Goal: Information Seeking & Learning: Learn about a topic

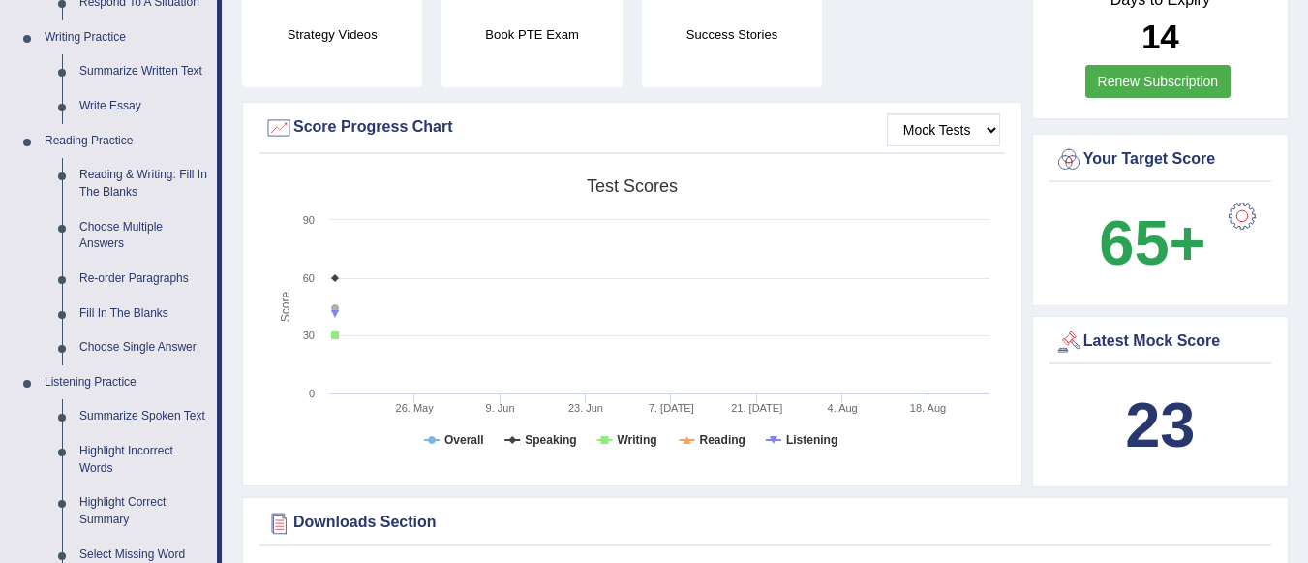
scroll to position [483, 0]
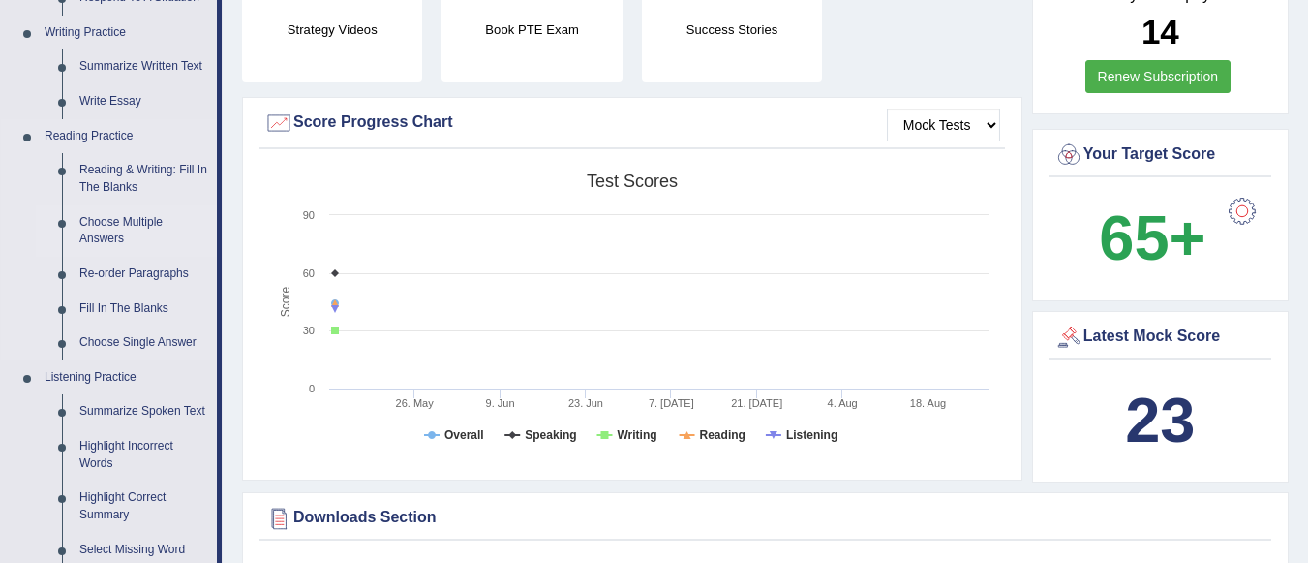
click at [121, 222] on link "Choose Multiple Answers" at bounding box center [144, 230] width 146 height 51
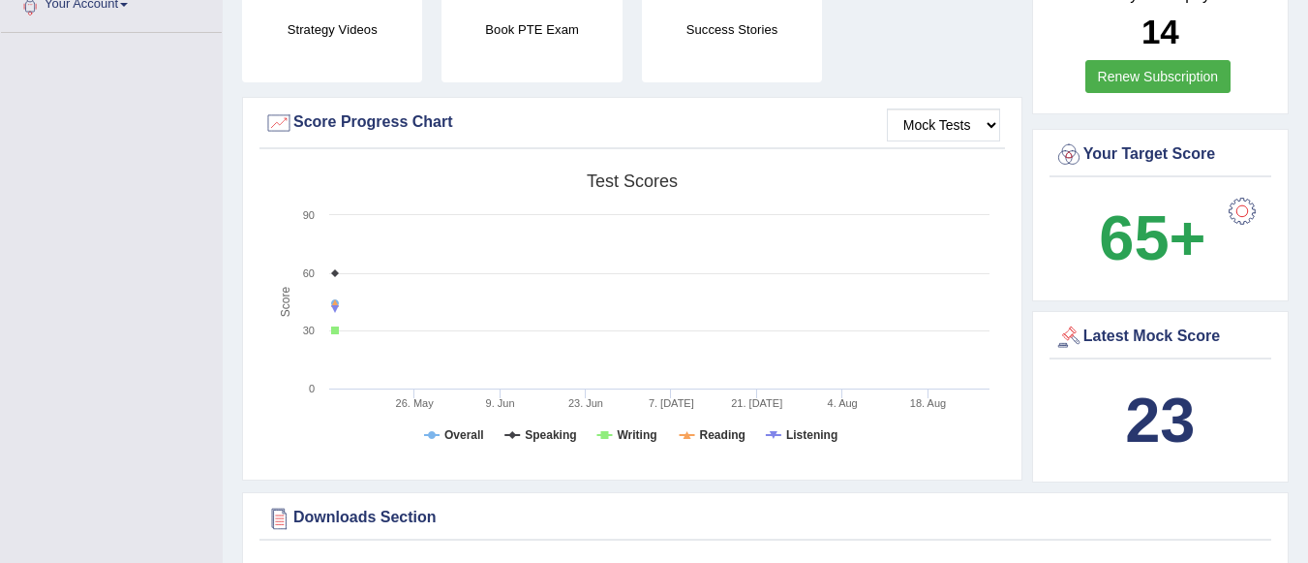
scroll to position [608, 0]
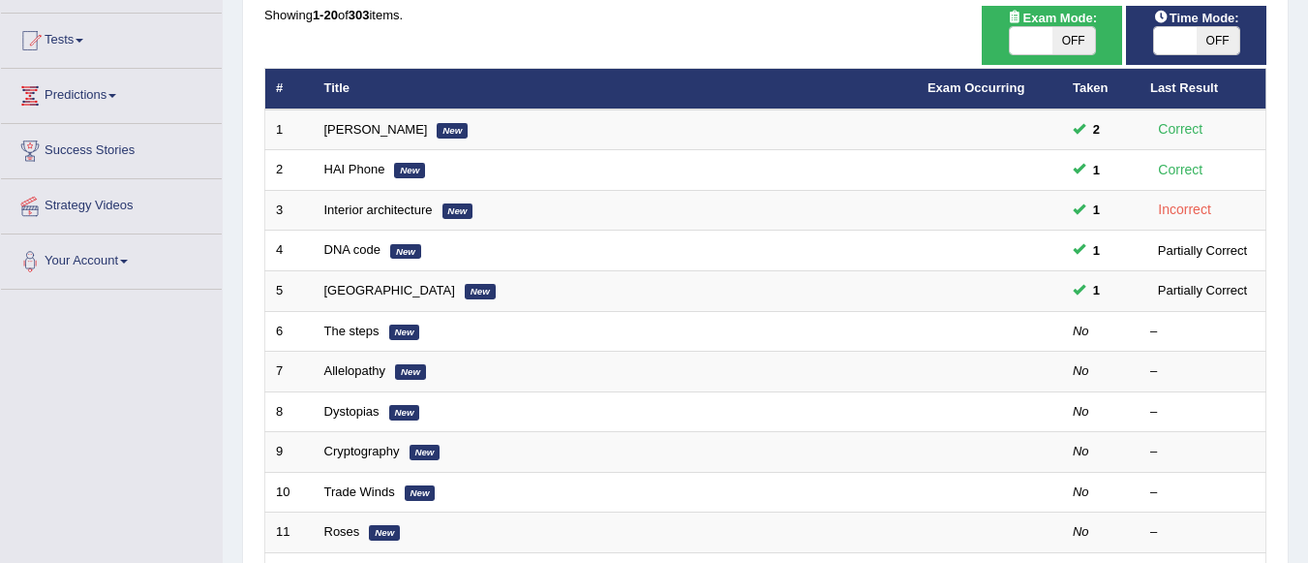
scroll to position [202, 0]
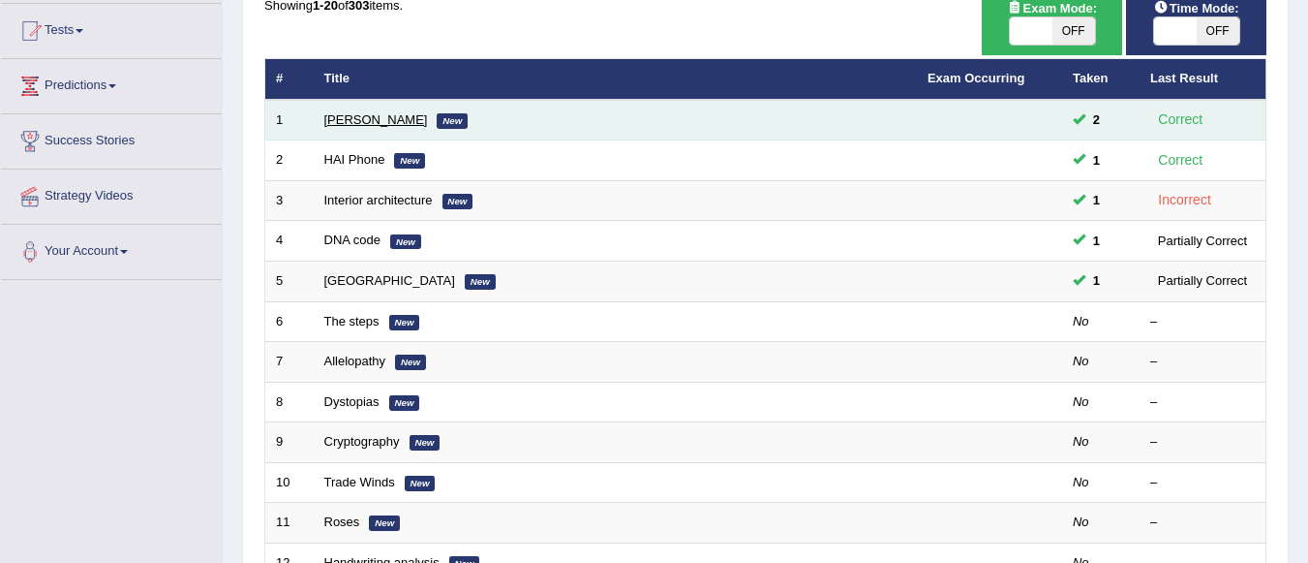
click at [363, 120] on link "Damian Scarf" at bounding box center [376, 119] width 104 height 15
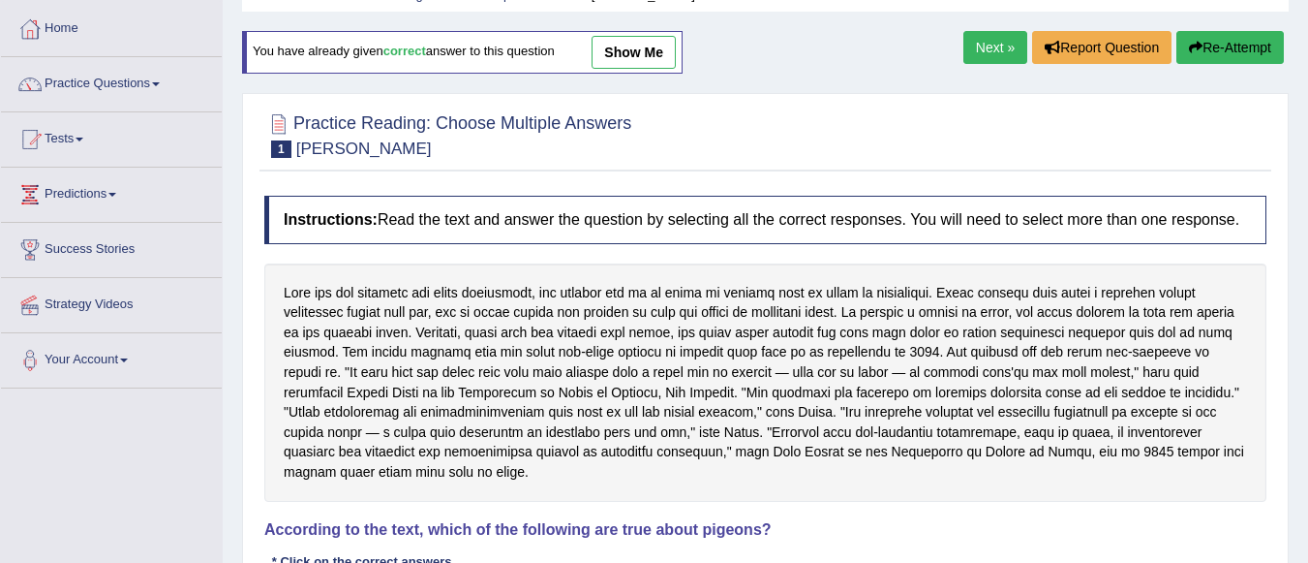
scroll to position [76, 0]
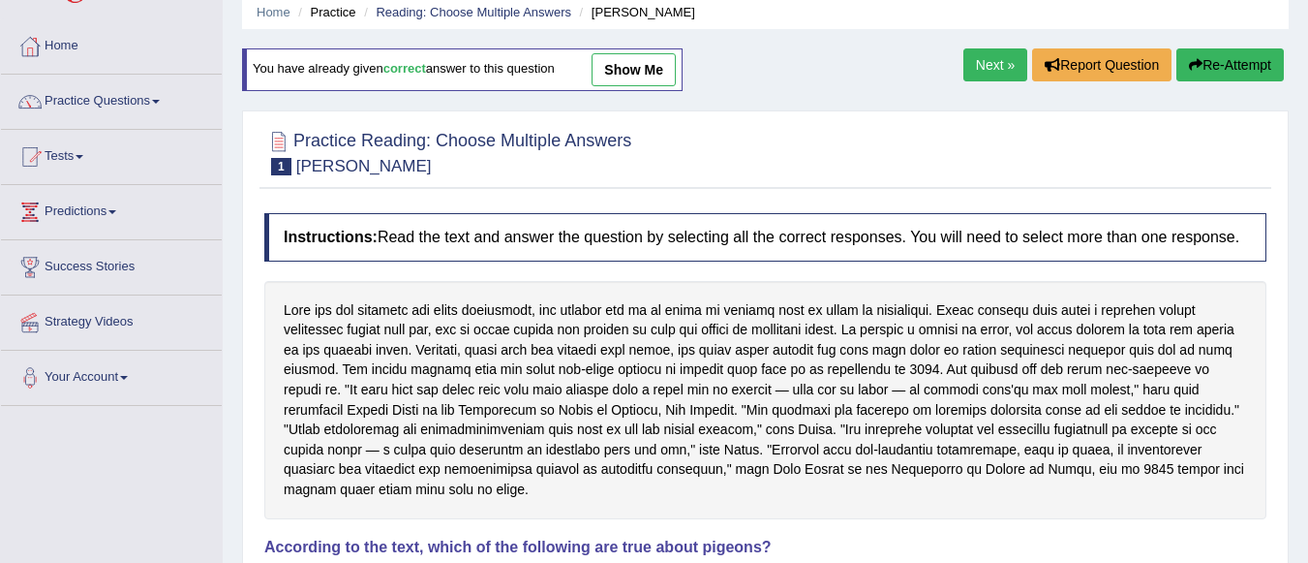
drag, startPoint x: 1322, startPoint y: 261, endPoint x: 1315, endPoint y: 301, distance: 40.3
click at [1307, 301] on html "Toggle navigation Home Practice Questions Speaking Practice Read Aloud Repeat S…" at bounding box center [654, 205] width 1308 height 563
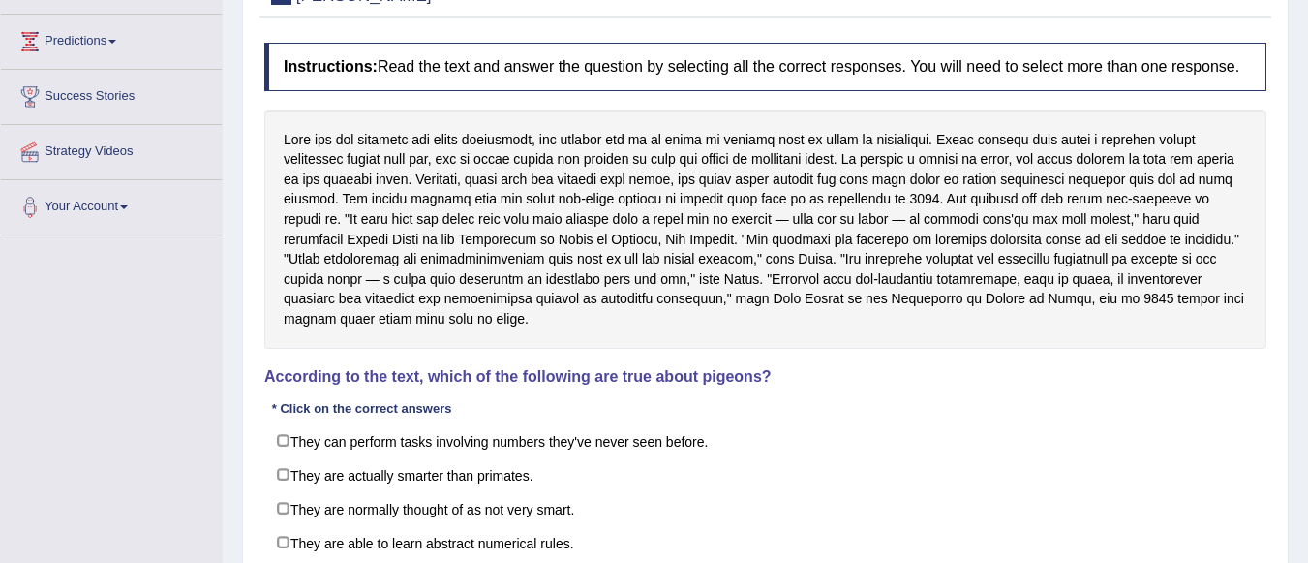
scroll to position [249, 0]
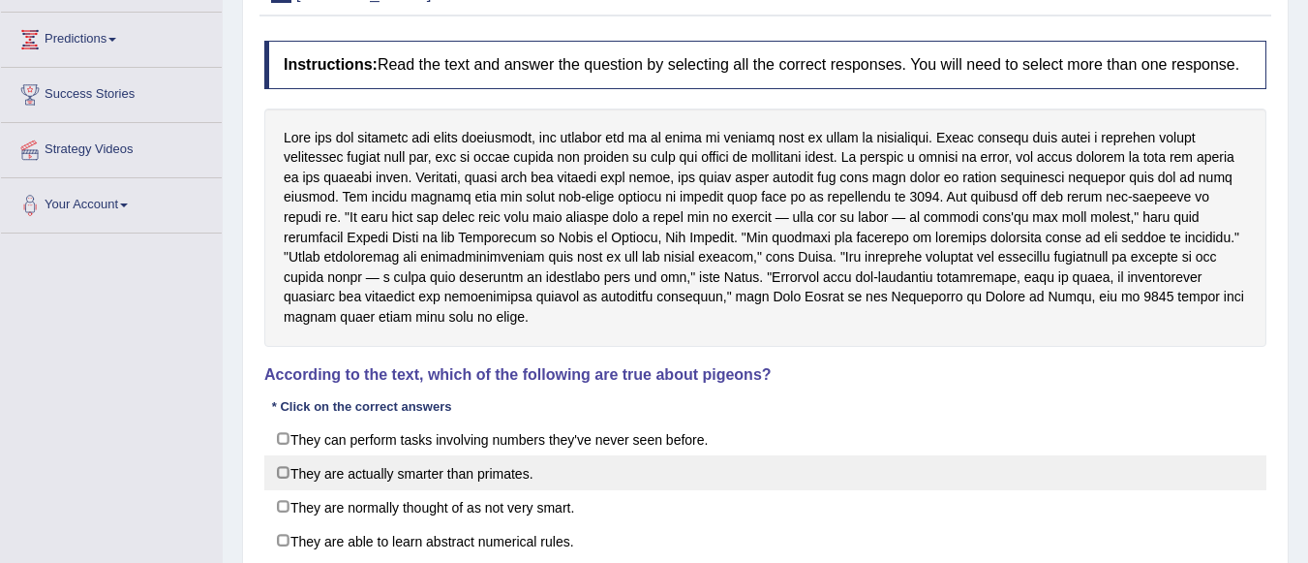
click at [283, 468] on label "They are actually smarter than primates." at bounding box center [765, 472] width 1002 height 35
checkbox input "true"
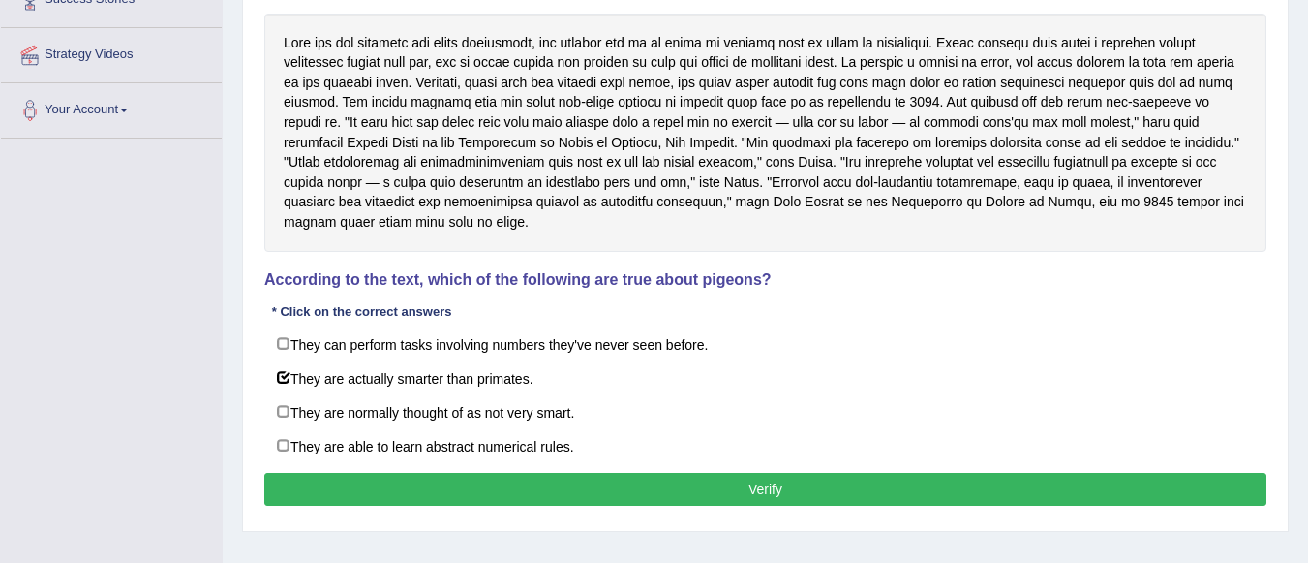
scroll to position [351, 0]
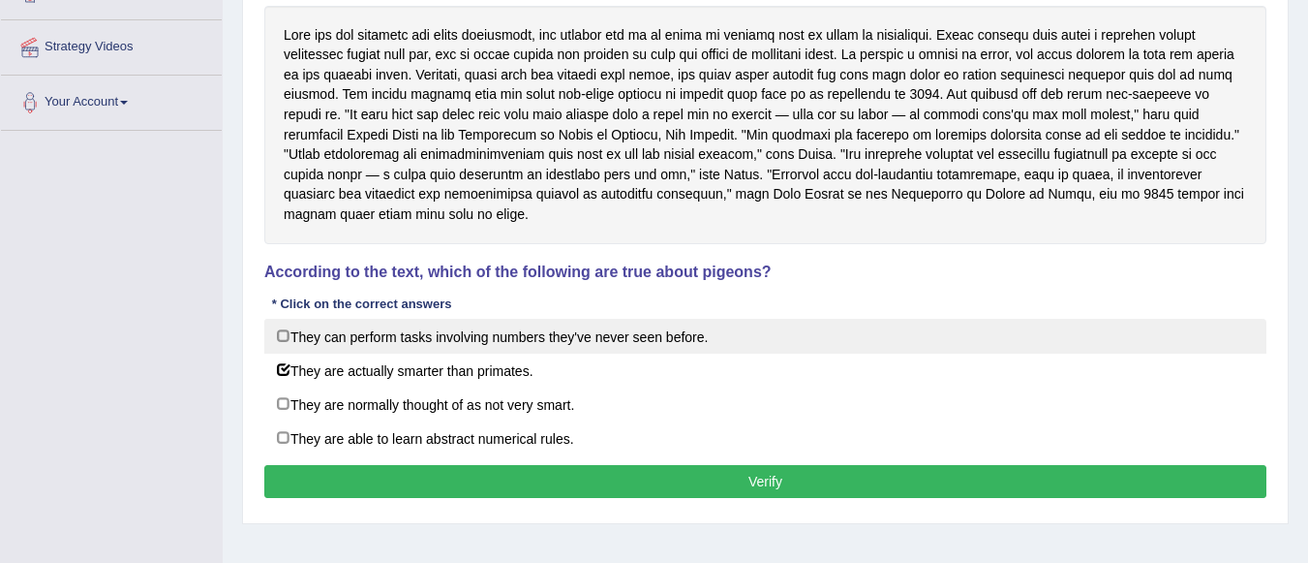
click at [287, 332] on label "They can perform tasks involving numbers they've never seen before." at bounding box center [765, 336] width 1002 height 35
checkbox input "true"
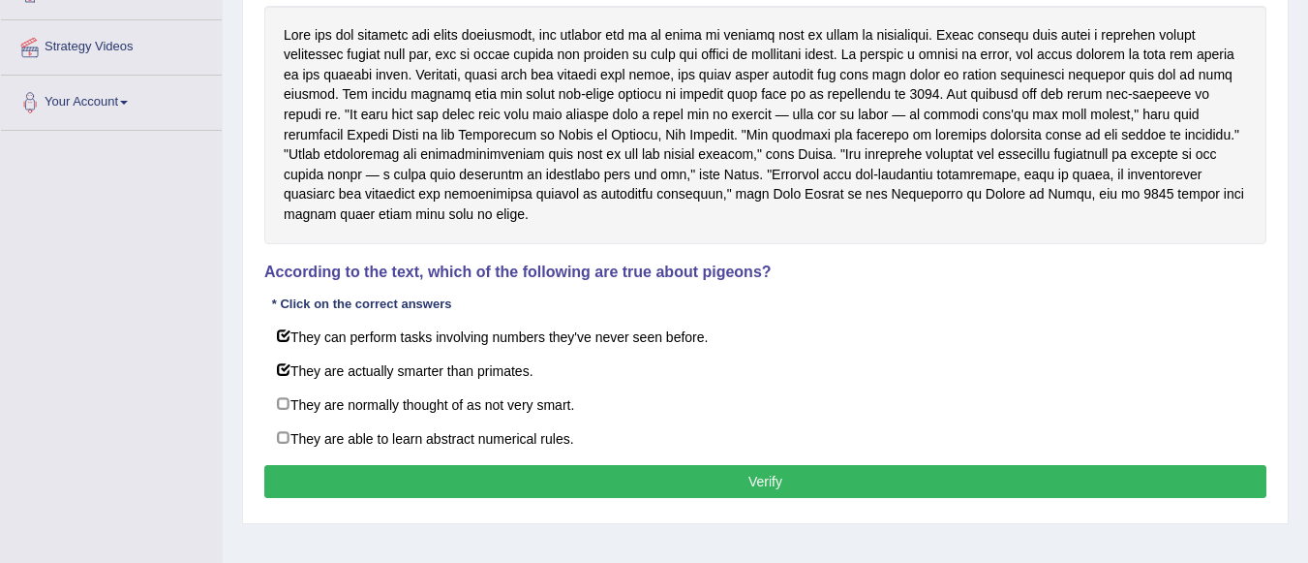
click at [480, 487] on button "Verify" at bounding box center [765, 481] width 1002 height 33
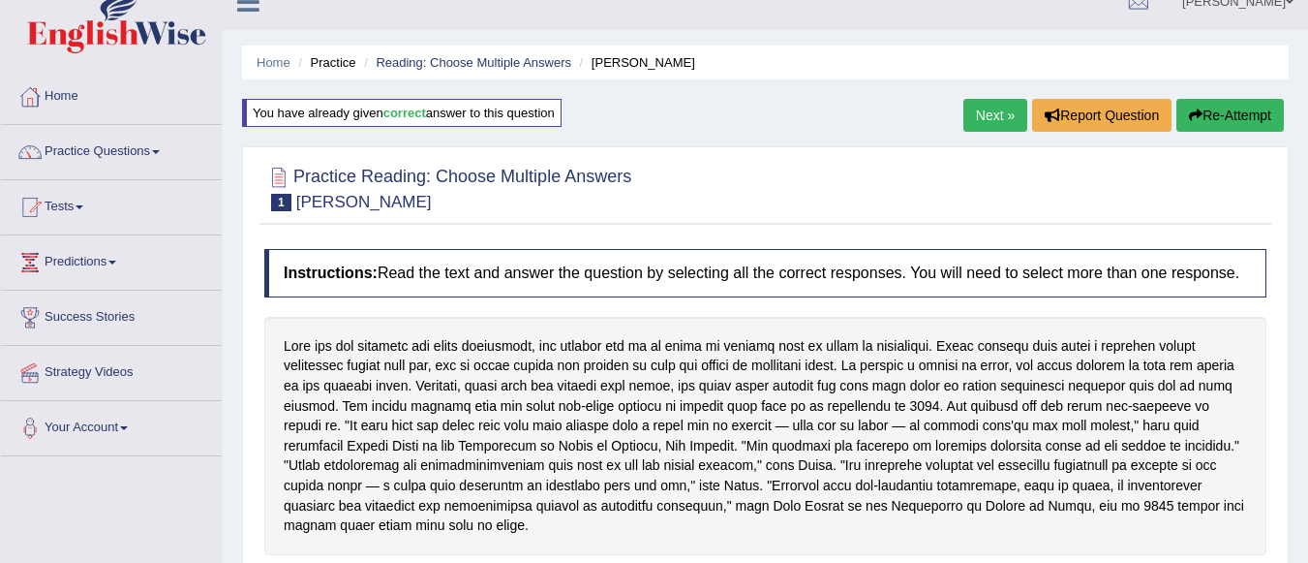
scroll to position [0, 0]
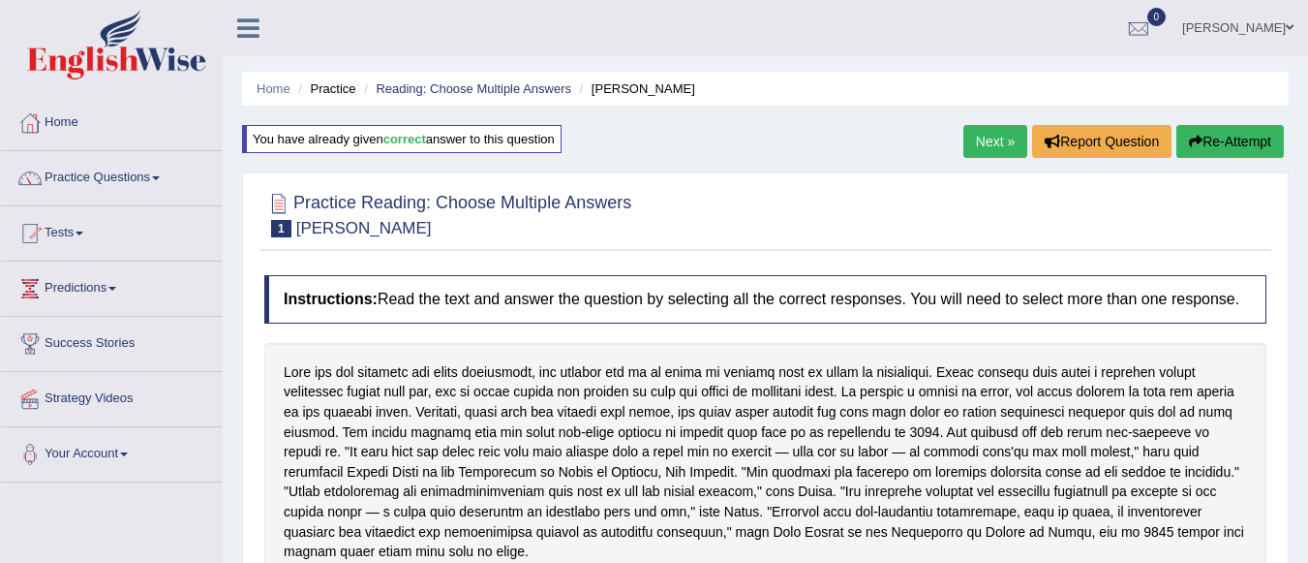
click at [973, 140] on link "Next »" at bounding box center [995, 141] width 64 height 33
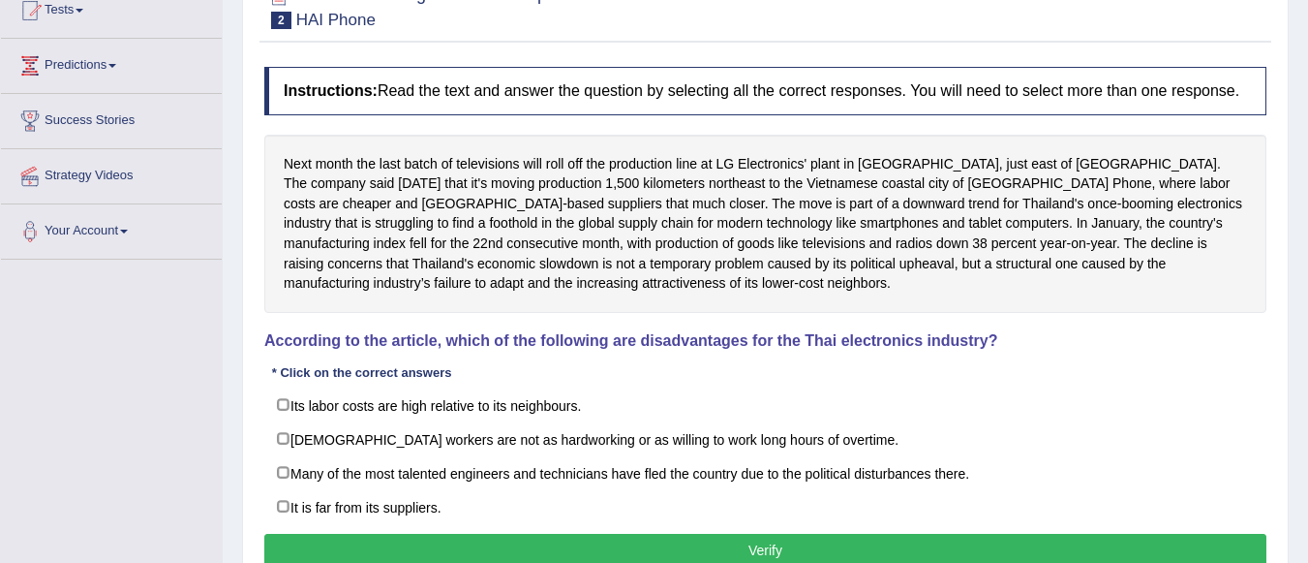
scroll to position [227, 0]
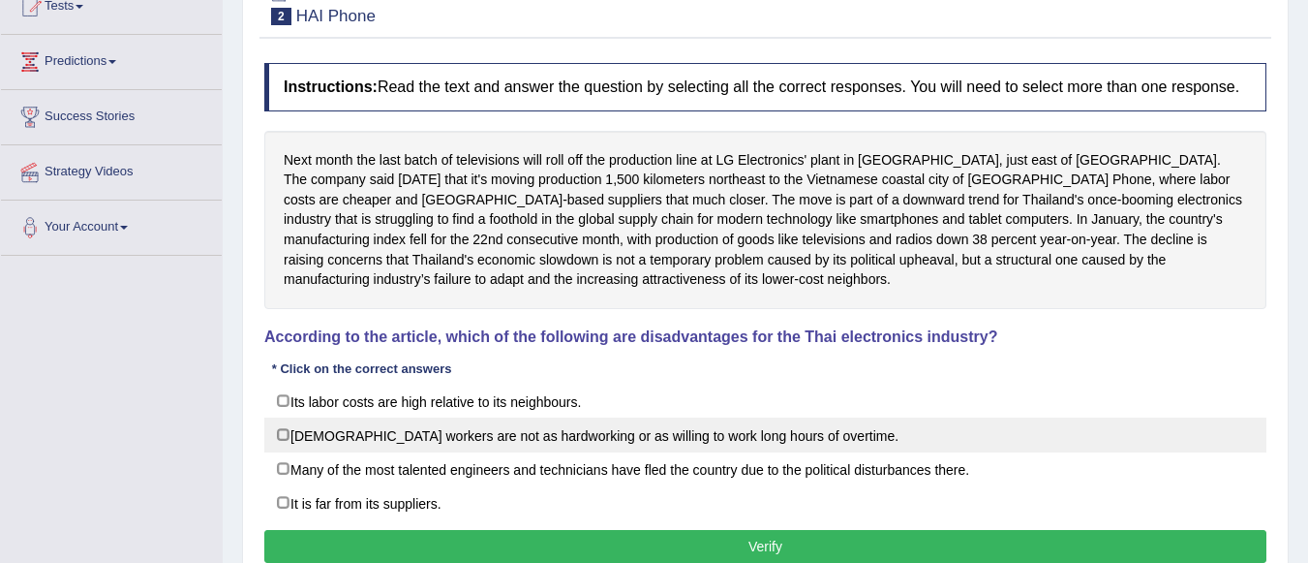
click at [282, 425] on label "Thai workers are not as hardworking or as willing to work long hours of overtim…" at bounding box center [765, 434] width 1002 height 35
checkbox input "true"
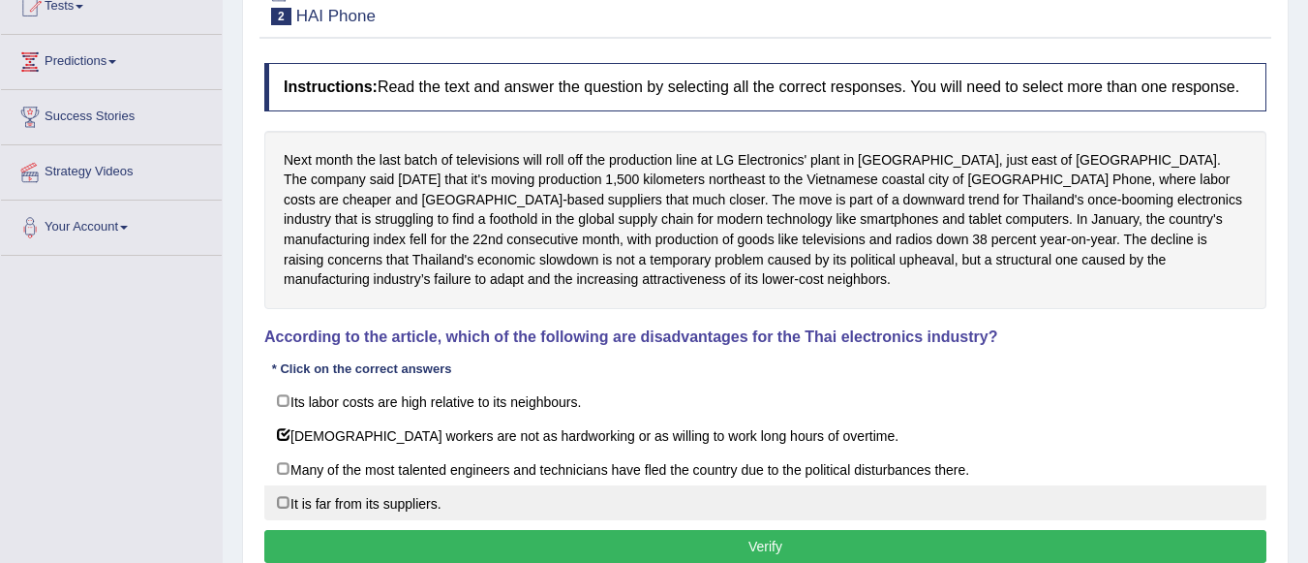
click at [284, 503] on label "It is far from its suppliers." at bounding box center [765, 502] width 1002 height 35
checkbox input "true"
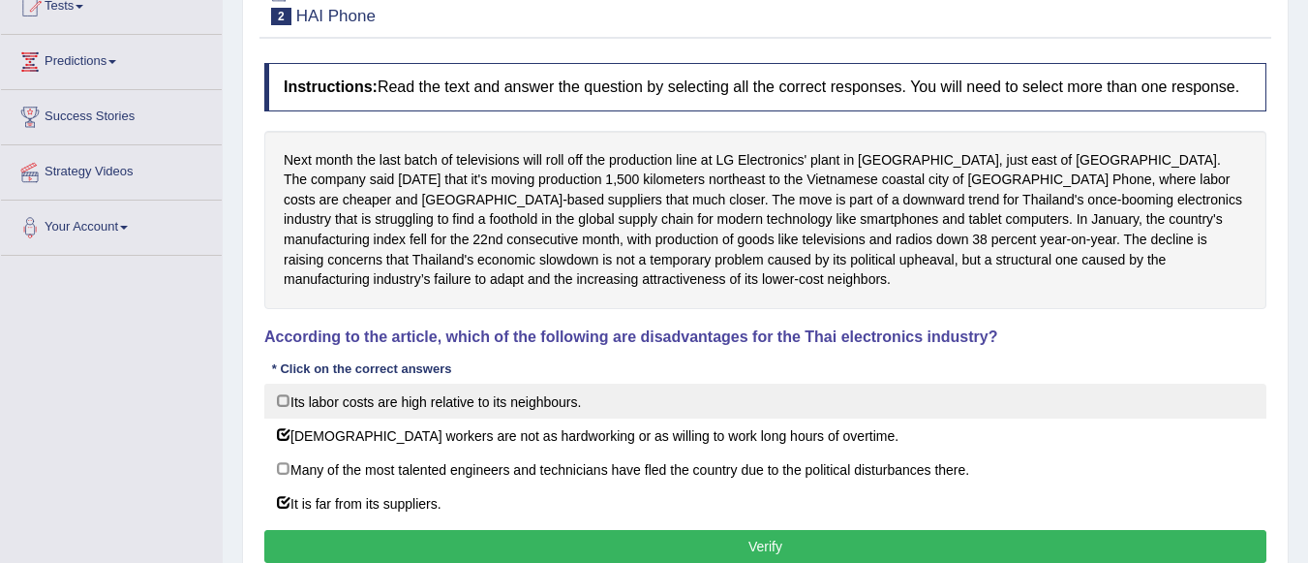
click at [284, 399] on label "Its labor costs are high relative to its neighbours." at bounding box center [765, 400] width 1002 height 35
checkbox input "true"
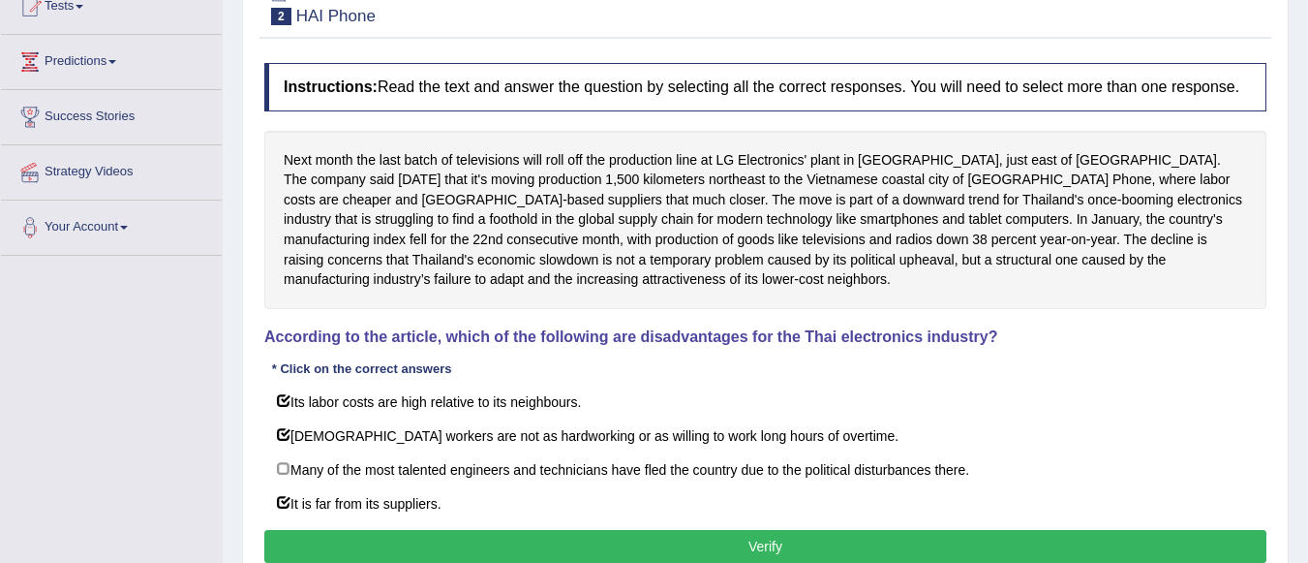
click at [549, 550] on button "Verify" at bounding box center [765, 546] width 1002 height 33
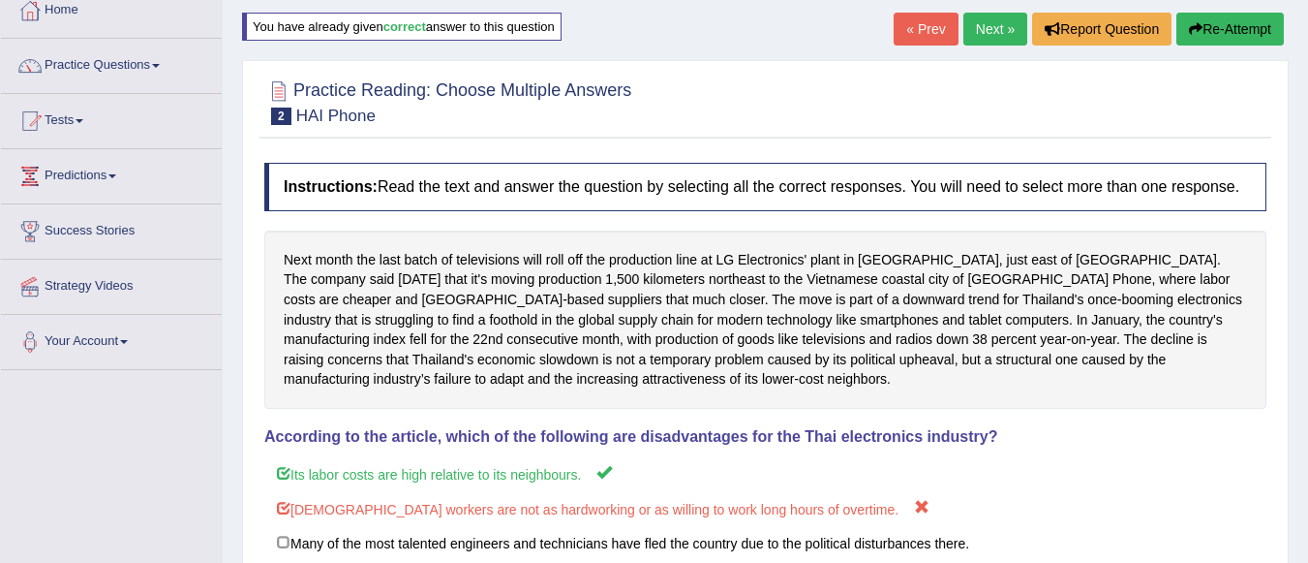
scroll to position [99, 0]
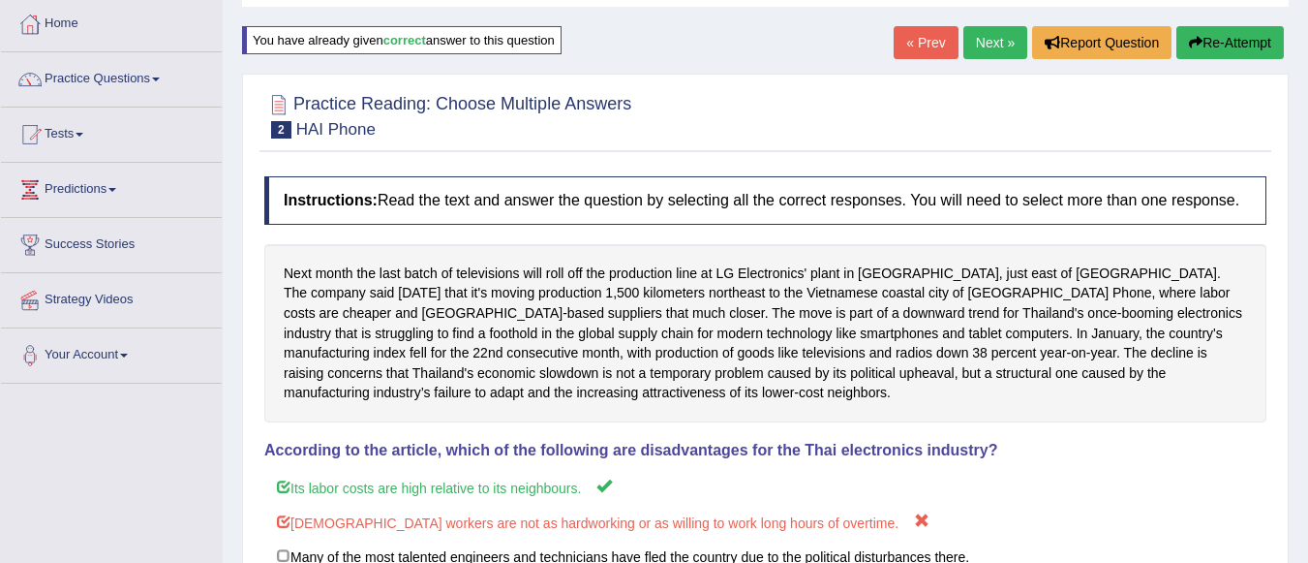
click at [993, 51] on link "Next »" at bounding box center [995, 42] width 64 height 33
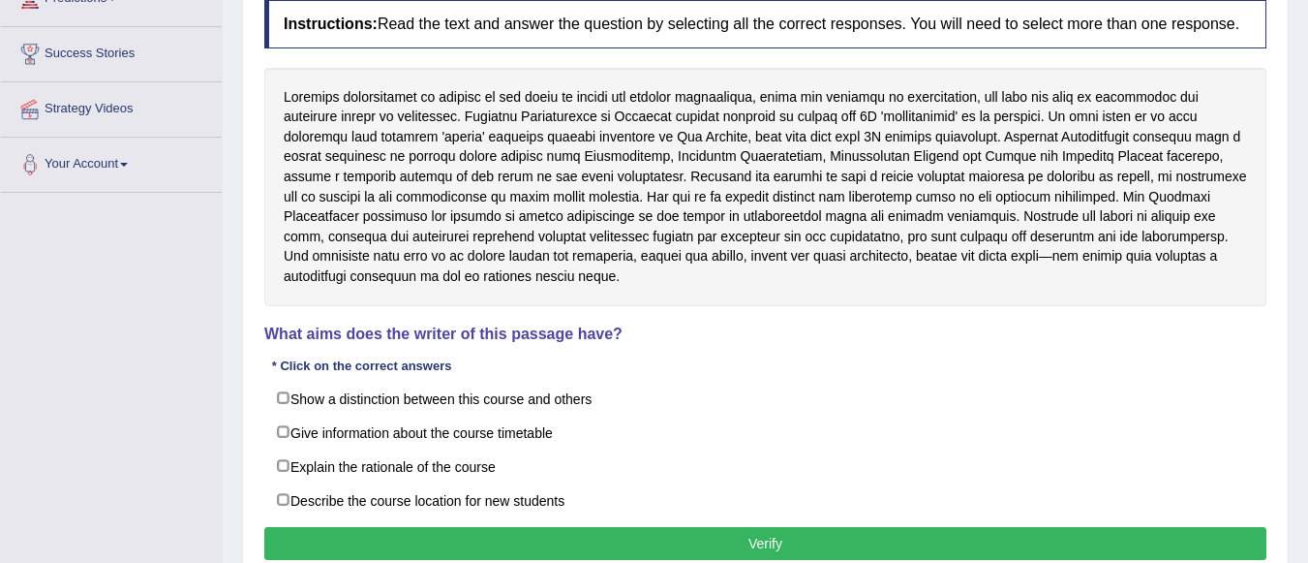
scroll to position [291, 0]
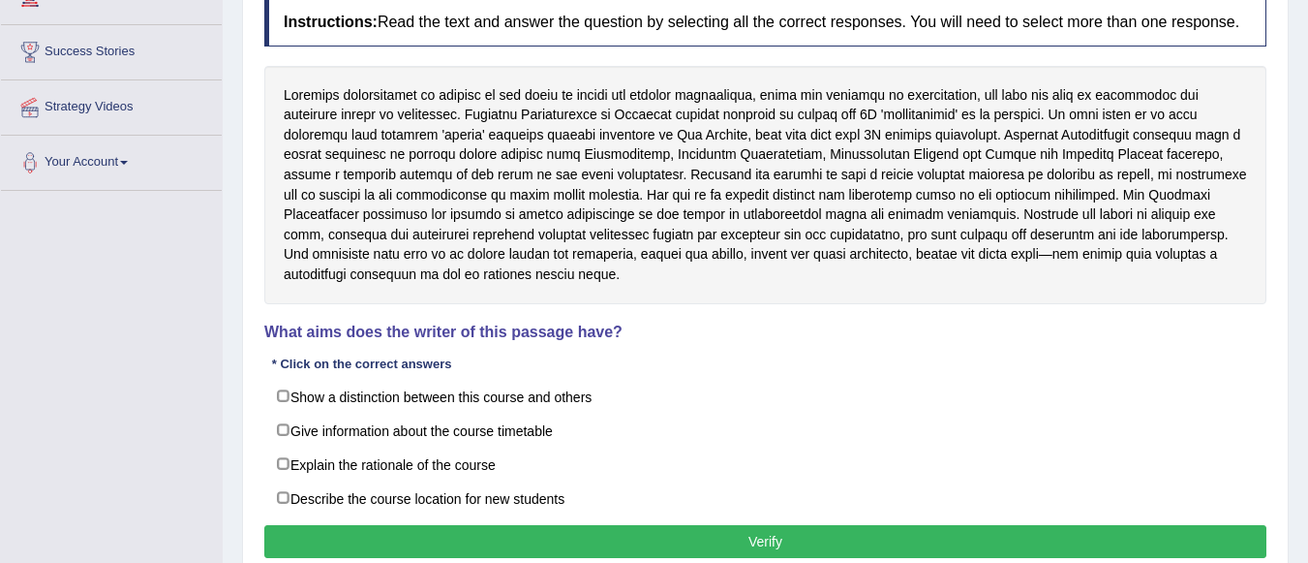
click at [1296, 353] on div "Home Practice Reading: Choose Multiple Answers Interior architecture You have a…" at bounding box center [765, 193] width 1085 height 968
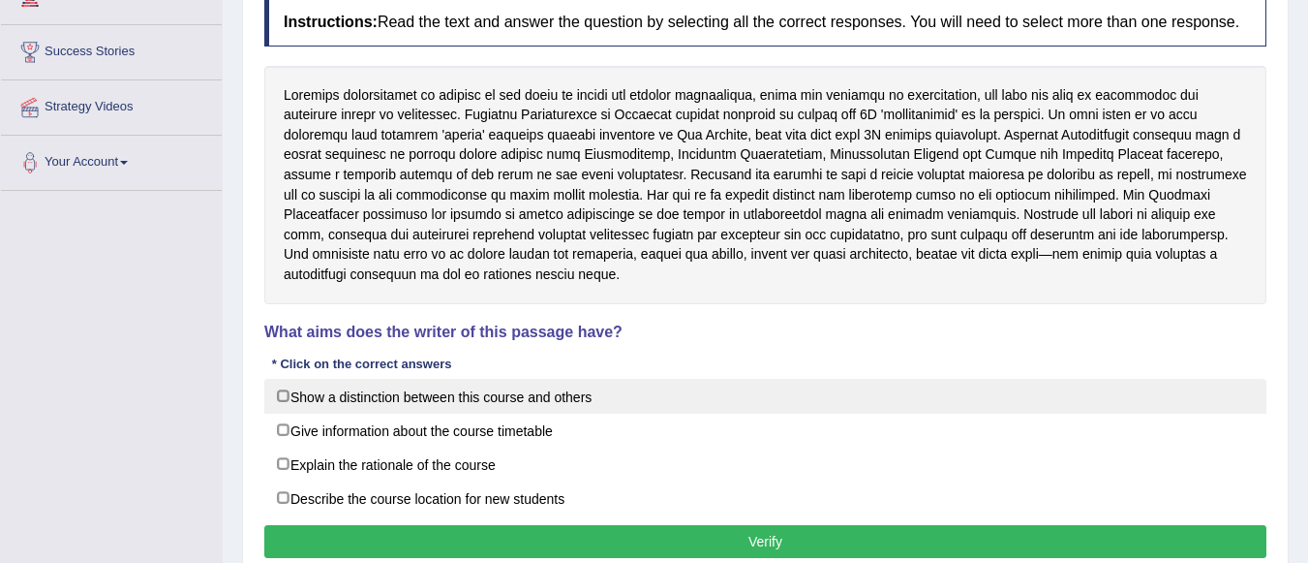
click at [285, 397] on label "Show a distinction between this course and others" at bounding box center [765, 396] width 1002 height 35
checkbox input "true"
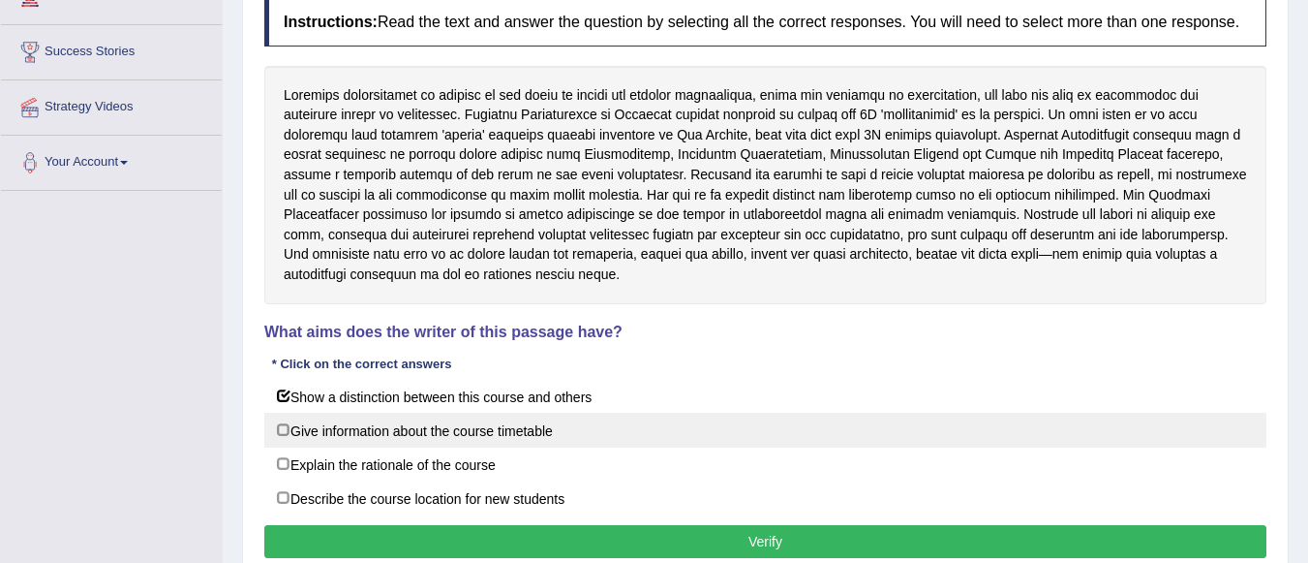
click at [289, 431] on label "Give information about the course timetable" at bounding box center [765, 429] width 1002 height 35
checkbox input "true"
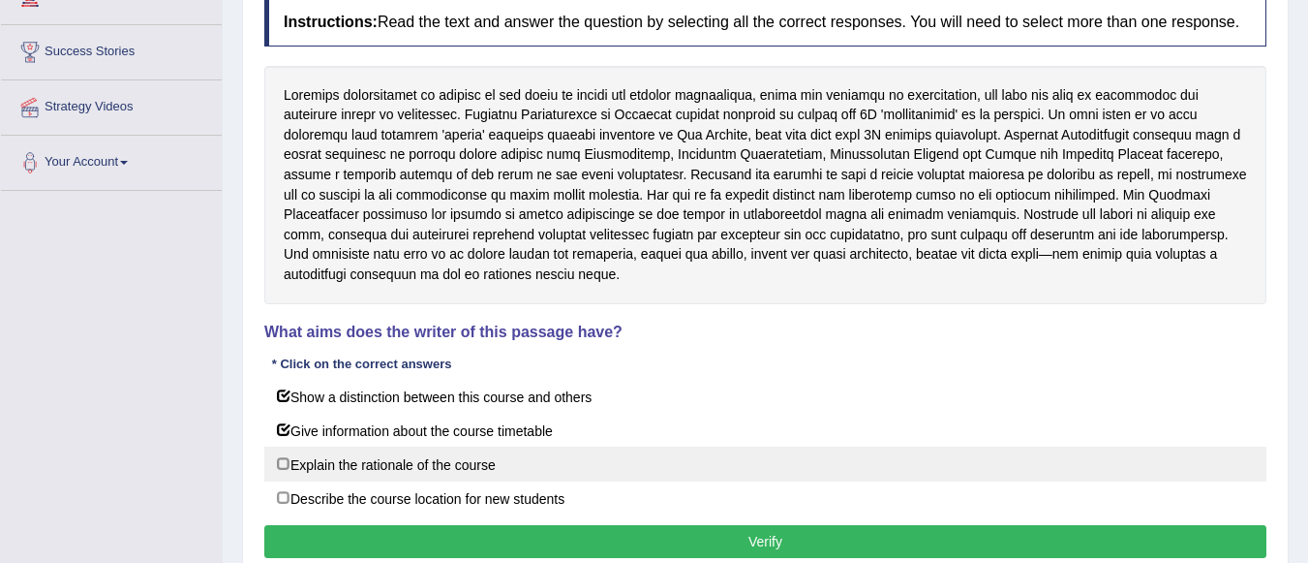
click at [289, 467] on label "Explain the rationale of the course" at bounding box center [765, 463] width 1002 height 35
click at [284, 466] on label "Explain the rationale of the course" at bounding box center [765, 463] width 1002 height 35
checkbox input "false"
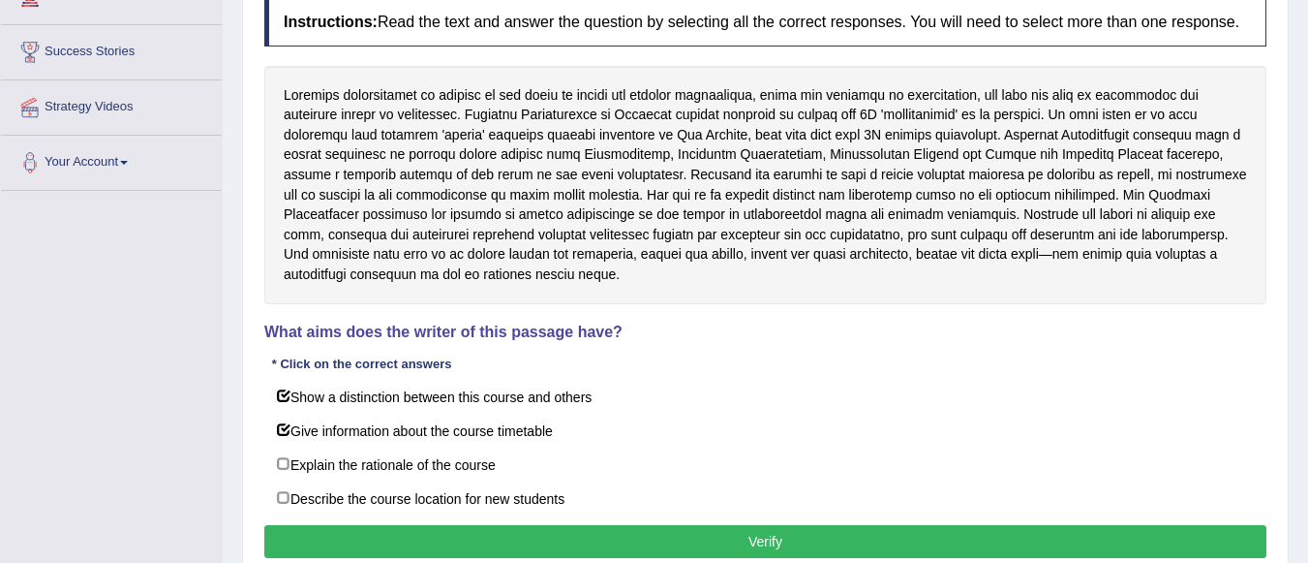
click at [422, 545] on button "Verify" at bounding box center [765, 541] width 1002 height 33
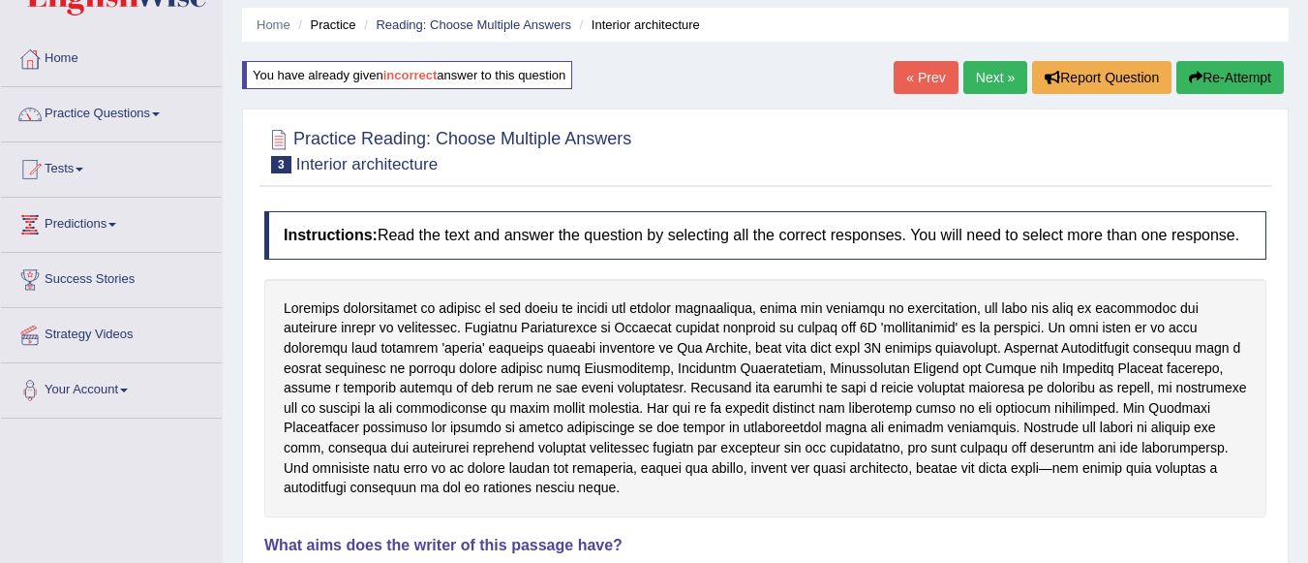
scroll to position [56, 0]
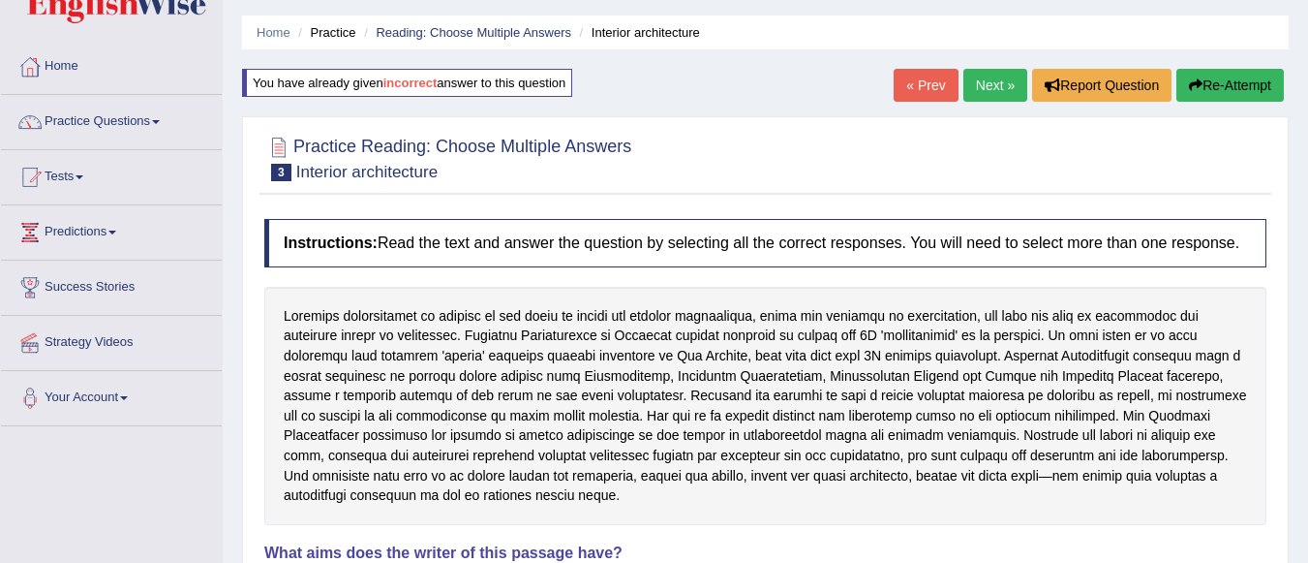
click at [977, 93] on link "Next »" at bounding box center [995, 85] width 64 height 33
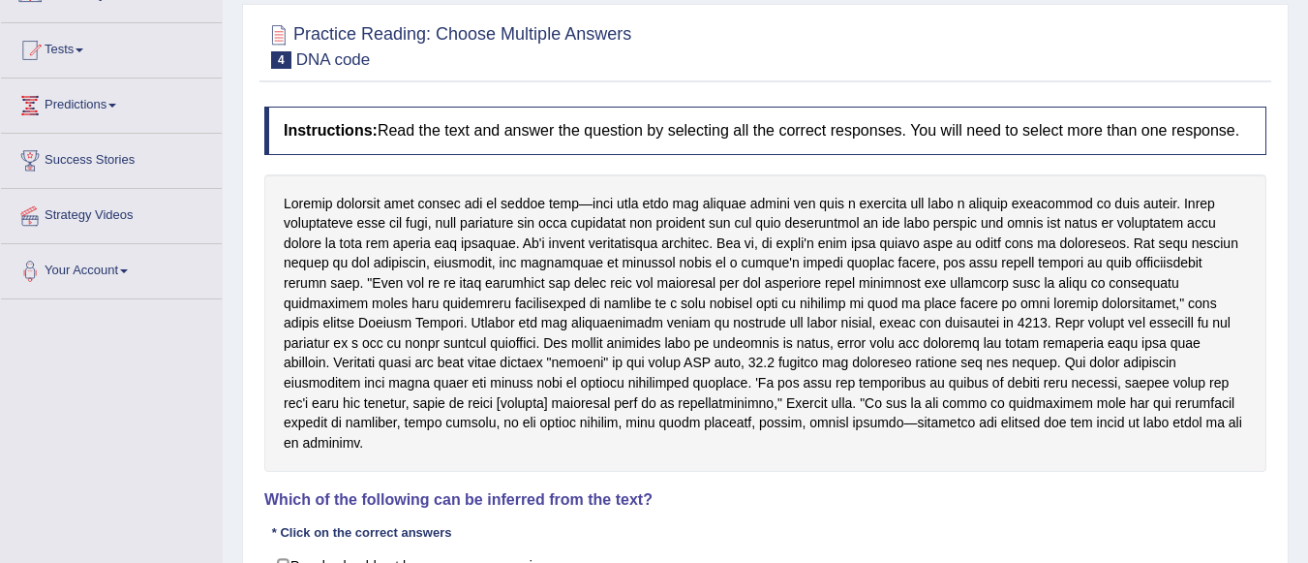
scroll to position [200, 0]
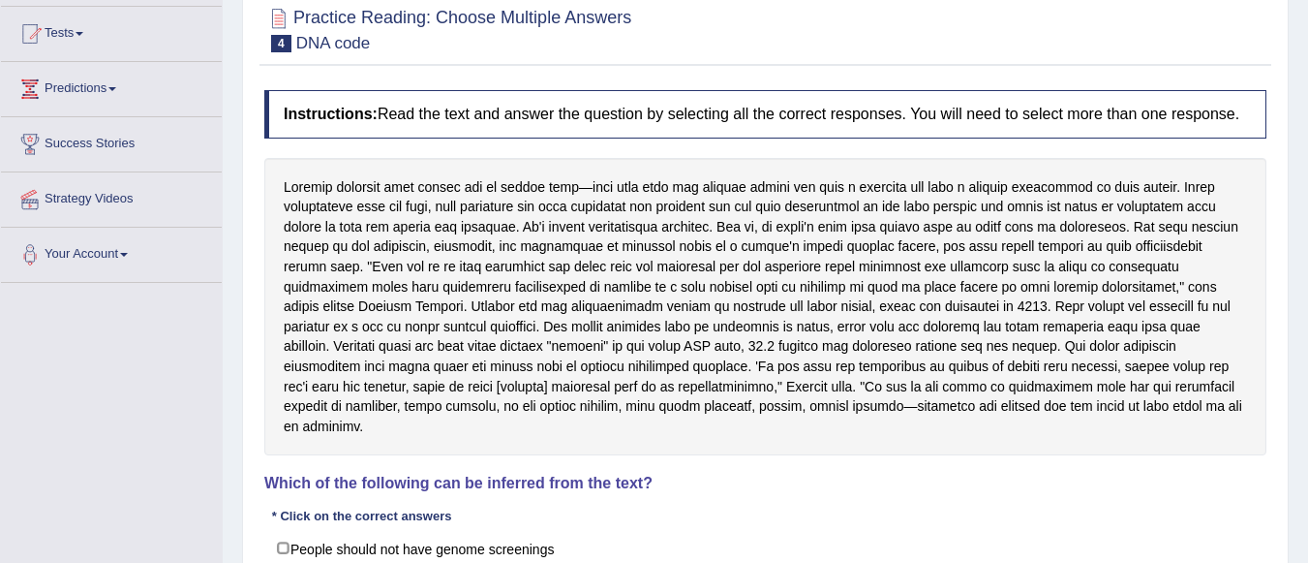
click at [1307, 363] on html "Toggle navigation Home Practice Questions Speaking Practice Read Aloud Repeat S…" at bounding box center [654, 82] width 1308 height 563
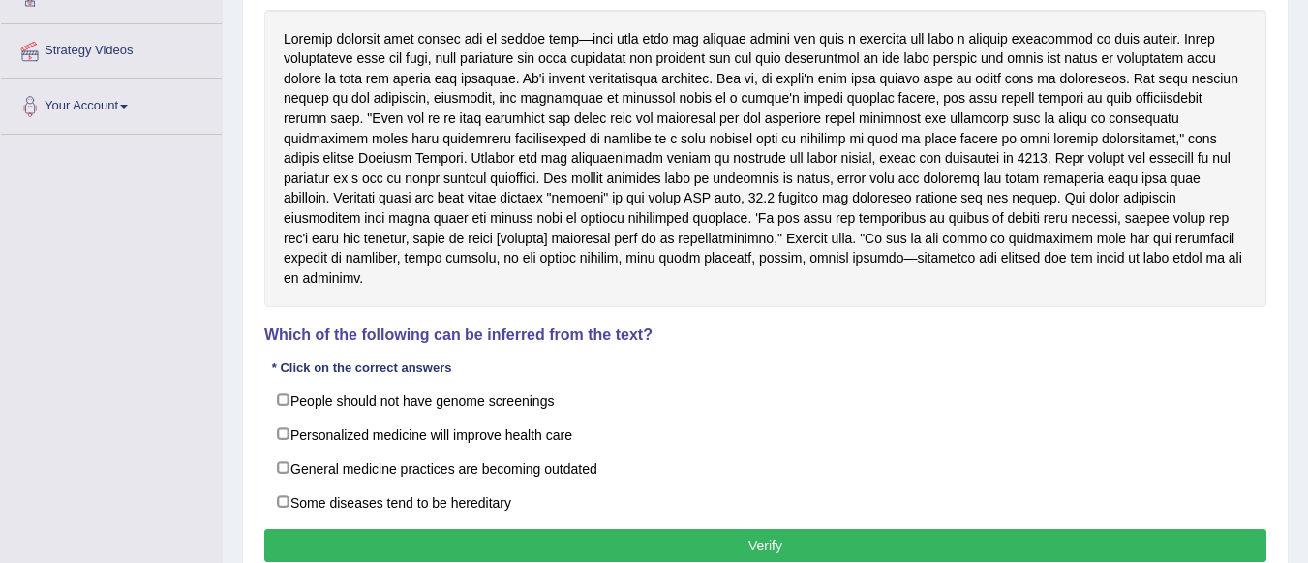
scroll to position [350, 0]
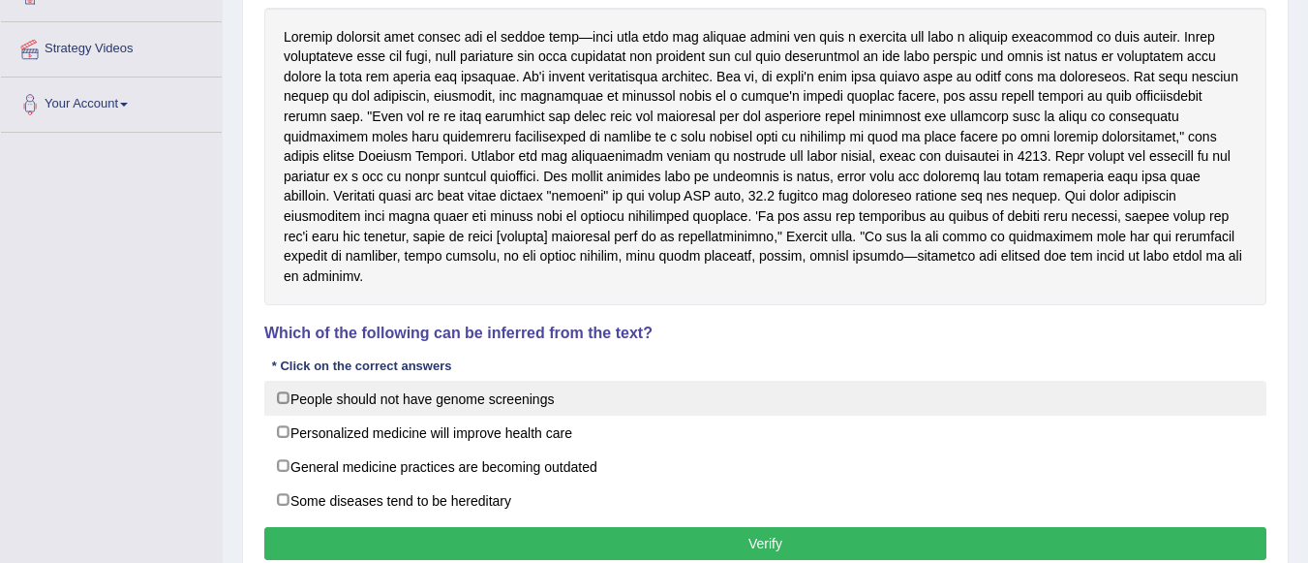
click at [284, 381] on label "People should not have genome screenings" at bounding box center [765, 398] width 1002 height 35
checkbox input "true"
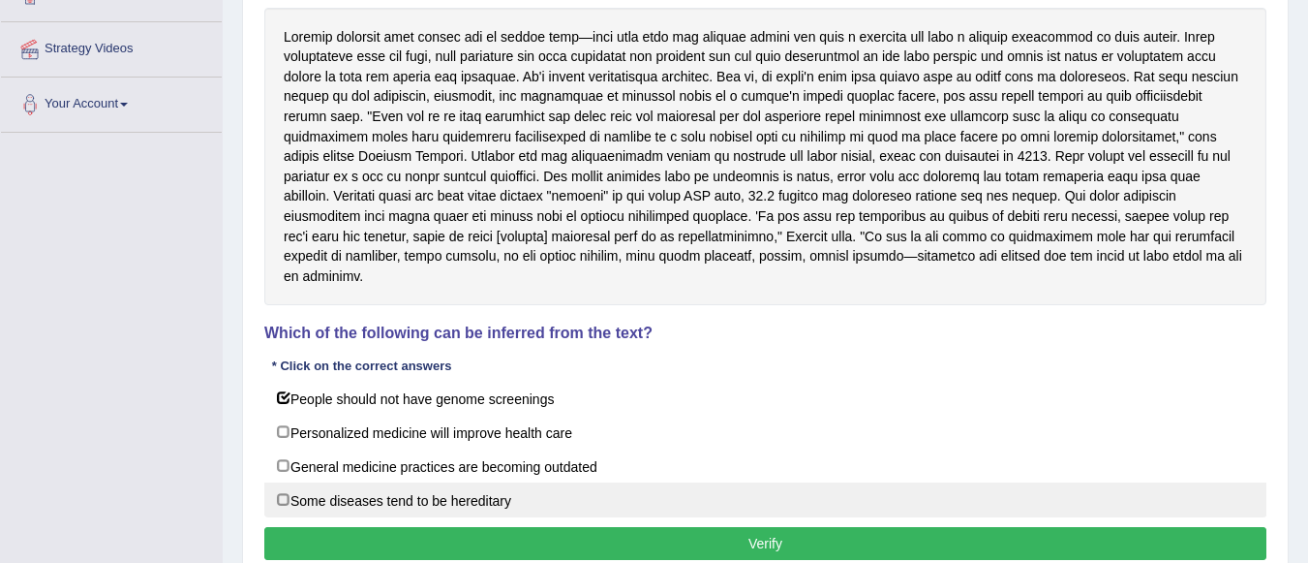
click at [281, 482] on label "Some diseases tend to be hereditary" at bounding box center [765, 499] width 1002 height 35
checkbox input "true"
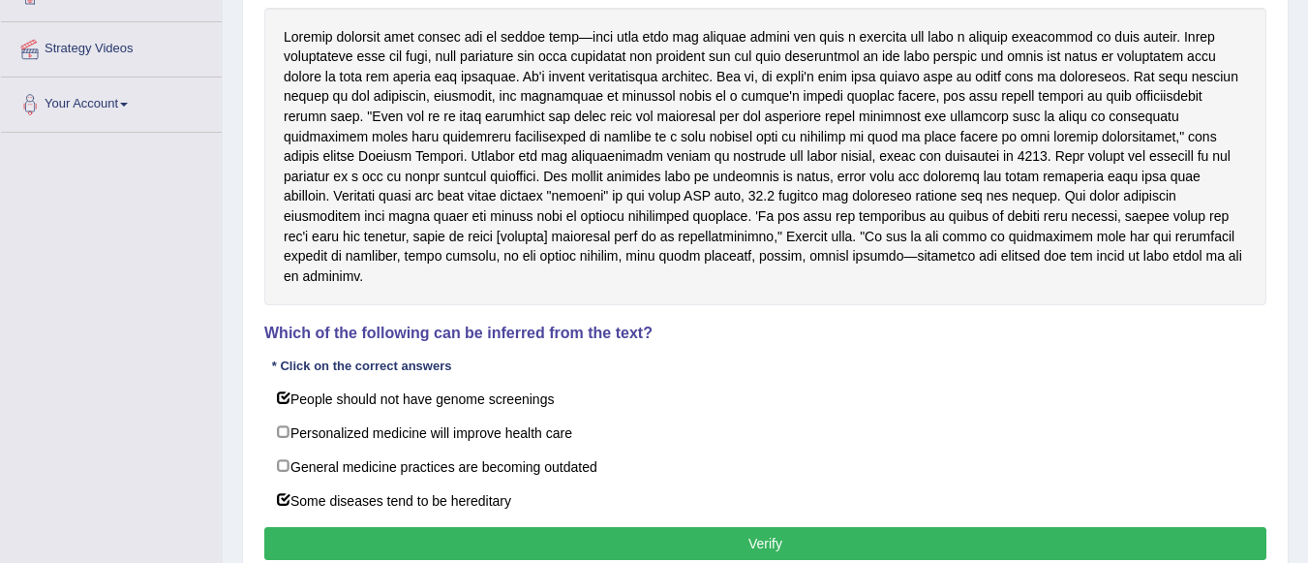
click at [443, 527] on button "Verify" at bounding box center [765, 543] width 1002 height 33
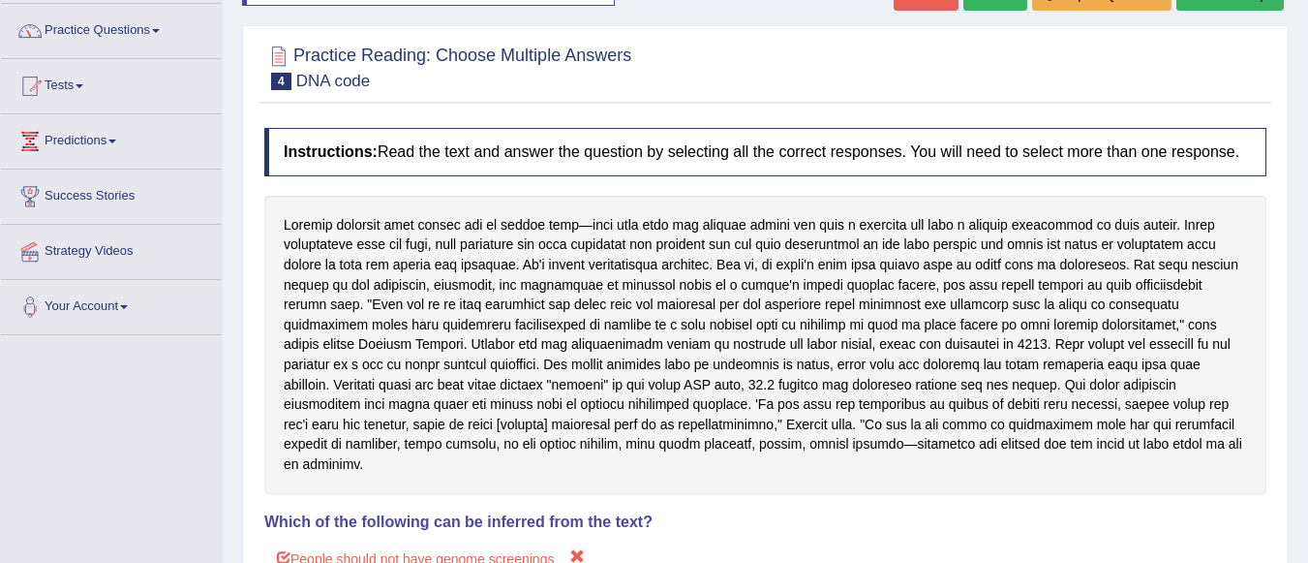
scroll to position [109, 0]
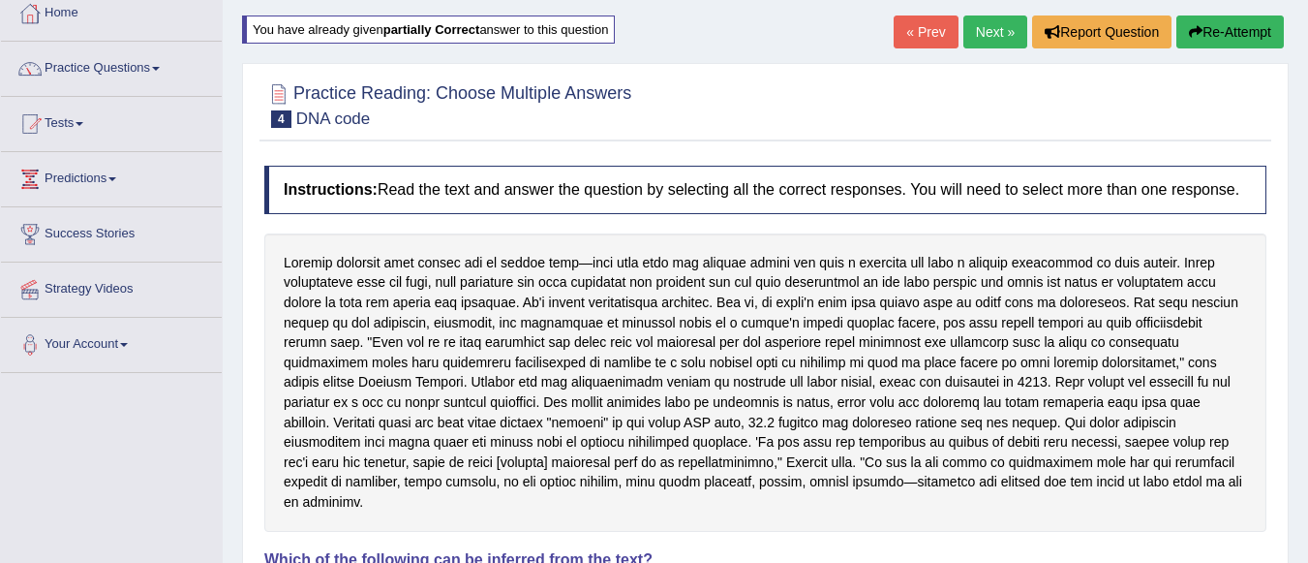
click at [1001, 35] on link "Next »" at bounding box center [995, 31] width 64 height 33
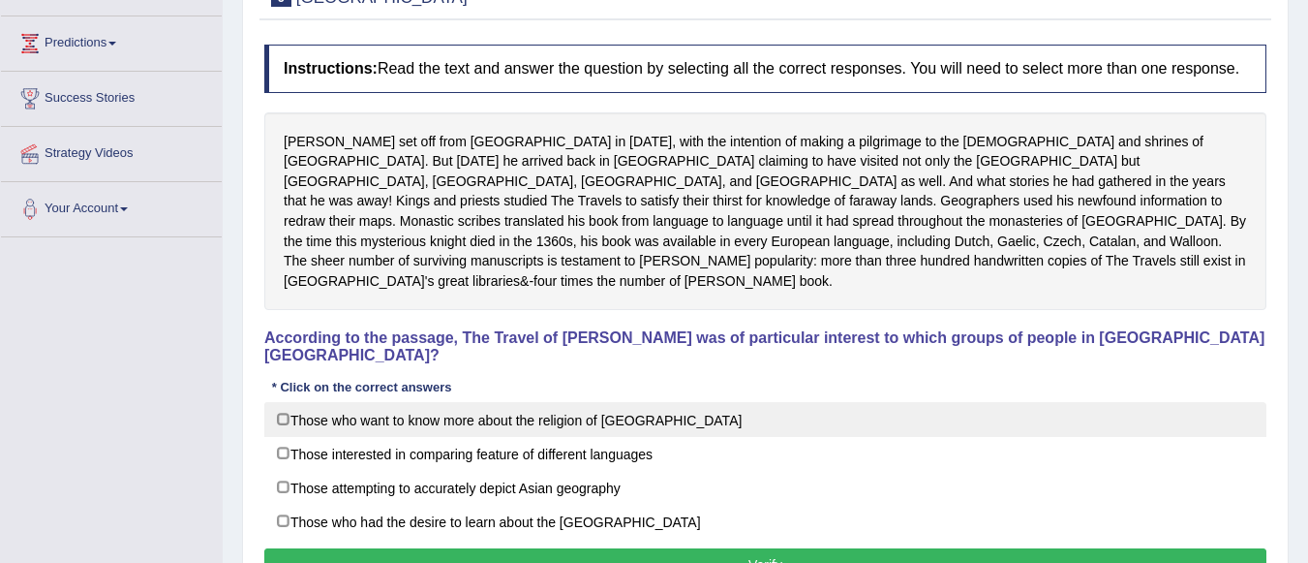
click at [286, 402] on label "Those who want to know more about the religion of Asia" at bounding box center [765, 419] width 1002 height 35
checkbox input "true"
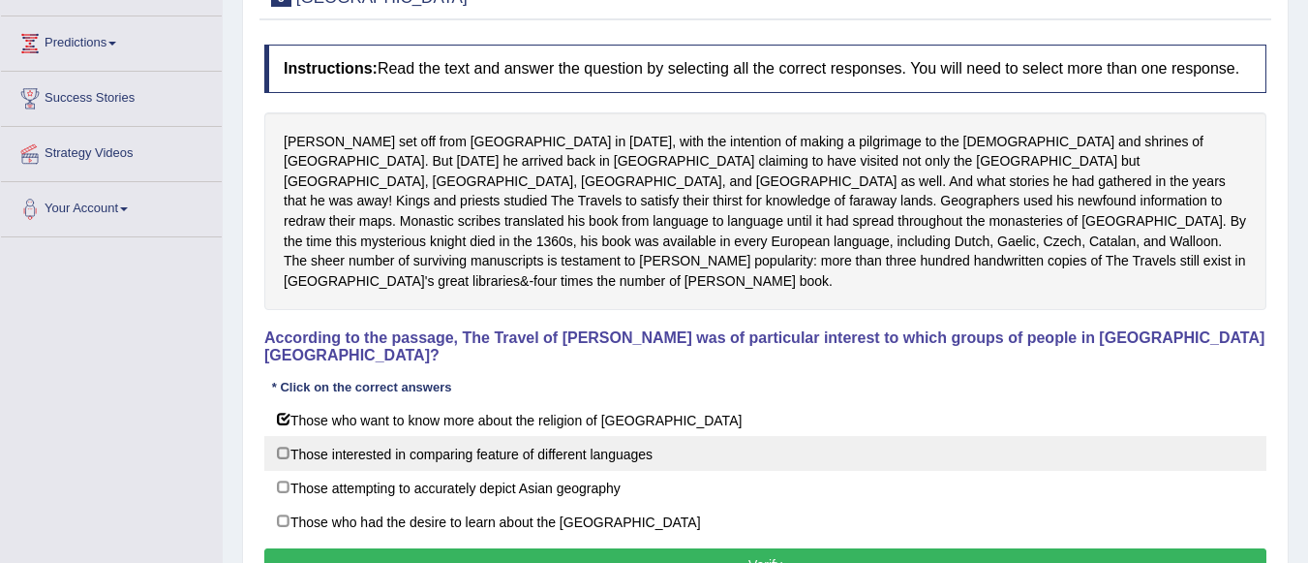
click at [284, 436] on label "Those interested in comparing feature of different languages" at bounding box center [765, 453] width 1002 height 35
checkbox input "true"
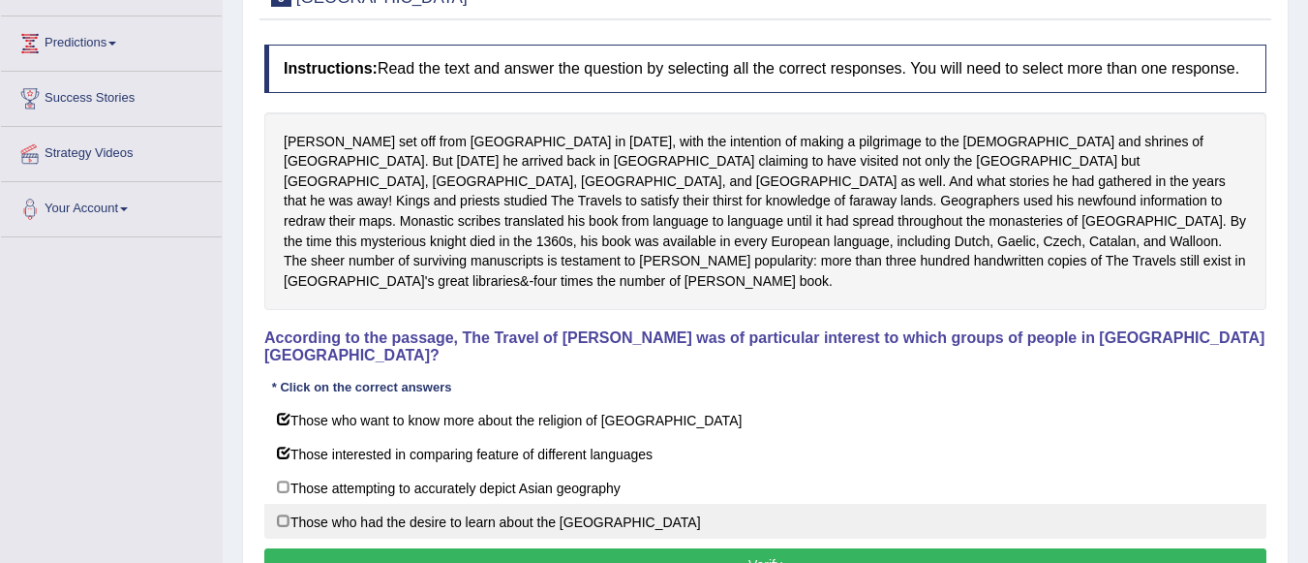
click at [283, 503] on label "Those who had the desire to learn about the Far East" at bounding box center [765, 520] width 1002 height 35
checkbox input "true"
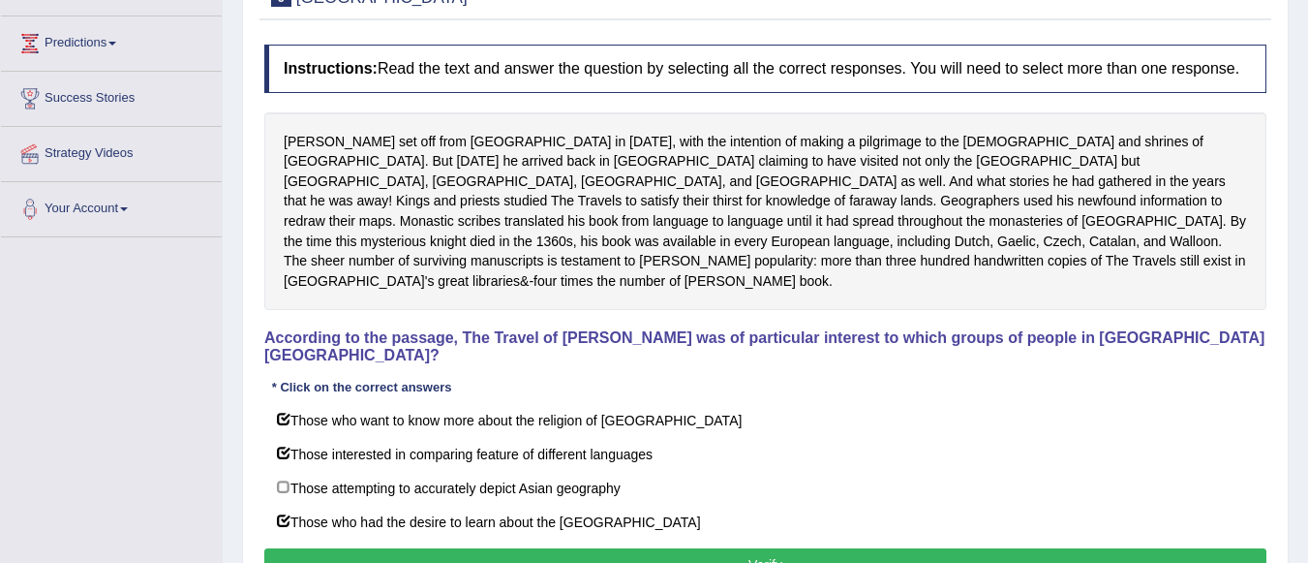
click at [386, 548] on button "Verify" at bounding box center [765, 564] width 1002 height 33
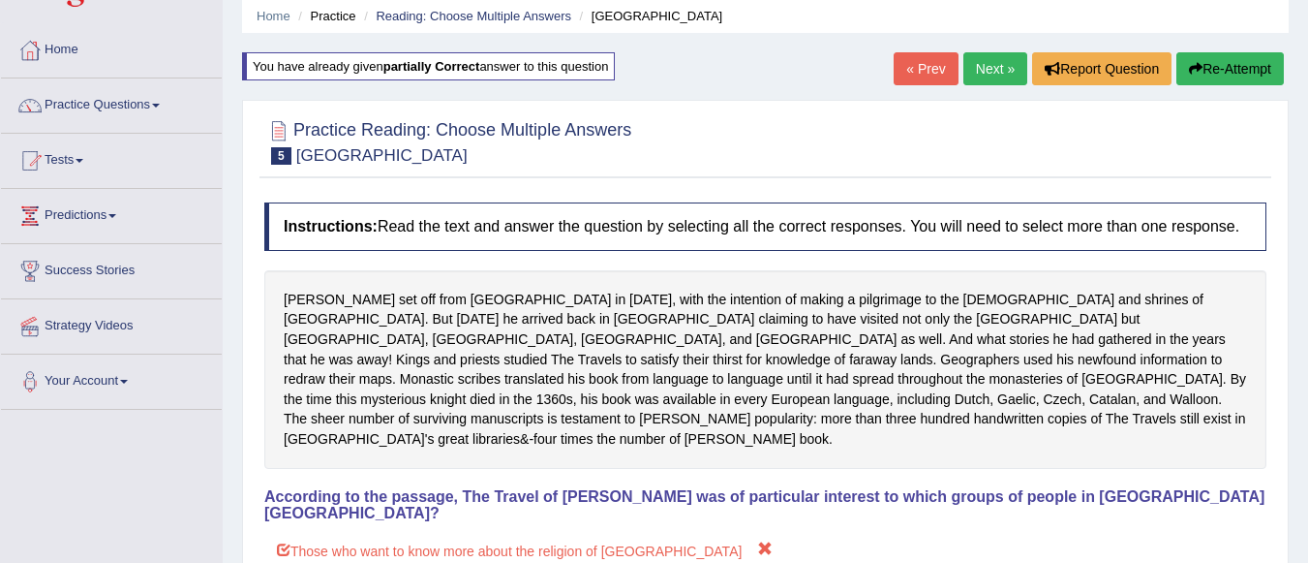
scroll to position [71, 0]
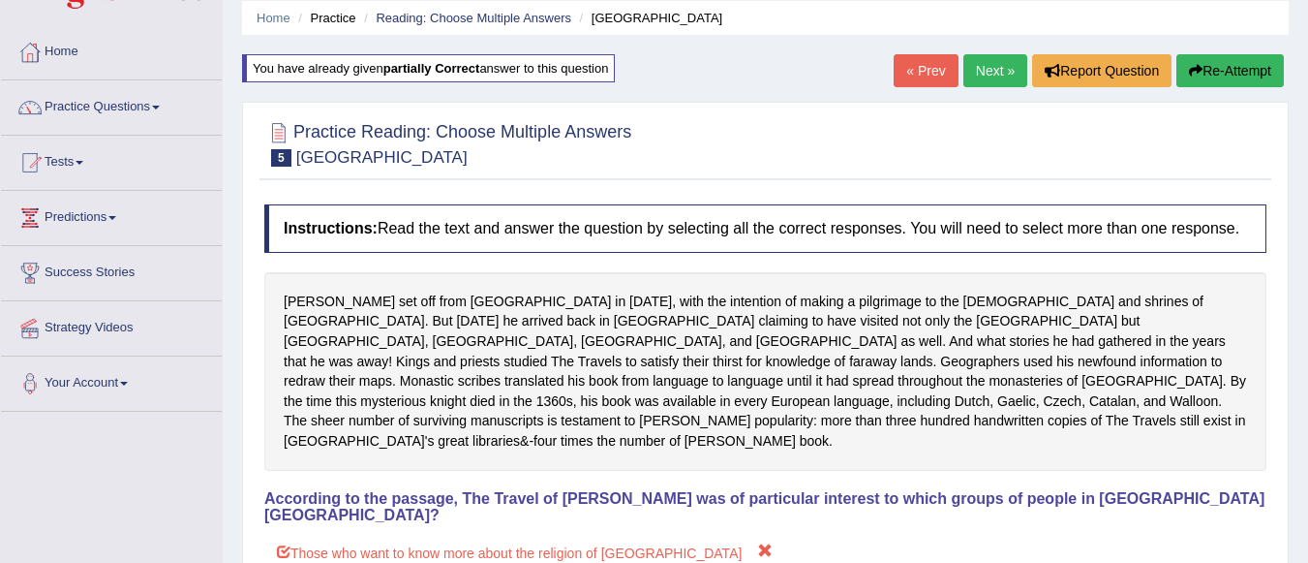
click at [975, 73] on link "Next »" at bounding box center [995, 70] width 64 height 33
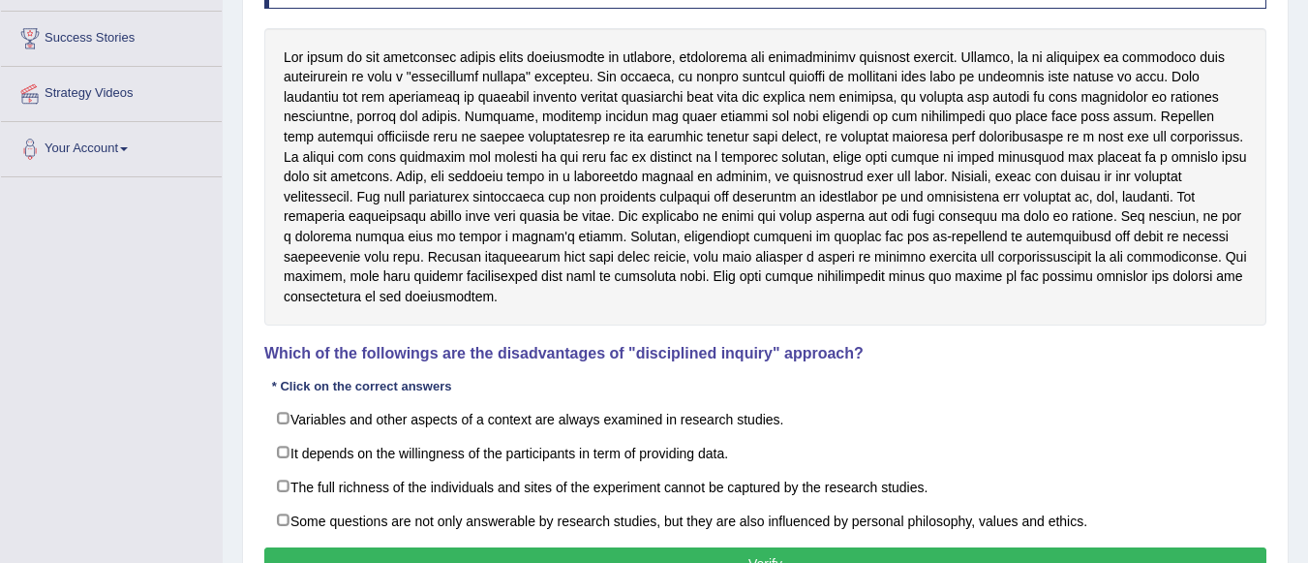
scroll to position [307, 0]
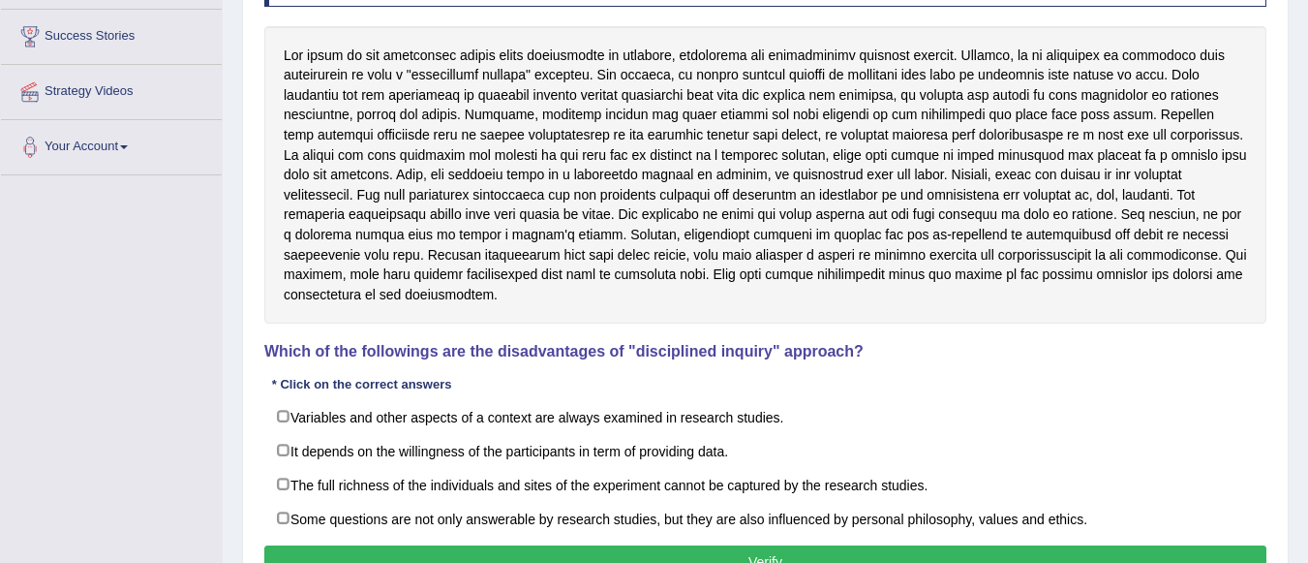
drag, startPoint x: 0, startPoint y: 0, endPoint x: 1322, endPoint y: 457, distance: 1398.4
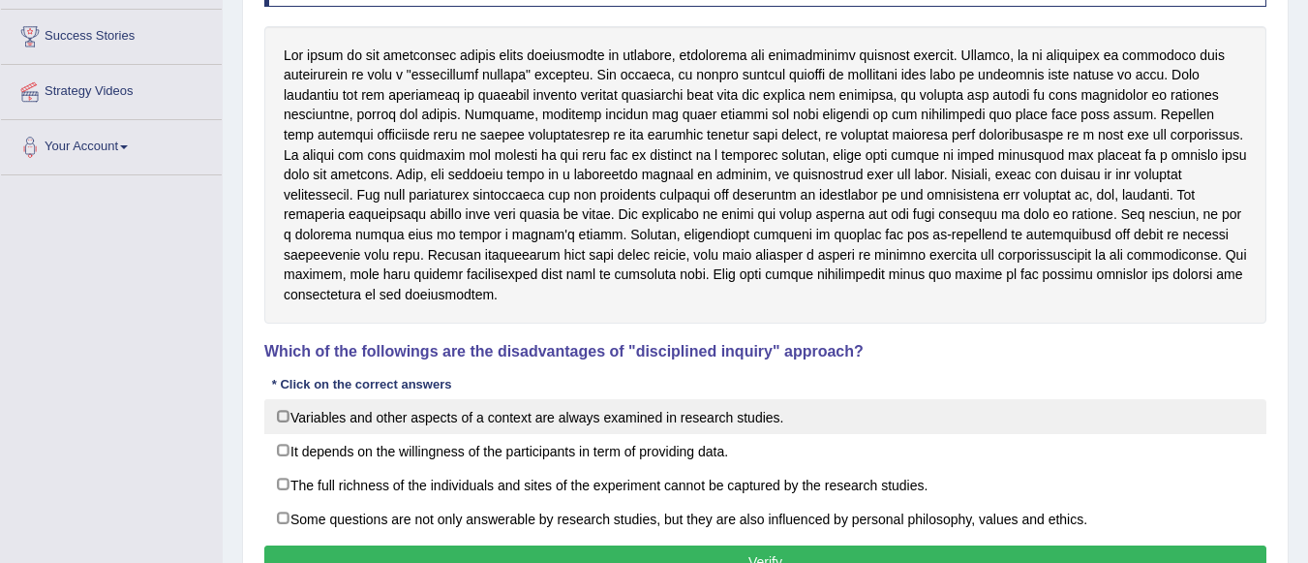
click at [288, 415] on label "Variables and other aspects of a context are always examined in research studie…" at bounding box center [765, 416] width 1002 height 35
checkbox input "true"
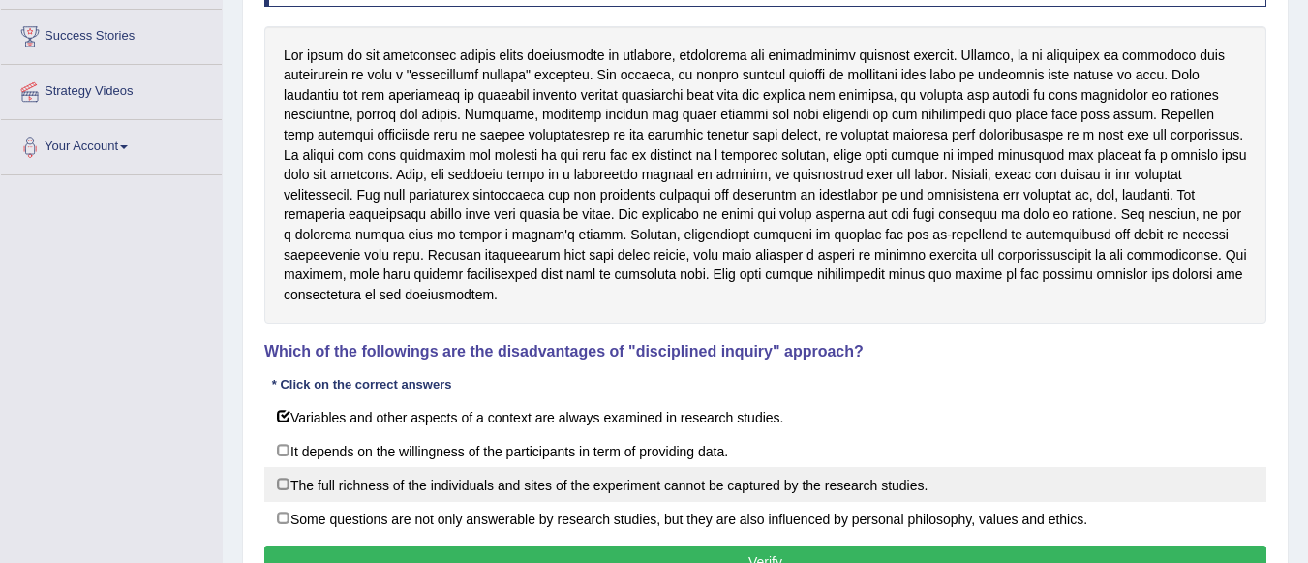
click at [289, 489] on label "The full richness of the individuals and sites of the experiment cannot be capt…" at bounding box center [765, 484] width 1002 height 35
checkbox input "true"
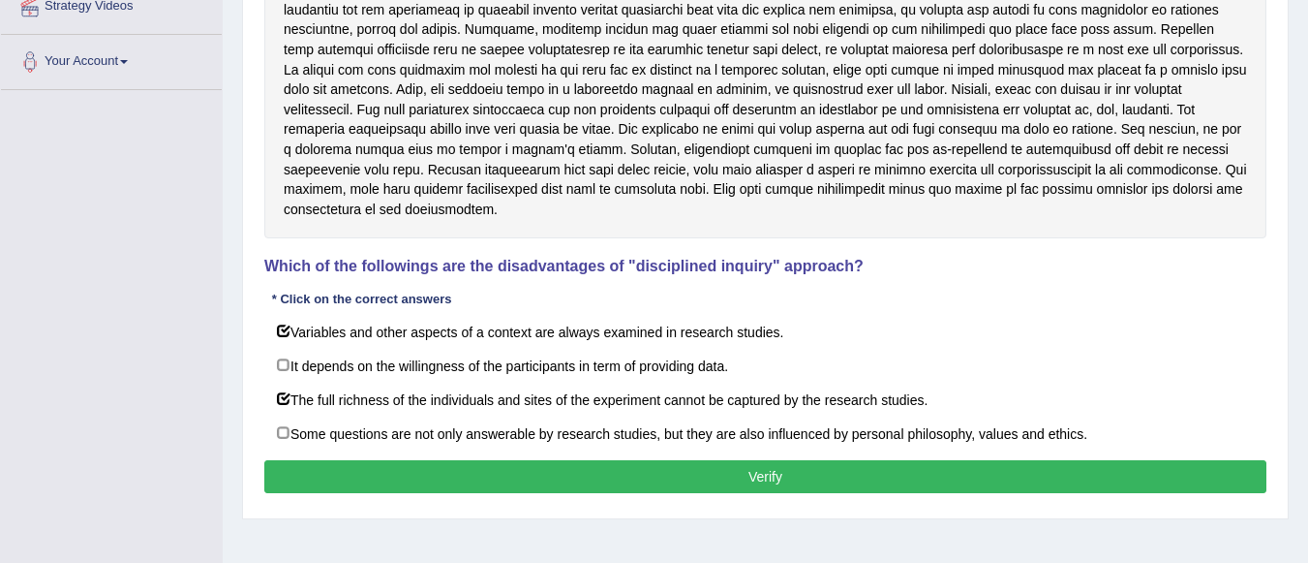
scroll to position [396, 0]
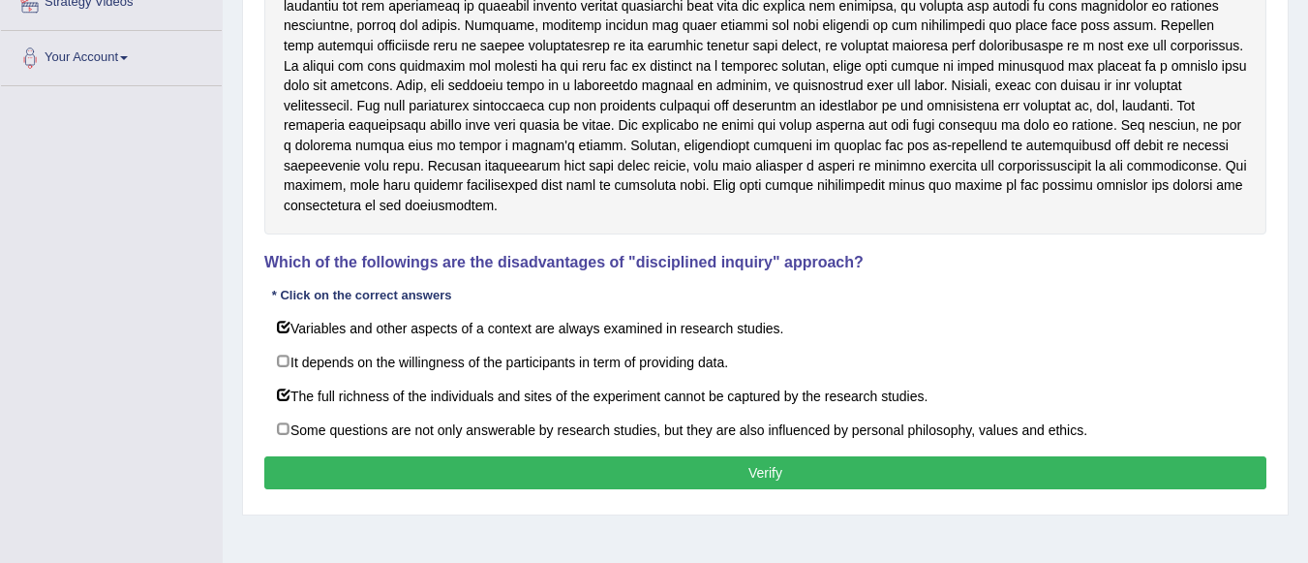
click at [976, 474] on button "Verify" at bounding box center [765, 472] width 1002 height 33
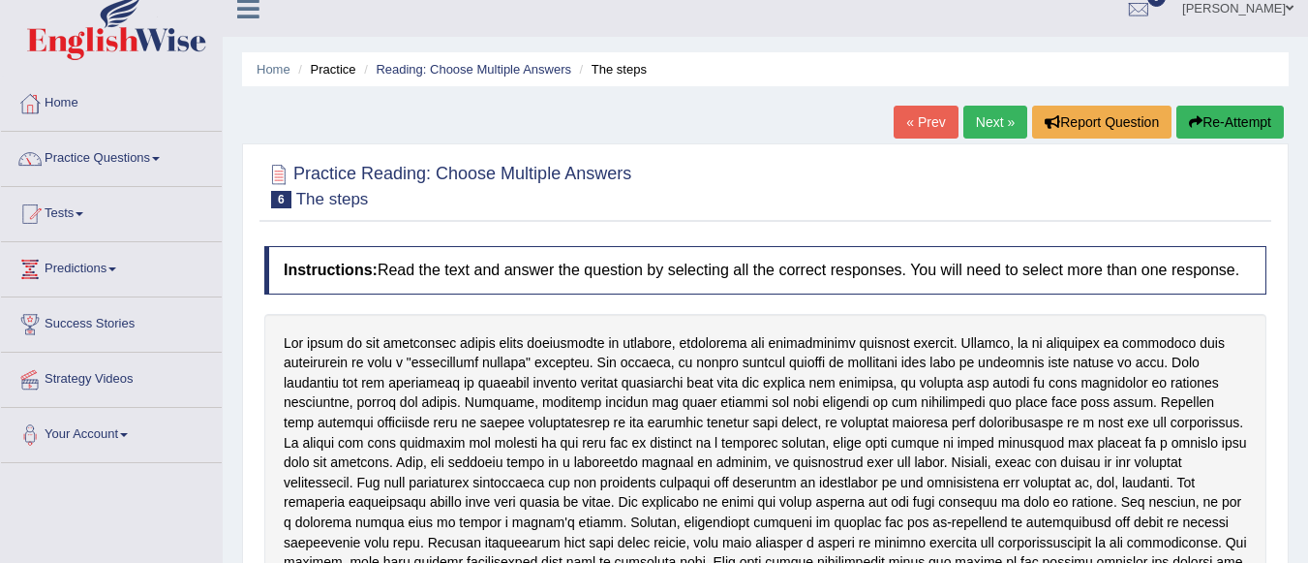
scroll to position [0, 0]
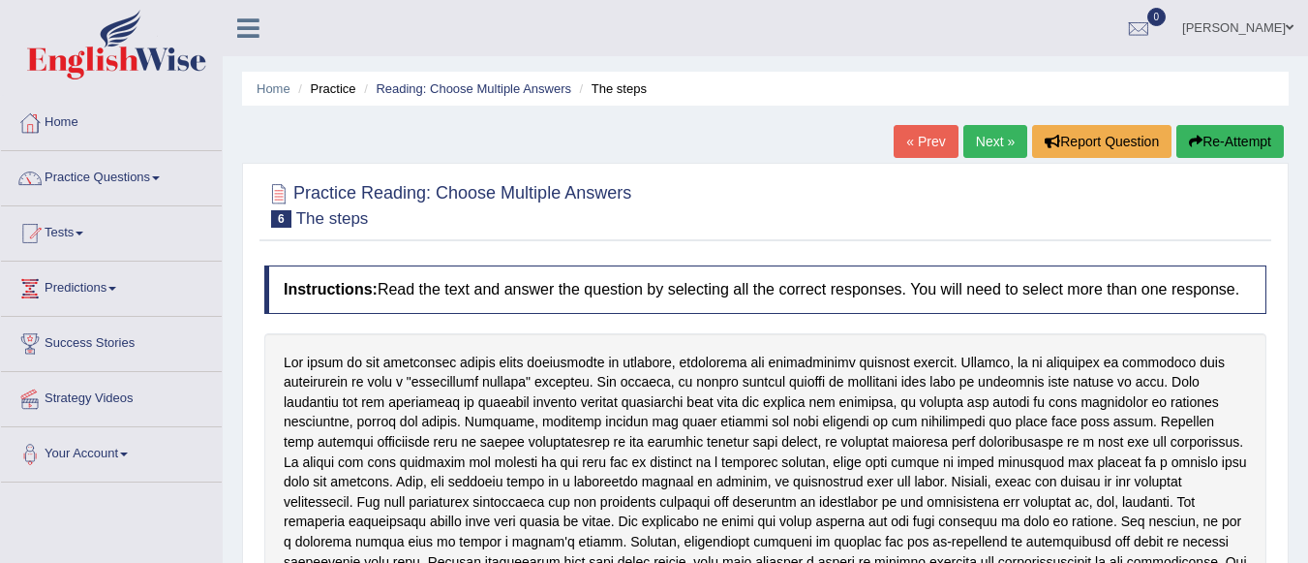
click at [989, 145] on link "Next »" at bounding box center [995, 141] width 64 height 33
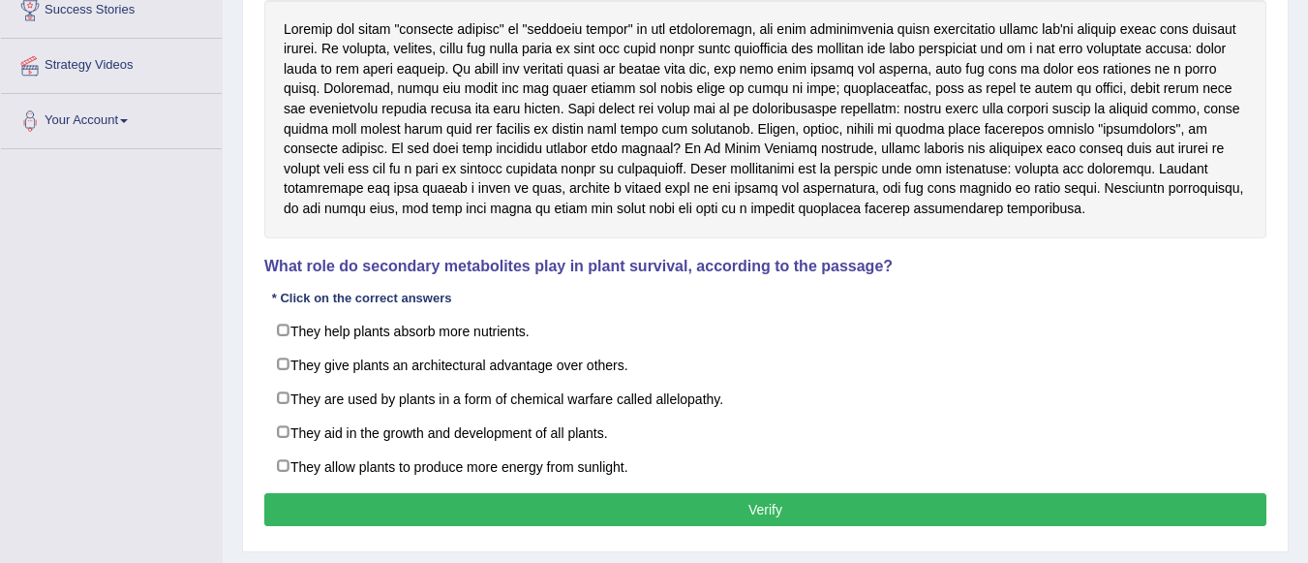
scroll to position [338, 0]
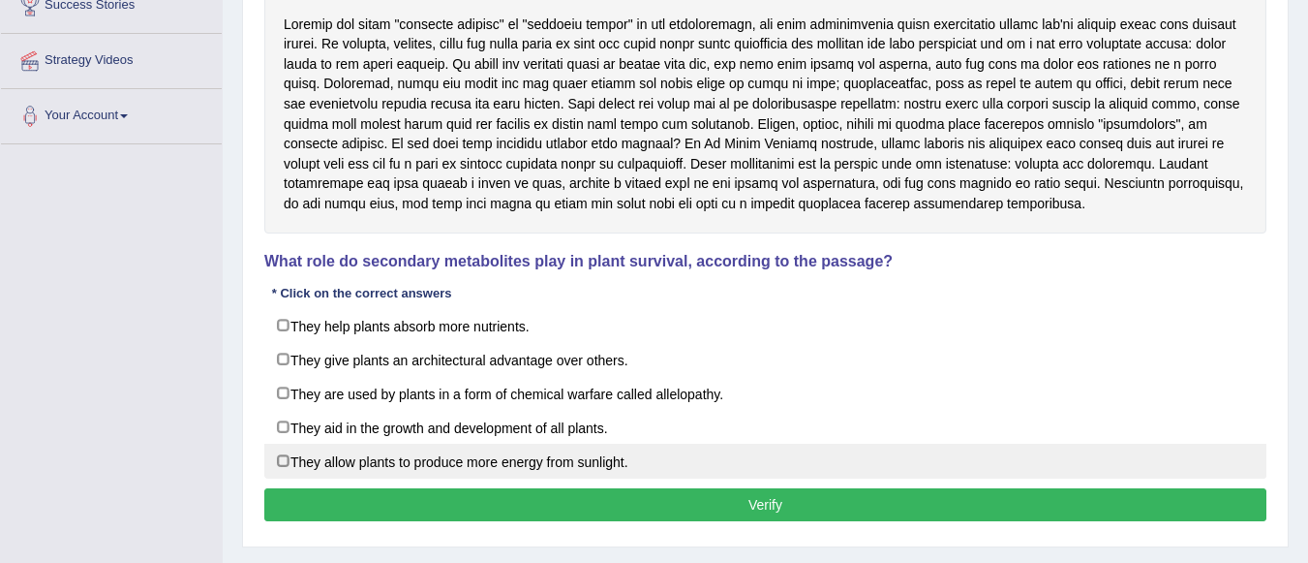
click at [287, 458] on label "They allow plants to produce more energy from sunlight." at bounding box center [765, 460] width 1002 height 35
checkbox input "true"
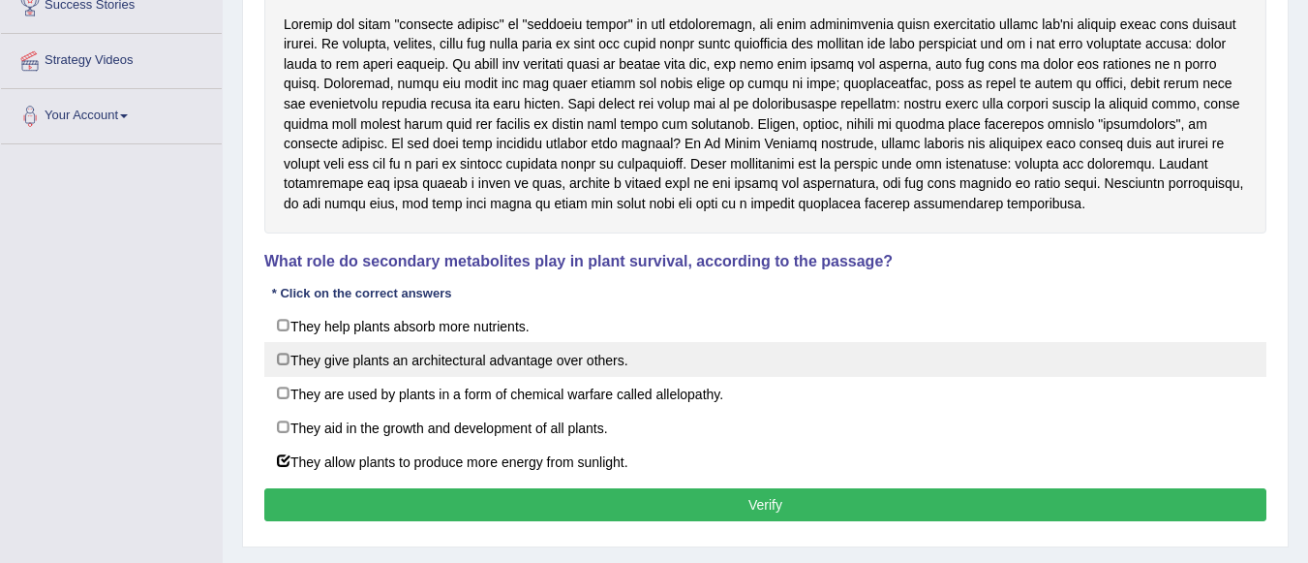
click at [284, 360] on label "They give plants an architectural advantage over others." at bounding box center [765, 359] width 1002 height 35
checkbox input "true"
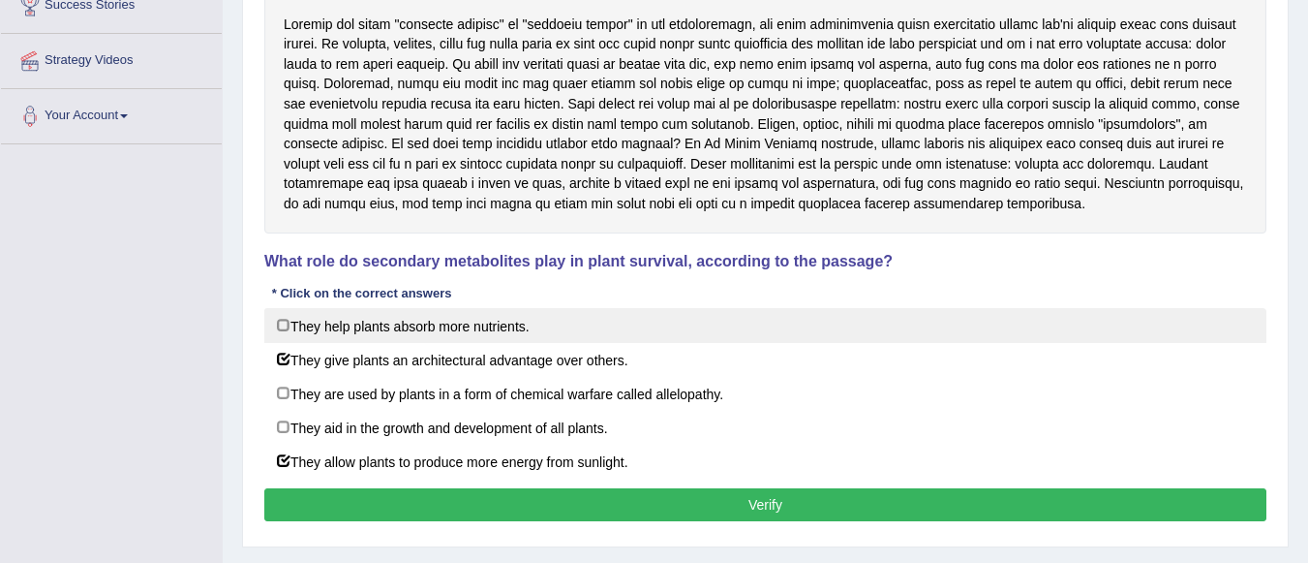
click at [283, 323] on label "They help plants absorb more nutrients." at bounding box center [765, 325] width 1002 height 35
checkbox input "true"
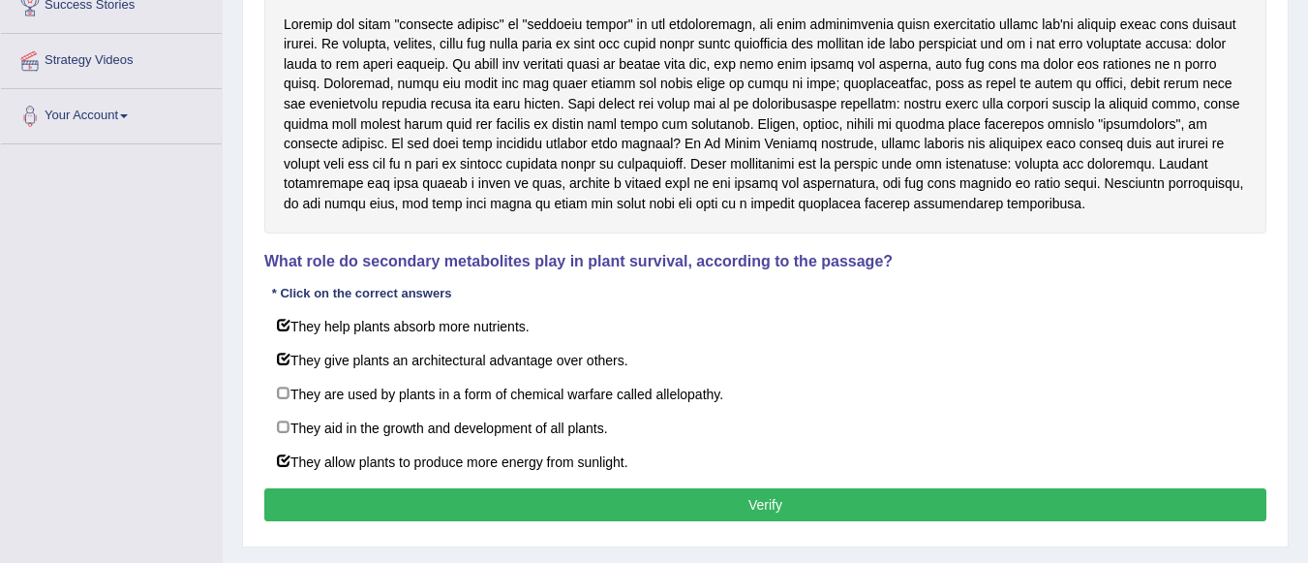
click at [423, 502] on button "Verify" at bounding box center [765, 504] width 1002 height 33
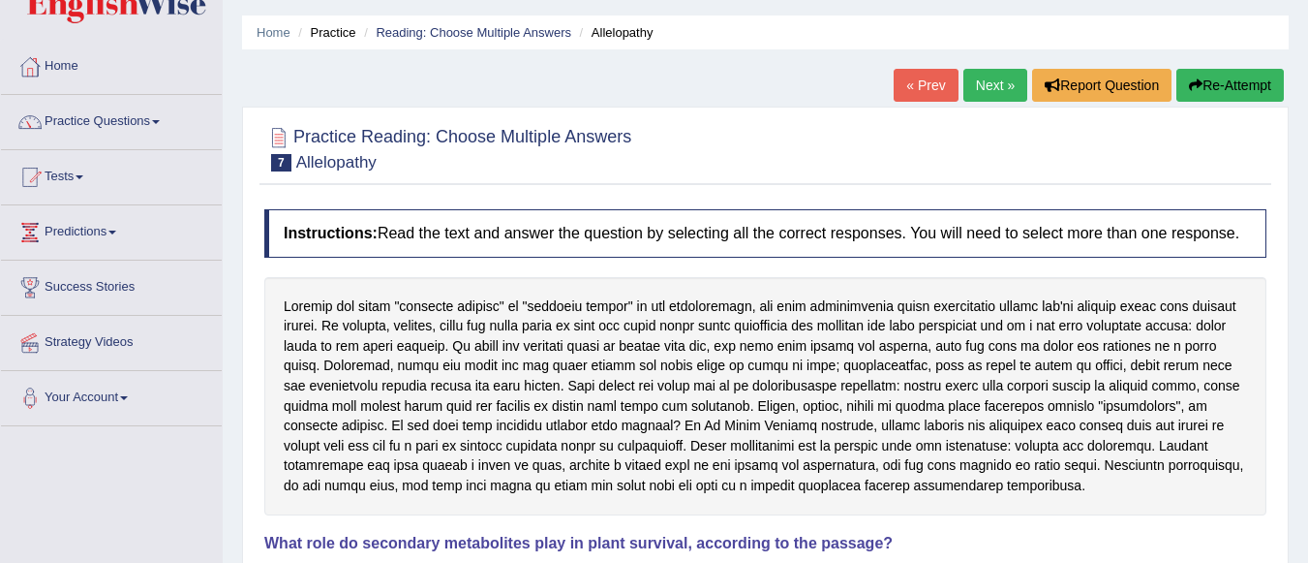
scroll to position [52, 0]
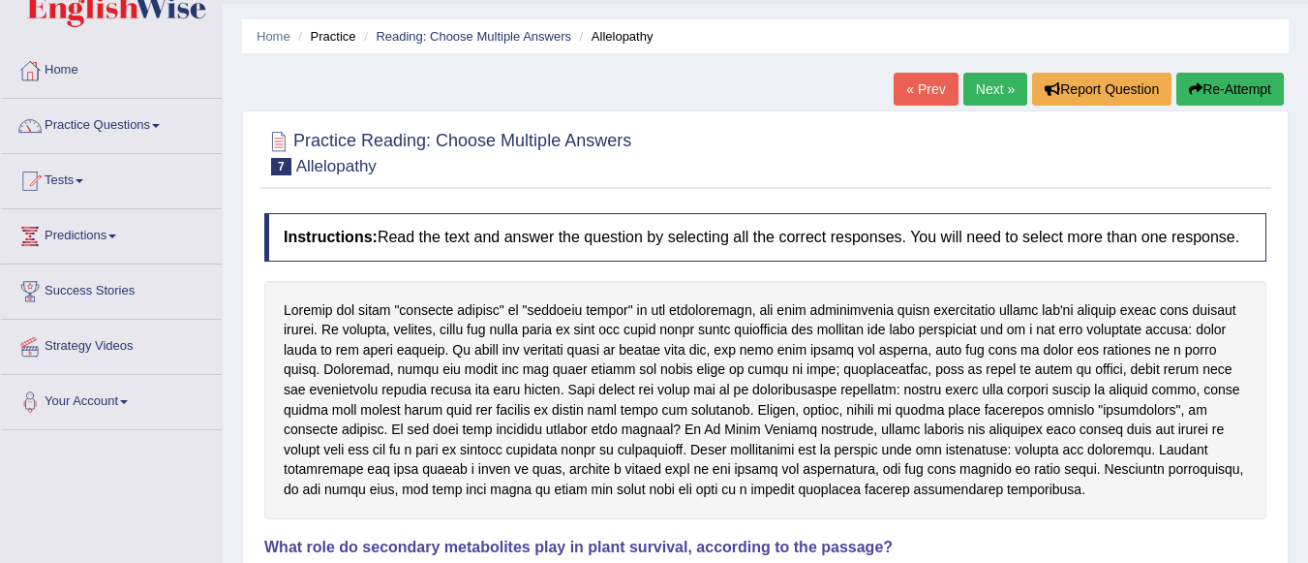
click at [982, 95] on link "Next »" at bounding box center [995, 89] width 64 height 33
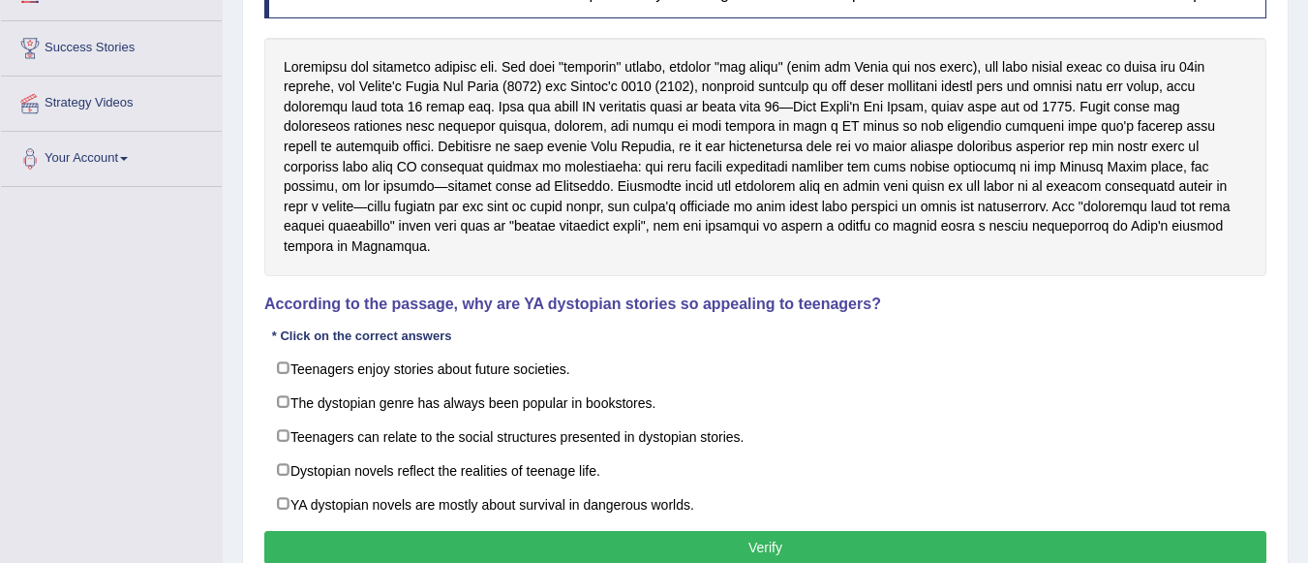
scroll to position [303, 0]
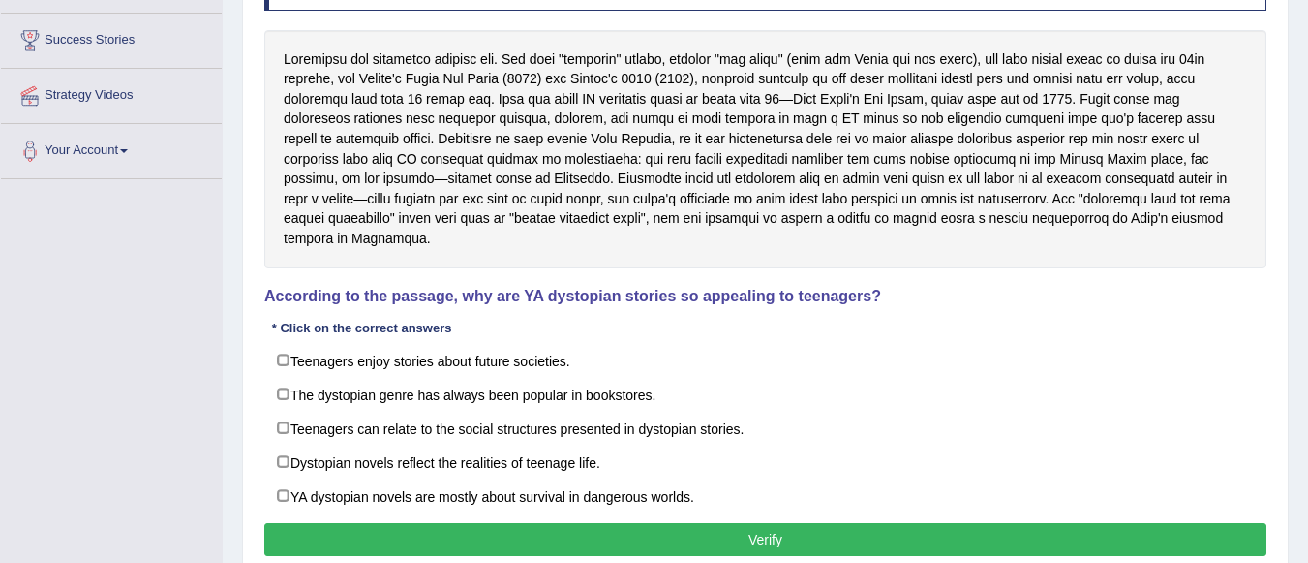
drag, startPoint x: 1315, startPoint y: 298, endPoint x: 1322, endPoint y: 455, distance: 157.0
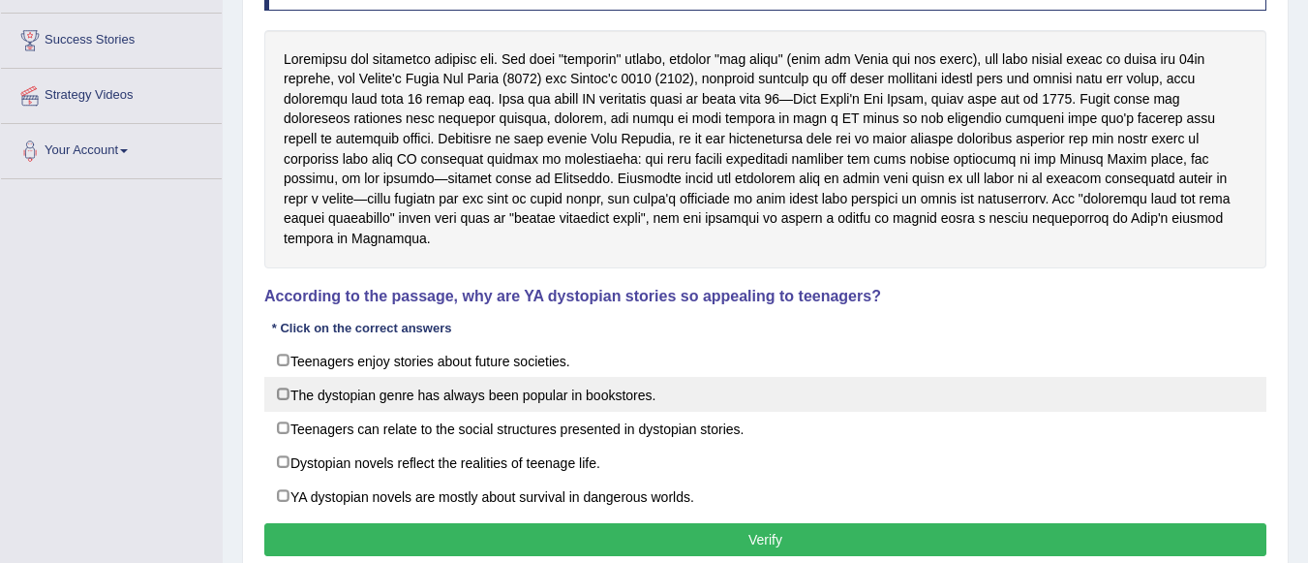
click at [282, 377] on label "The dystopian genre has always been popular in bookstores." at bounding box center [765, 394] width 1002 height 35
checkbox input "true"
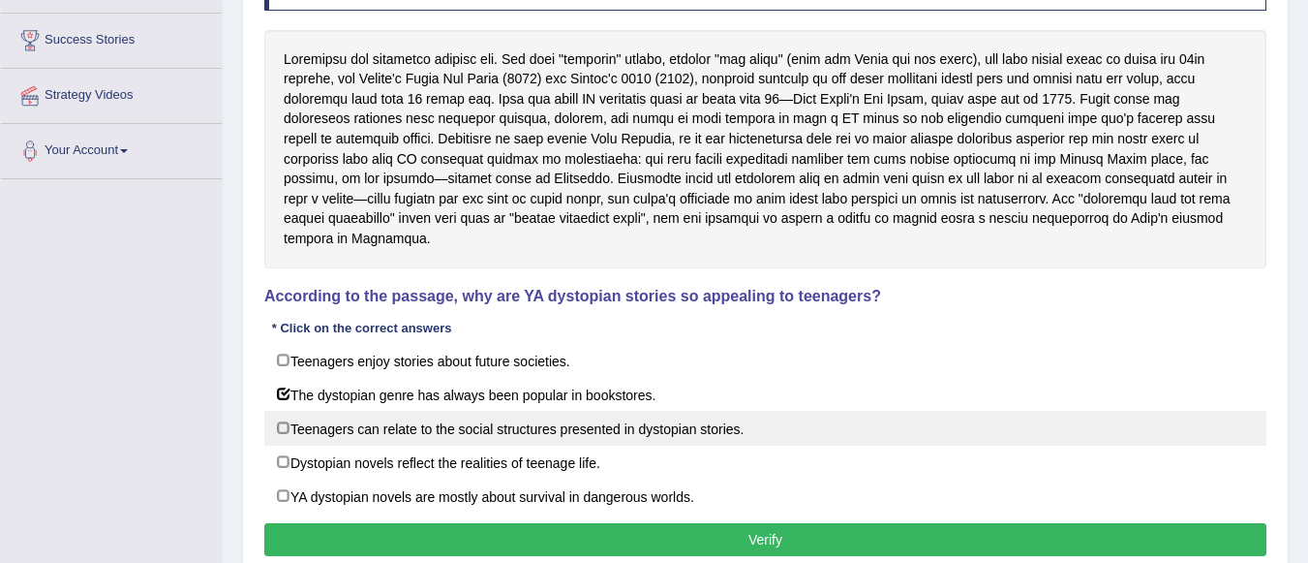
click at [282, 411] on label "Teenagers can relate to the social structures presented in dystopian stories." at bounding box center [765, 428] width 1002 height 35
checkbox input "true"
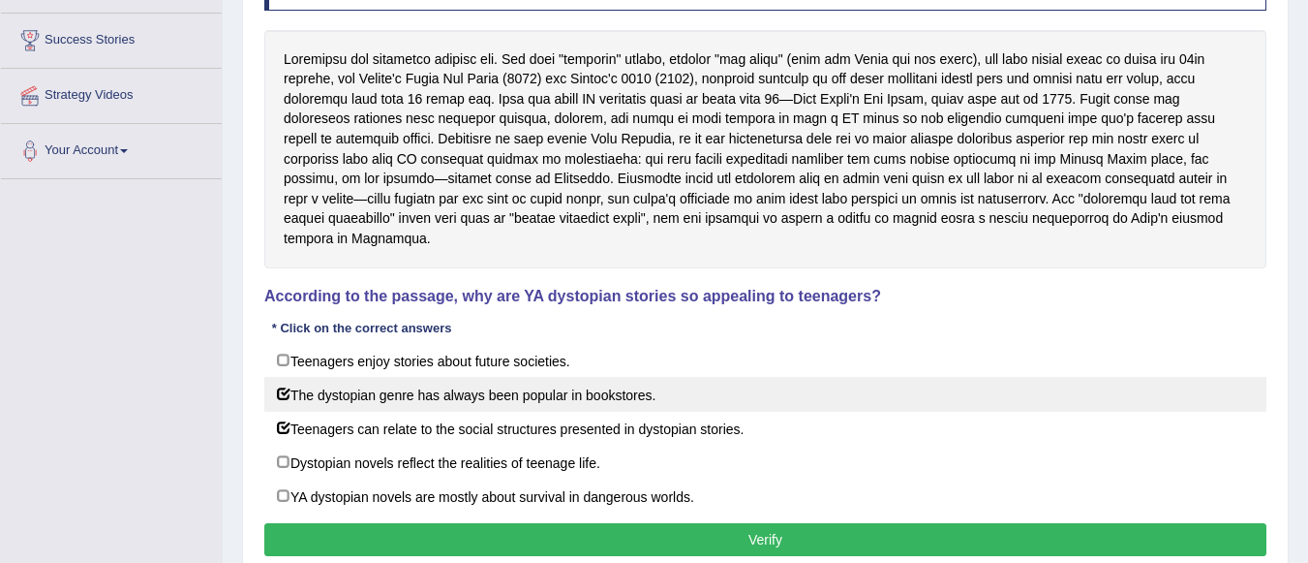
click at [281, 377] on label "The dystopian genre has always been popular in bookstores." at bounding box center [765, 394] width 1002 height 35
checkbox input "false"
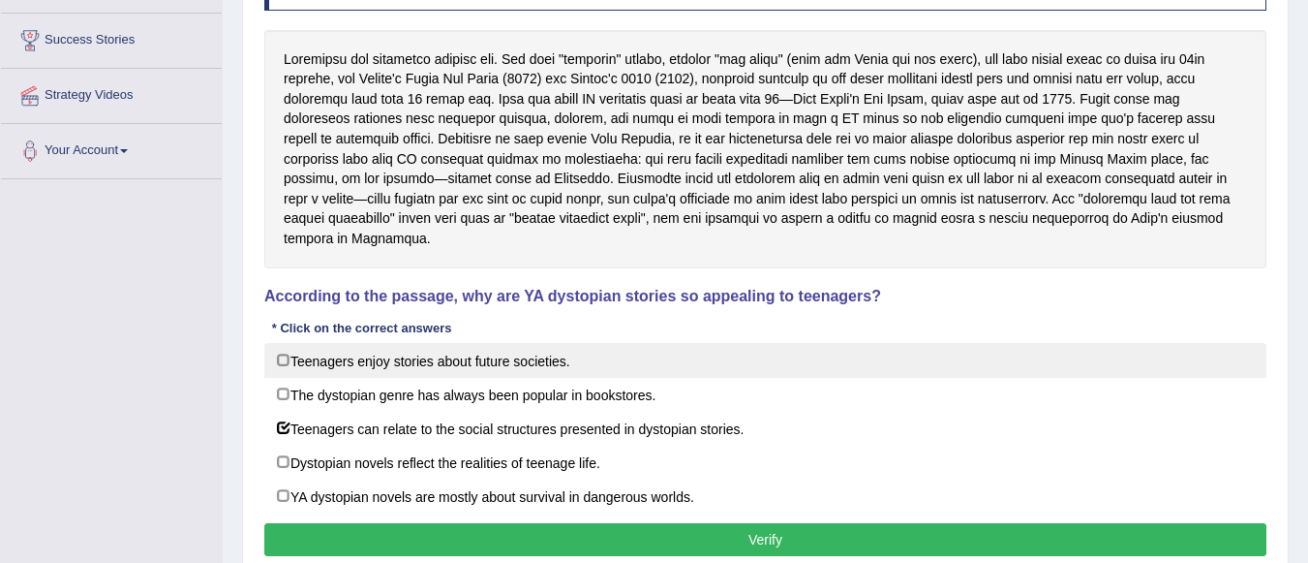
click at [282, 345] on label "Teenagers enjoy stories about future societies." at bounding box center [765, 360] width 1002 height 35
checkbox input "true"
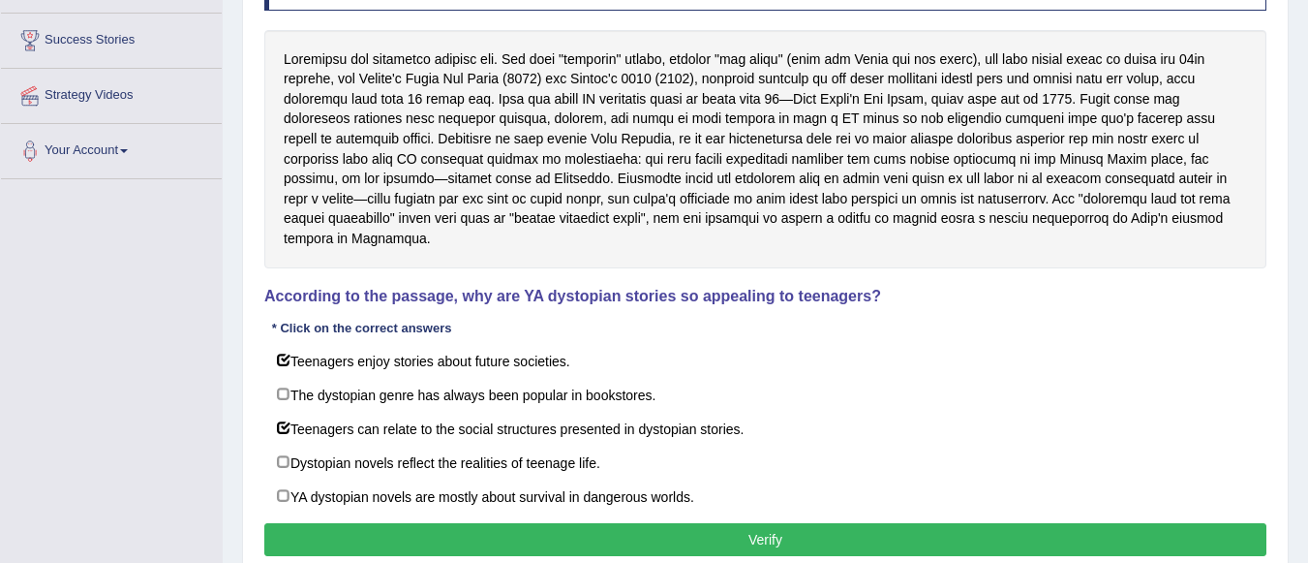
drag, startPoint x: 284, startPoint y: 444, endPoint x: 367, endPoint y: 522, distance: 113.7
click at [367, 522] on div "Instructions: Read the text and answer the question by selecting all the correc…" at bounding box center [765, 262] width 1012 height 619
click at [367, 523] on button "Verify" at bounding box center [765, 539] width 1002 height 33
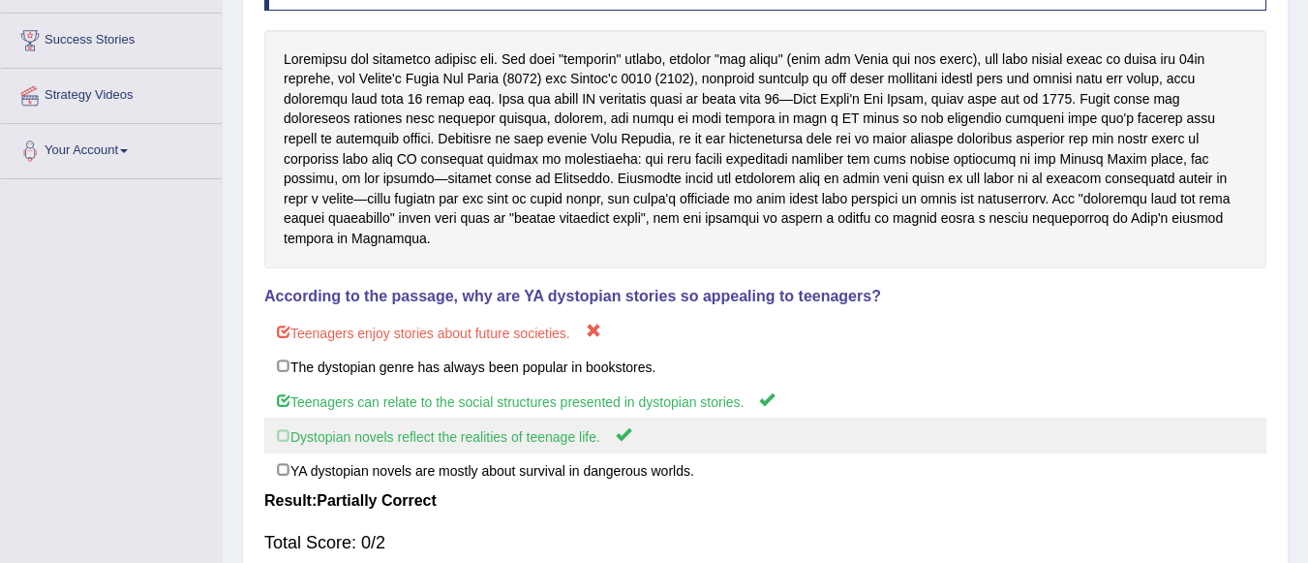
click at [286, 419] on label "Dystopian novels reflect the realities of teenage life." at bounding box center [765, 435] width 1002 height 36
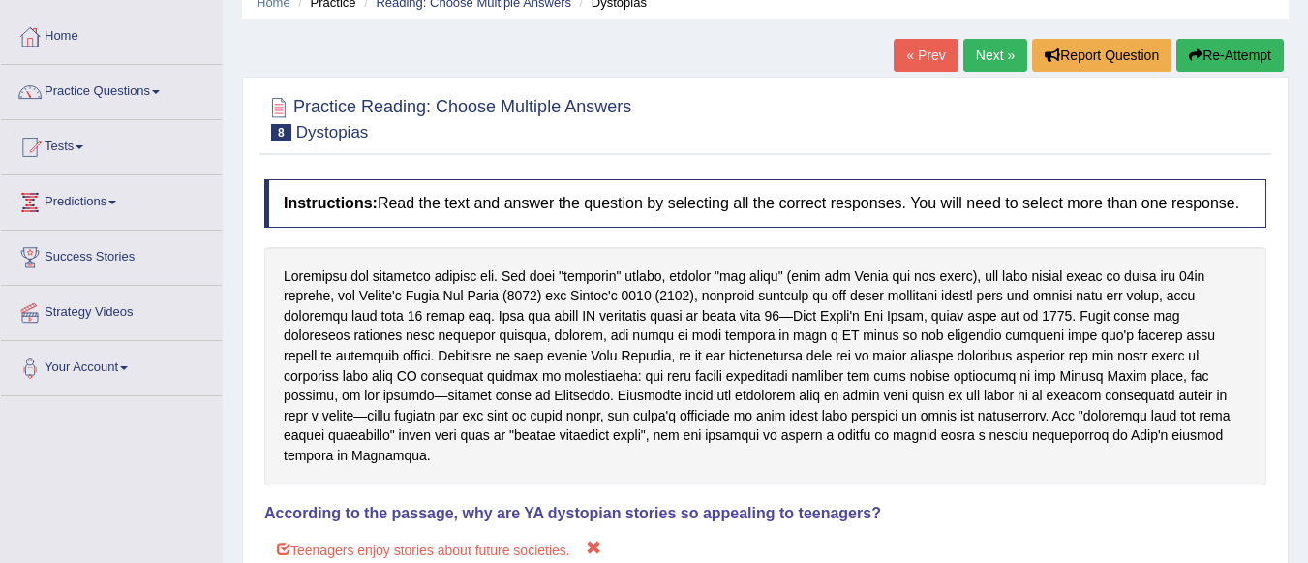
scroll to position [84, 0]
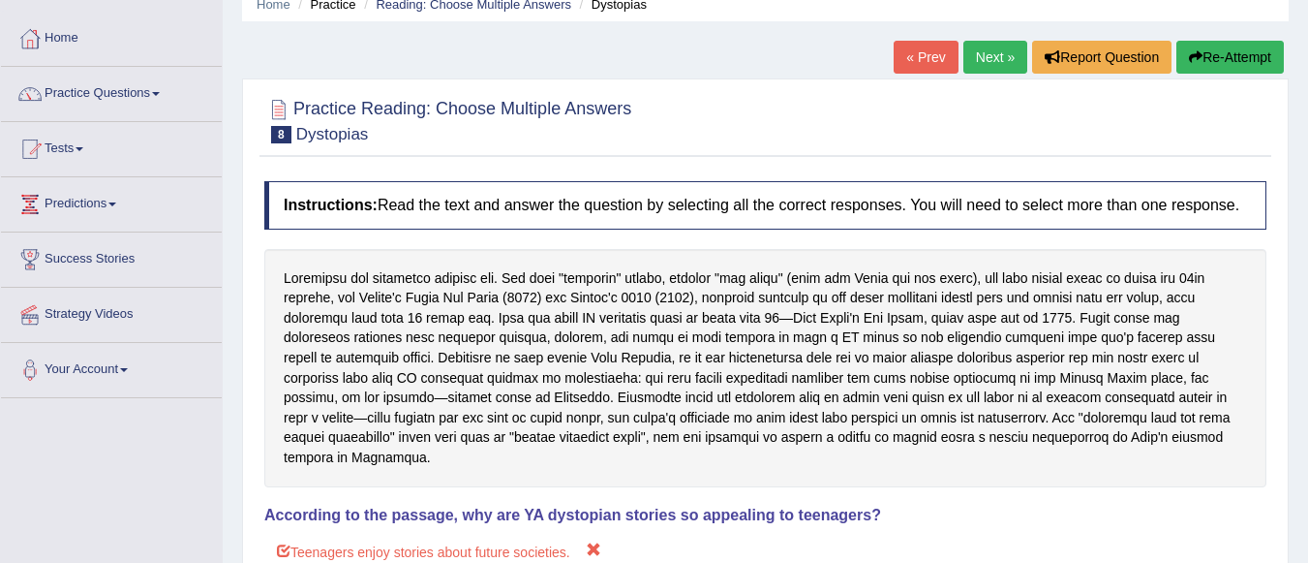
click at [999, 63] on link "Next »" at bounding box center [995, 57] width 64 height 33
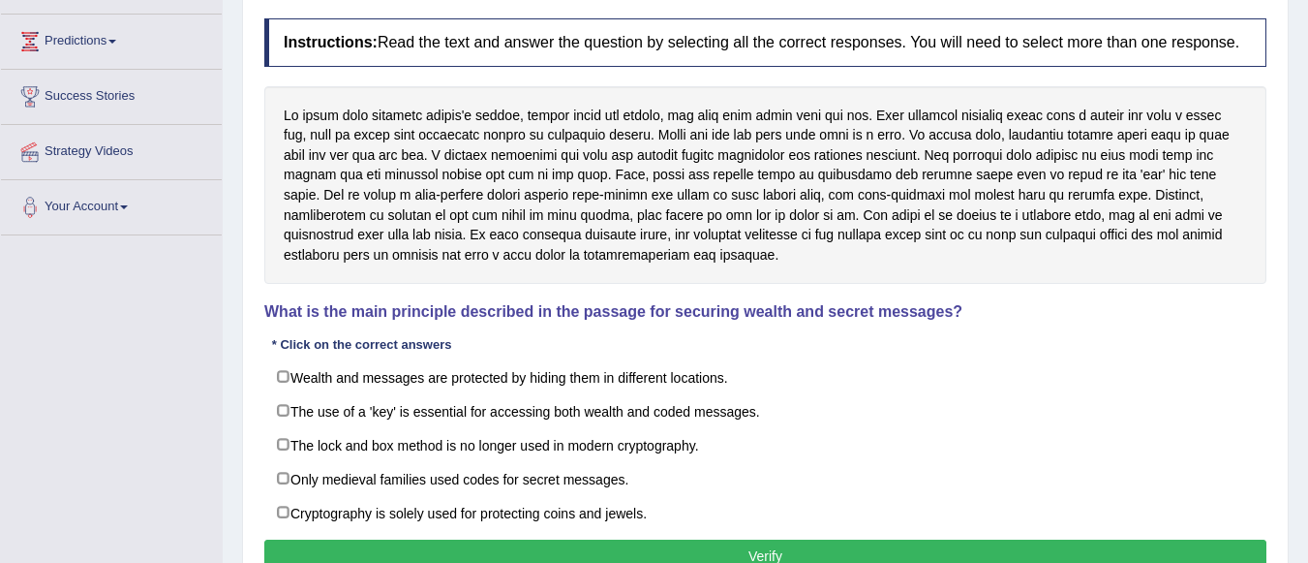
scroll to position [251, 0]
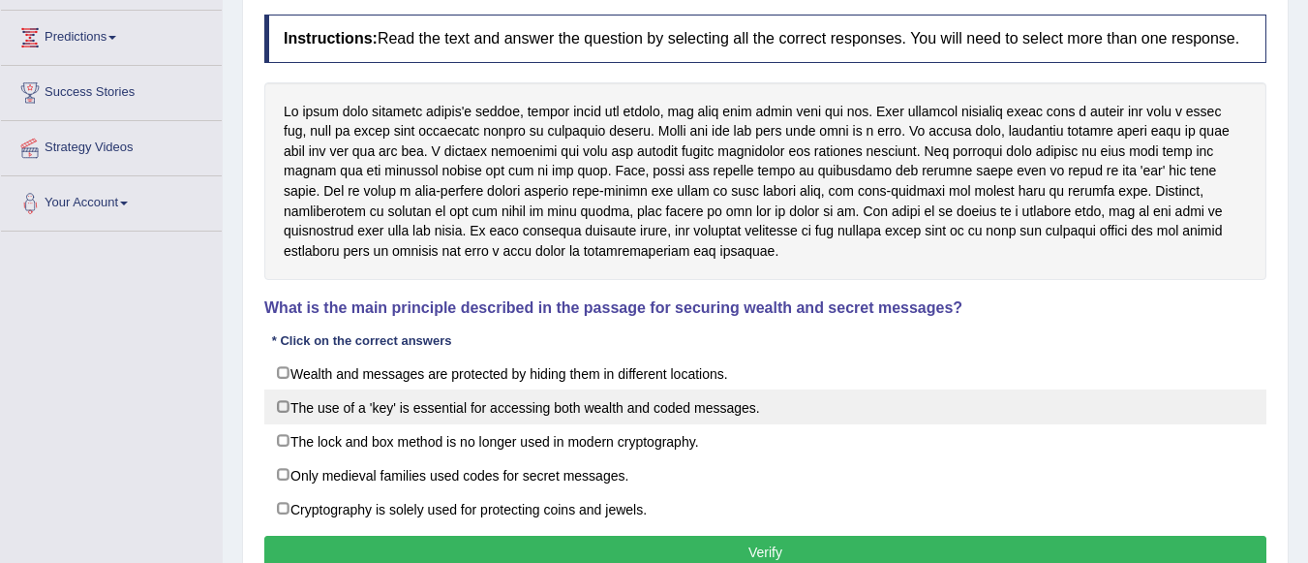
click at [288, 407] on label "The use of a 'key' is essential for accessing both wealth and coded messages." at bounding box center [765, 406] width 1002 height 35
checkbox input "true"
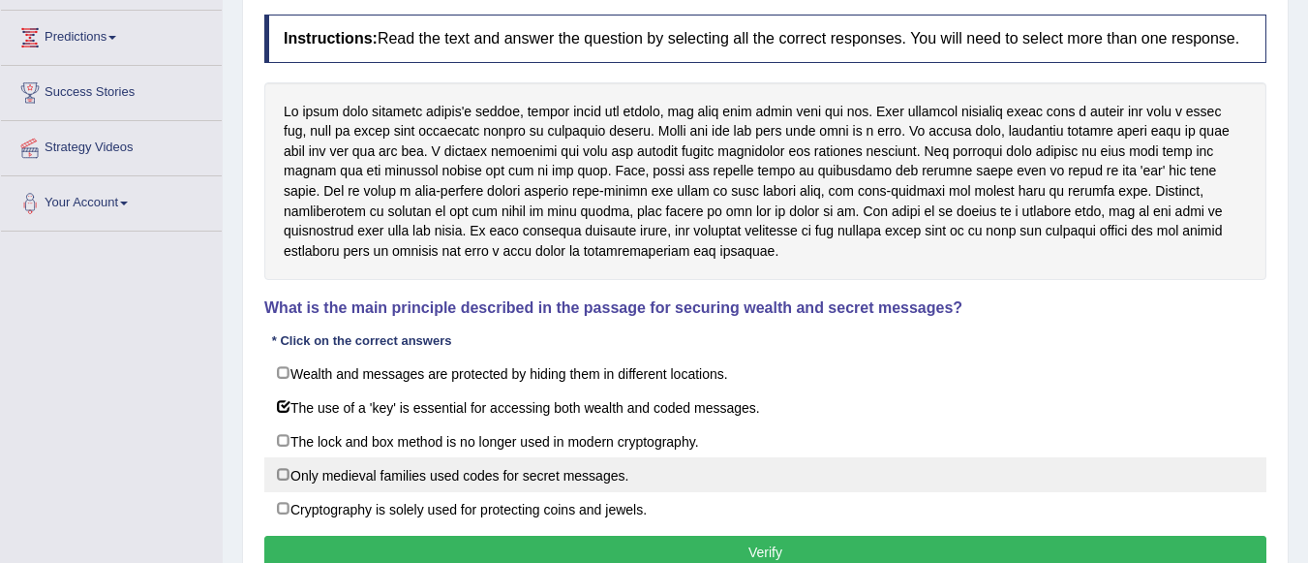
click at [280, 471] on label "Only medieval families used codes for secret messages." at bounding box center [765, 474] width 1002 height 35
checkbox input "true"
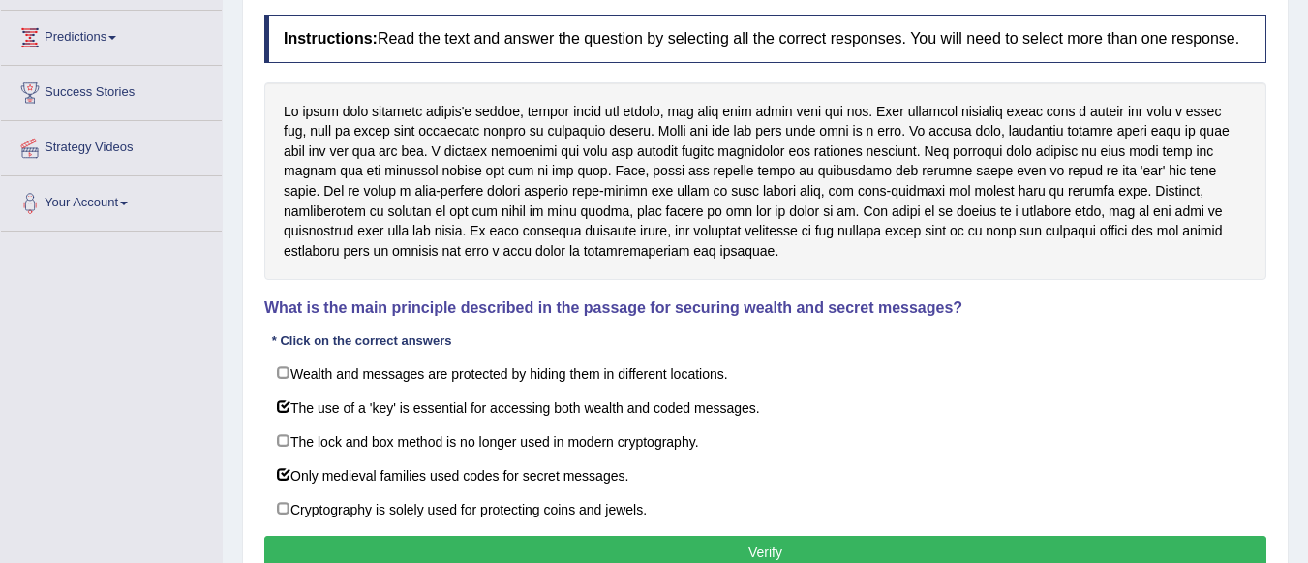
click at [475, 549] on button "Verify" at bounding box center [765, 551] width 1002 height 33
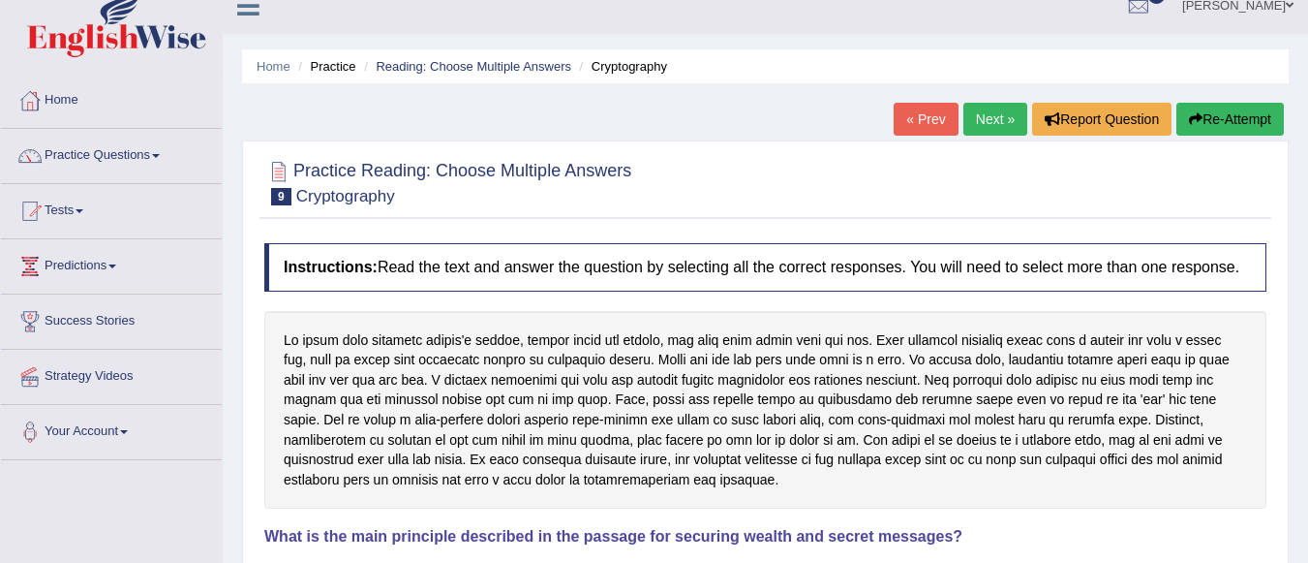
scroll to position [20, 0]
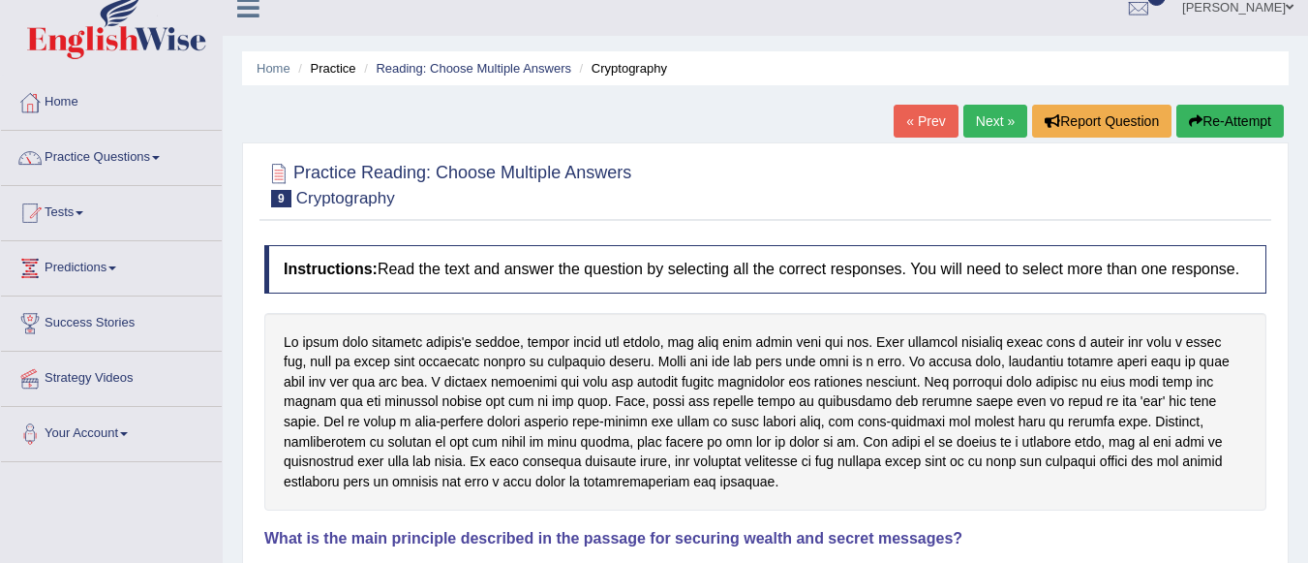
click at [991, 125] on link "Next »" at bounding box center [995, 121] width 64 height 33
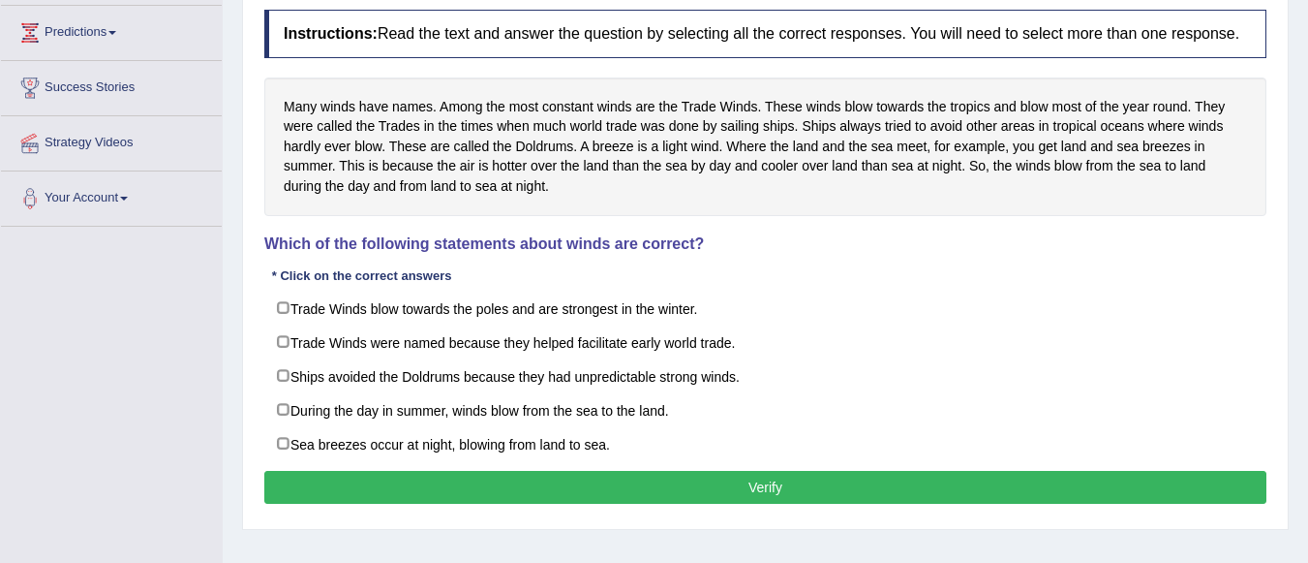
scroll to position [254, 0]
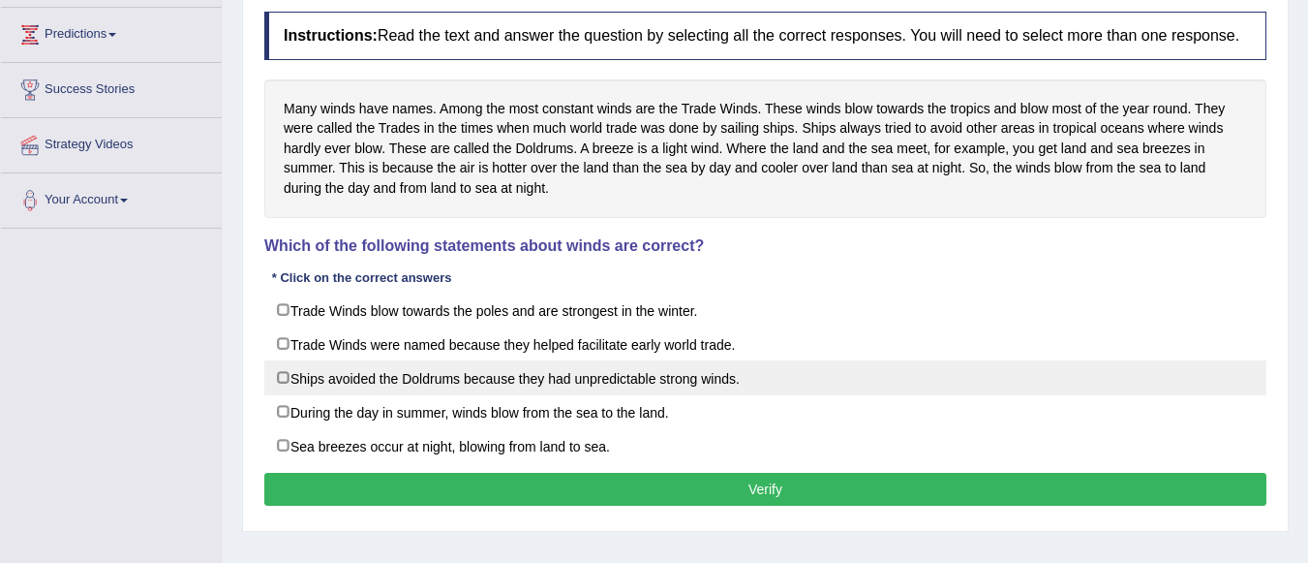
click at [277, 374] on label "Ships avoided the Doldrums because they had unpredictable strong winds." at bounding box center [765, 377] width 1002 height 35
checkbox input "true"
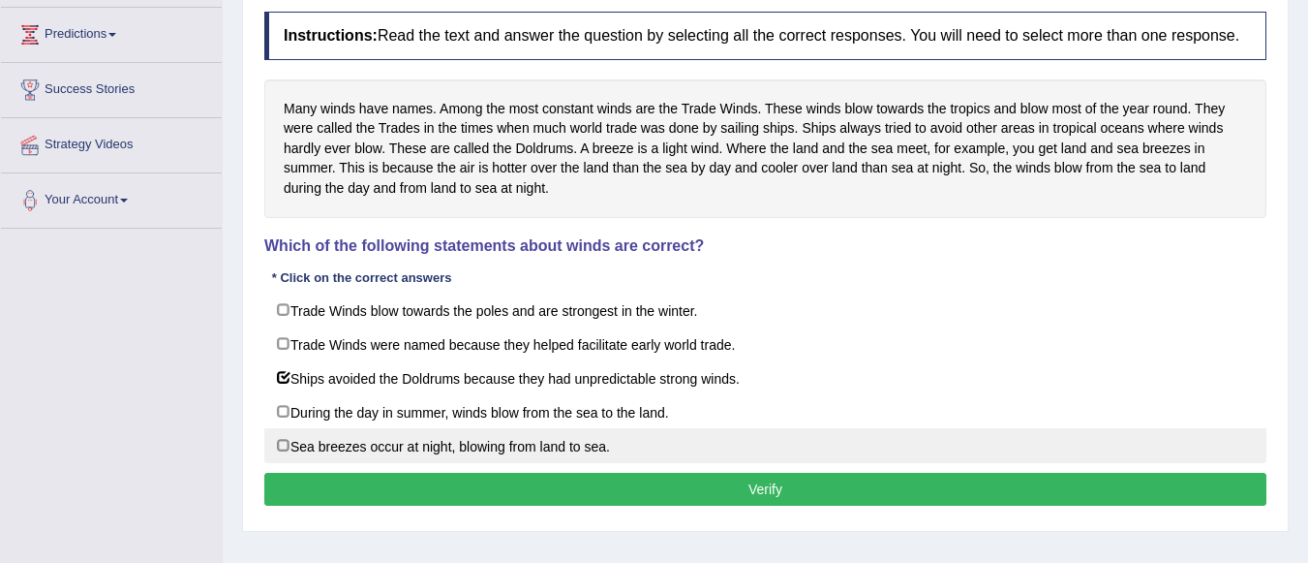
click at [289, 441] on label "Sea breezes occur at night, blowing from land to sea." at bounding box center [765, 445] width 1002 height 35
checkbox input "true"
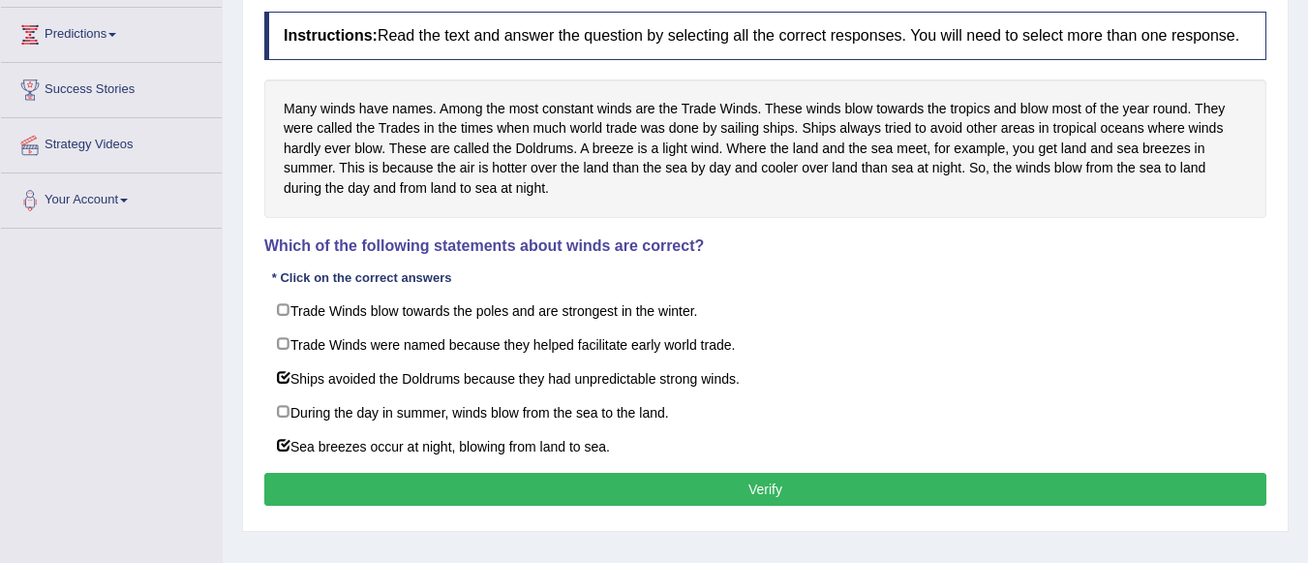
click at [358, 487] on button "Verify" at bounding box center [765, 488] width 1002 height 33
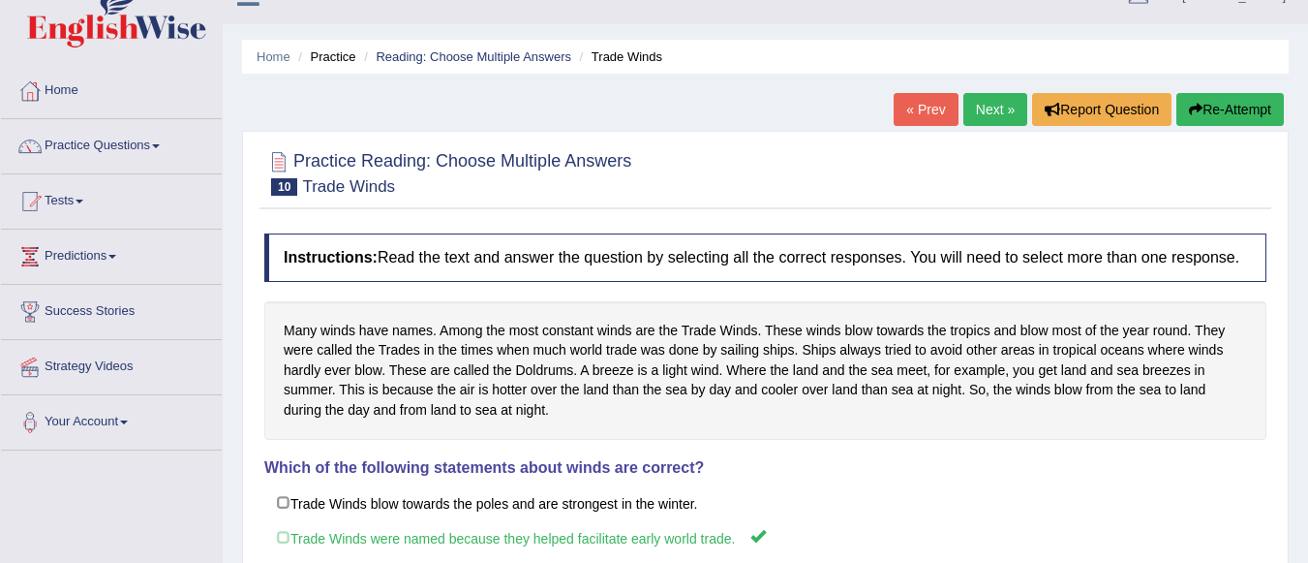
scroll to position [14, 0]
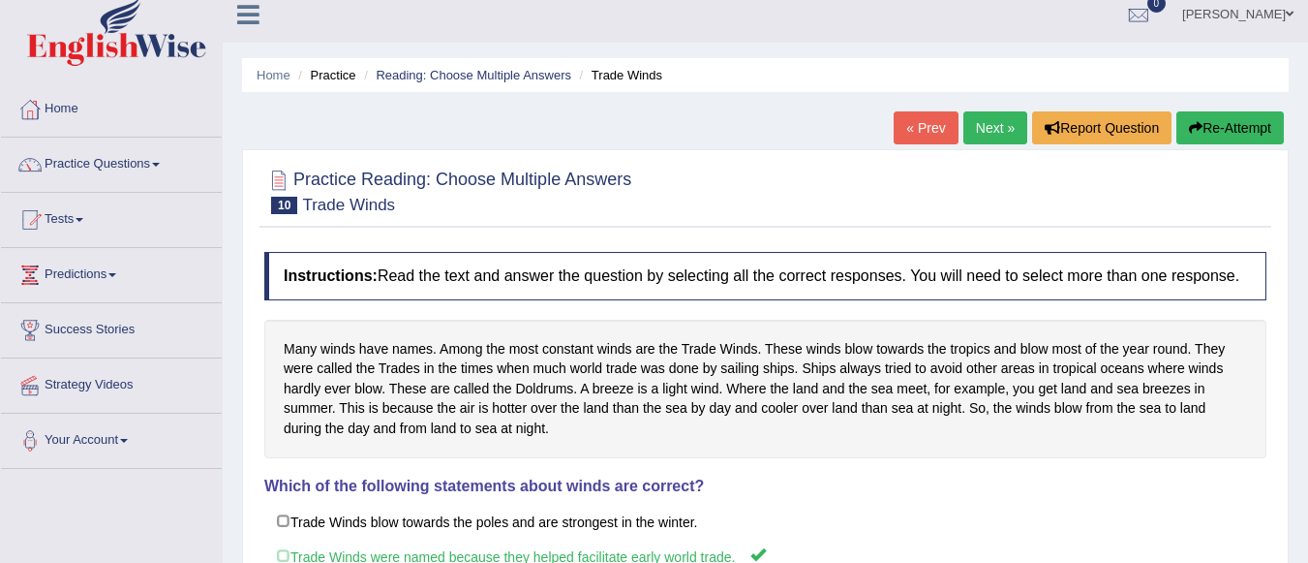
click at [989, 121] on link "Next »" at bounding box center [995, 127] width 64 height 33
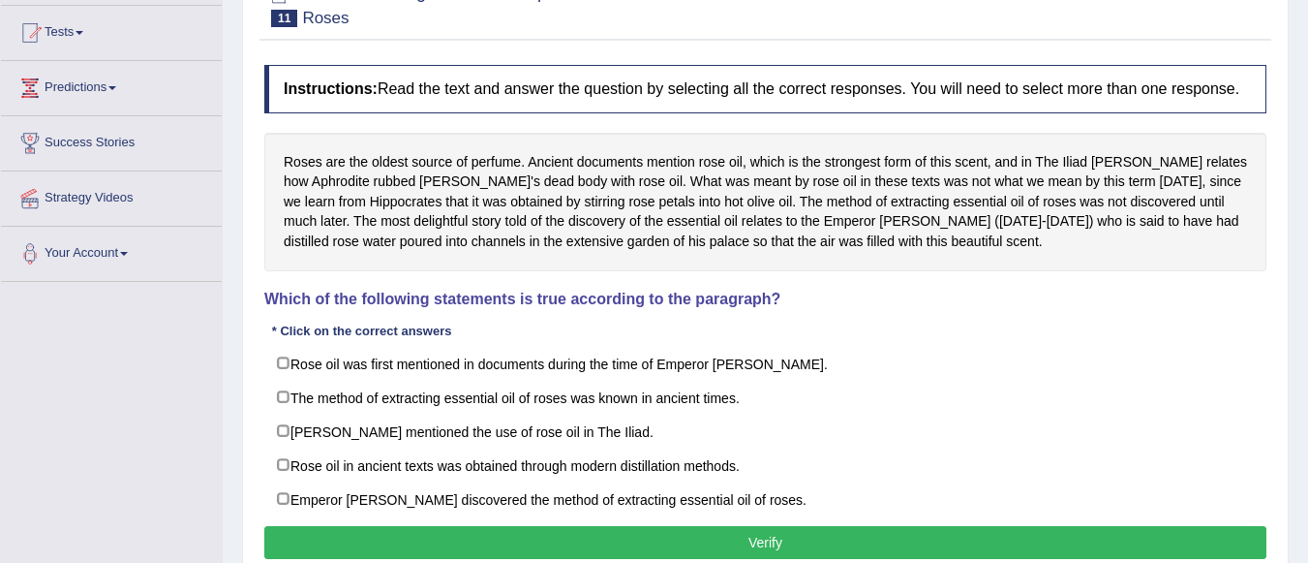
scroll to position [217, 0]
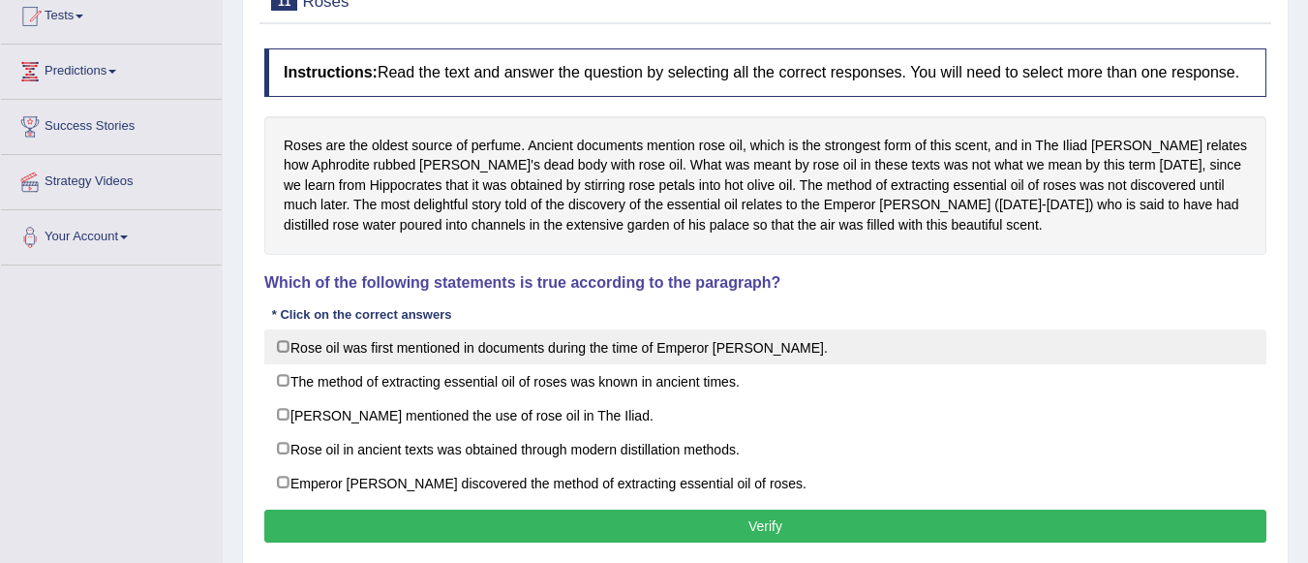
click at [281, 344] on label "Rose oil was first mentioned in documents during the time of Emperor [PERSON_NA…" at bounding box center [765, 346] width 1002 height 35
checkbox input "true"
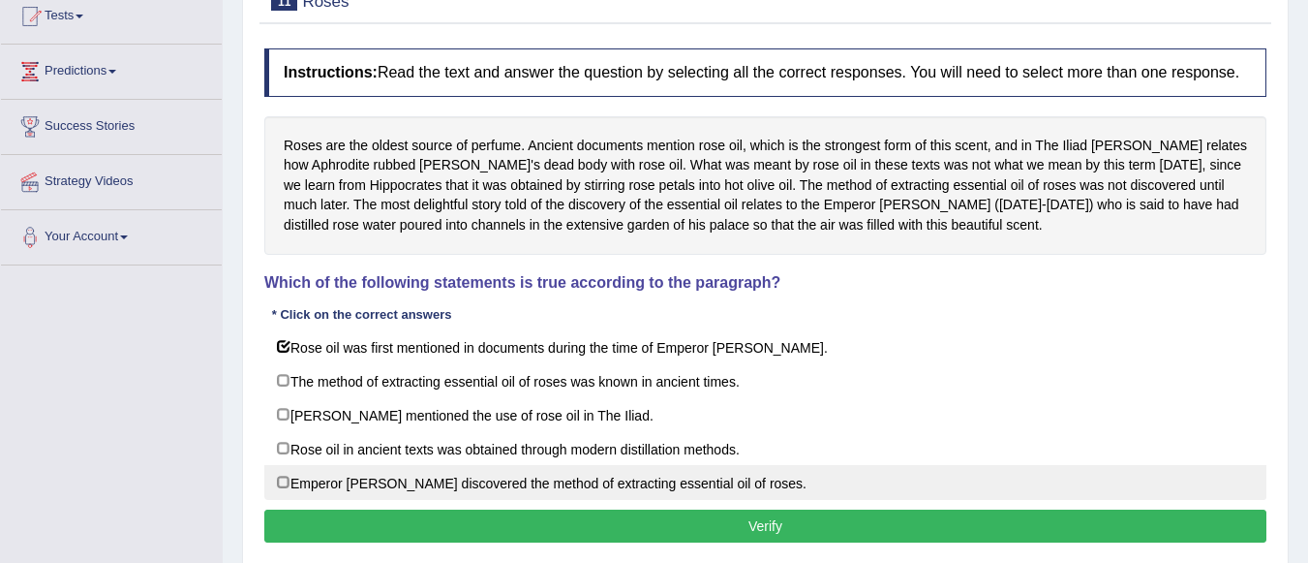
click at [290, 470] on label "Emperor Jihangir discovered the method of extracting essential oil of roses." at bounding box center [765, 482] width 1002 height 35
checkbox input "true"
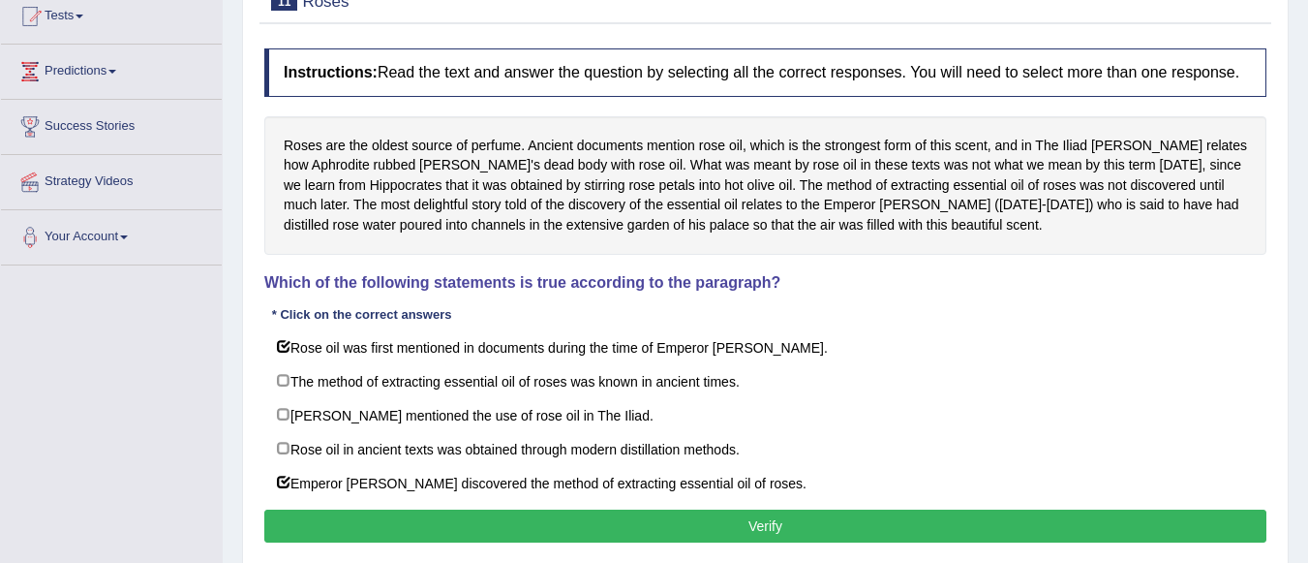
click at [376, 520] on button "Verify" at bounding box center [765, 525] width 1002 height 33
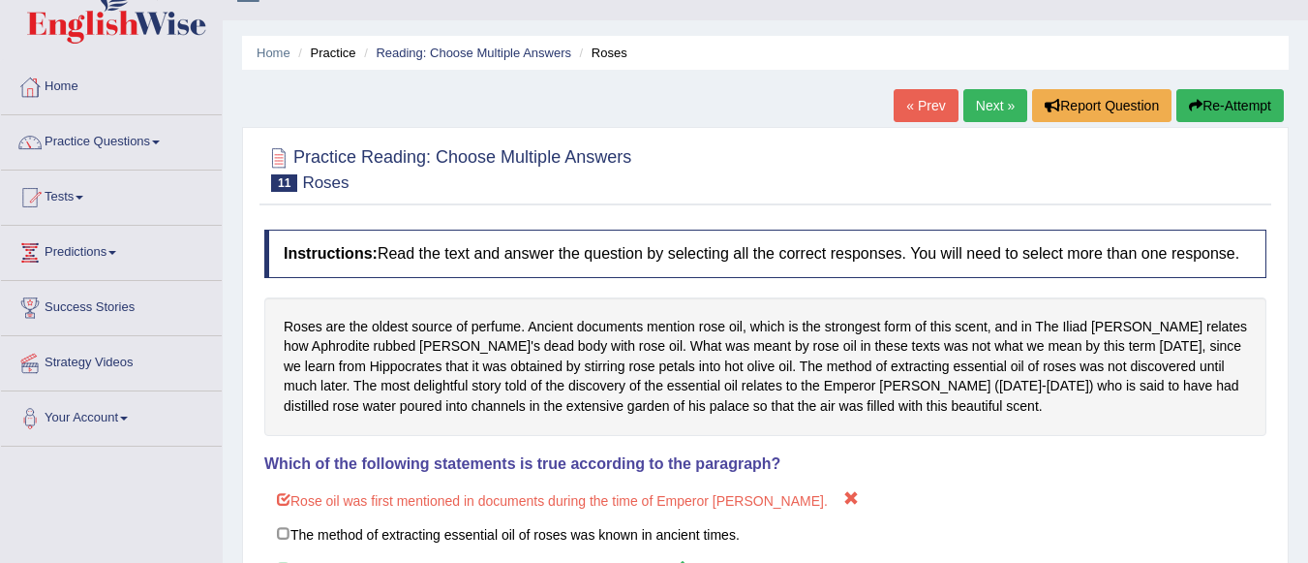
scroll to position [0, 0]
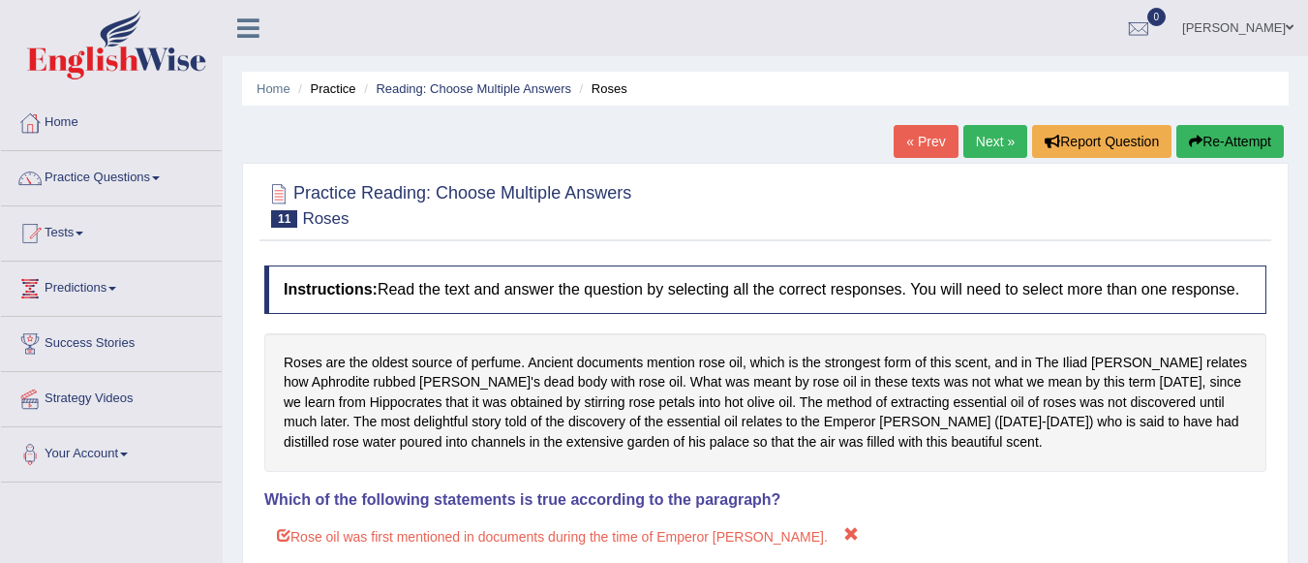
click at [991, 141] on link "Next »" at bounding box center [995, 141] width 64 height 33
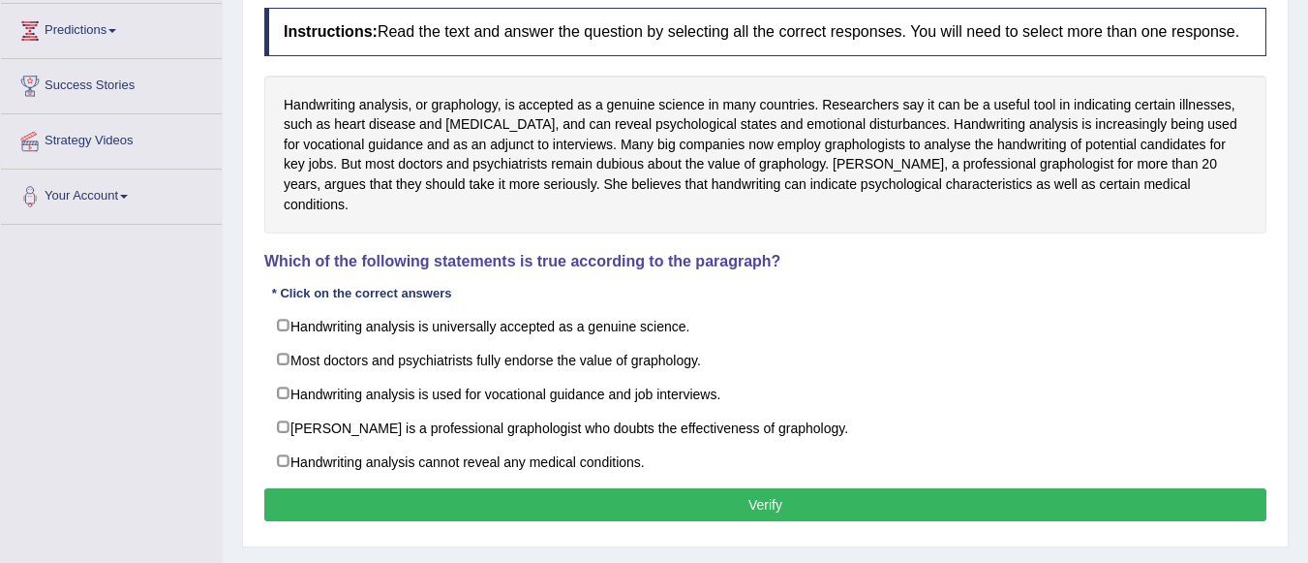
scroll to position [259, 0]
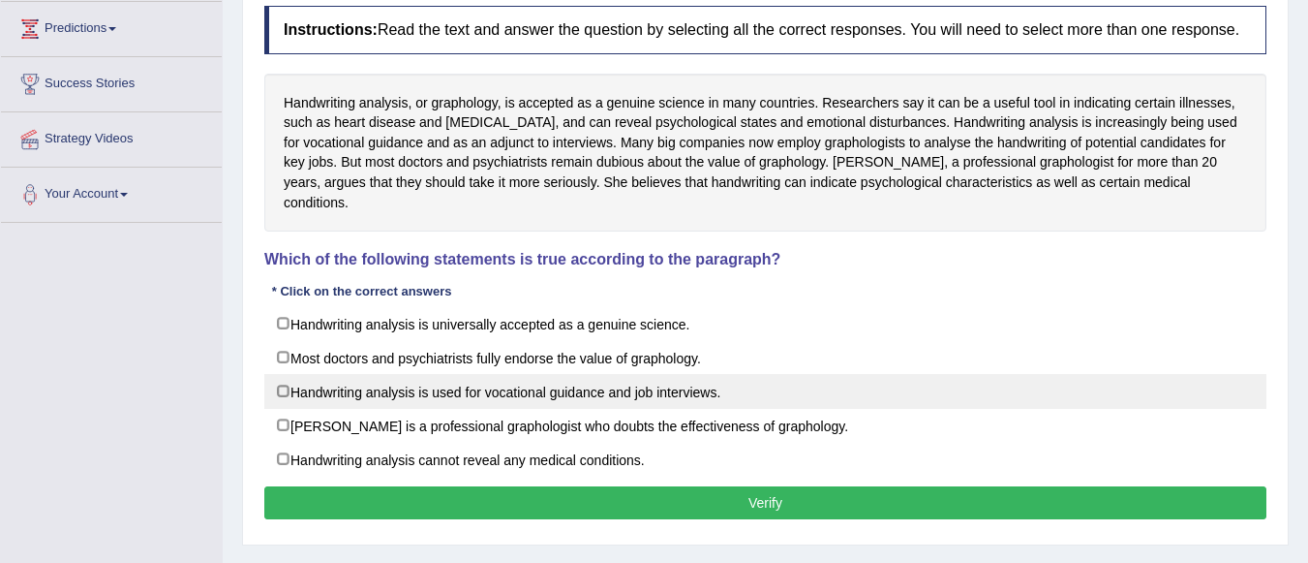
click at [278, 374] on label "Handwriting analysis is used for vocational guidance and job interviews." at bounding box center [765, 391] width 1002 height 35
checkbox input "true"
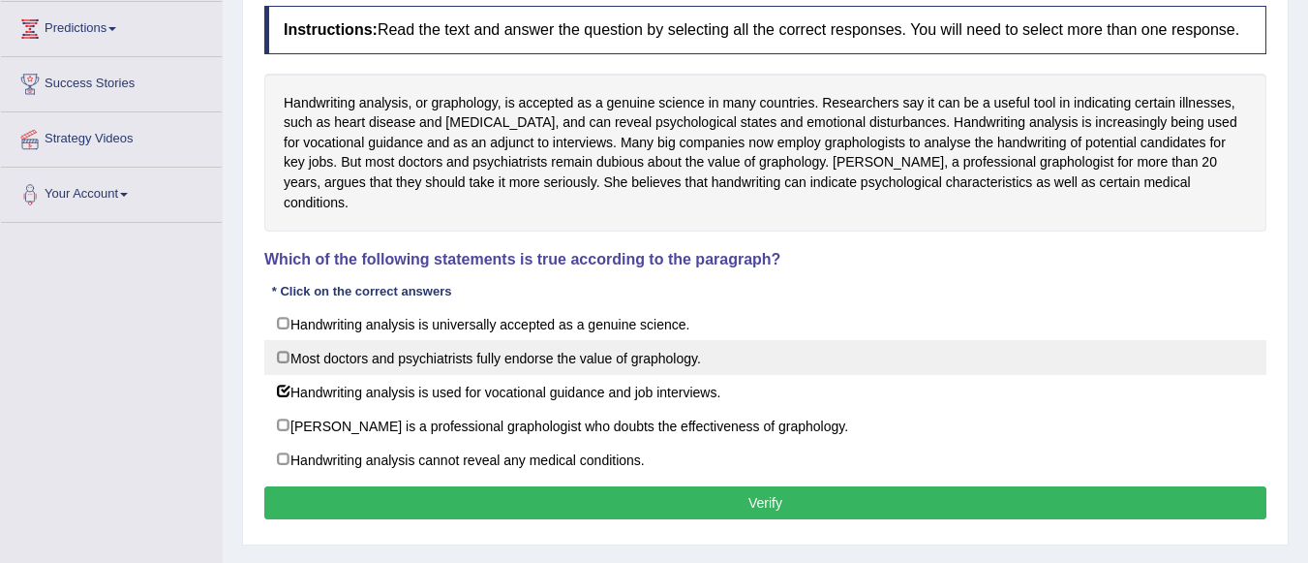
click at [286, 340] on label "Most doctors and psychiatrists fully endorse the value of graphology." at bounding box center [765, 357] width 1002 height 35
checkbox input "true"
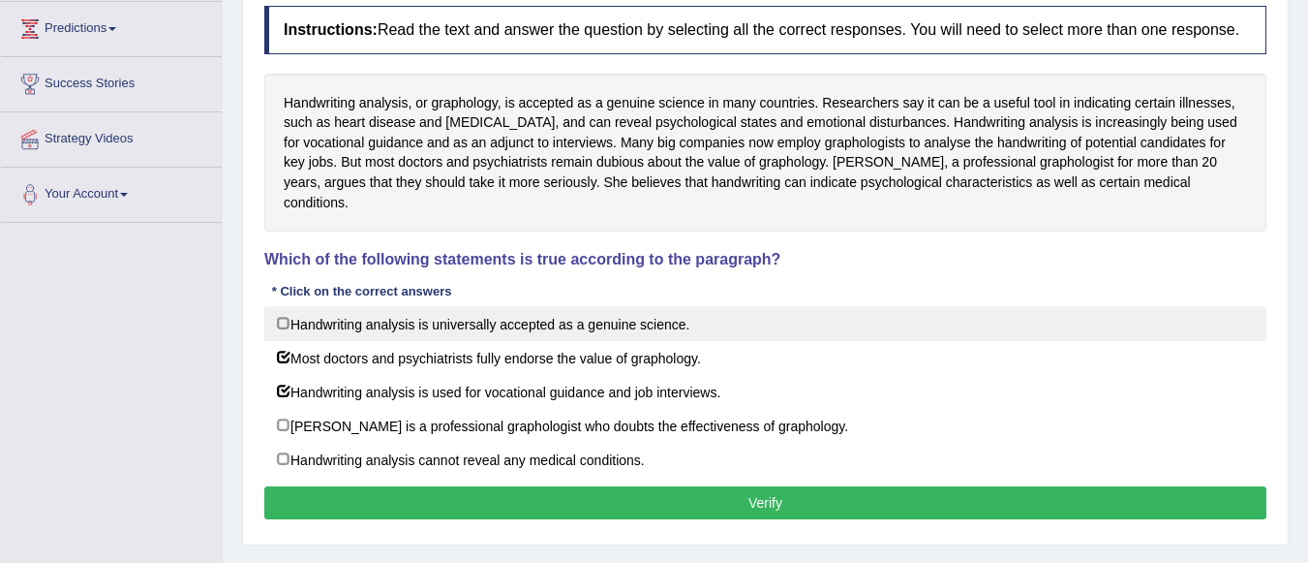
click at [283, 306] on label "Handwriting analysis is universally accepted as a genuine science." at bounding box center [765, 323] width 1002 height 35
checkbox input "true"
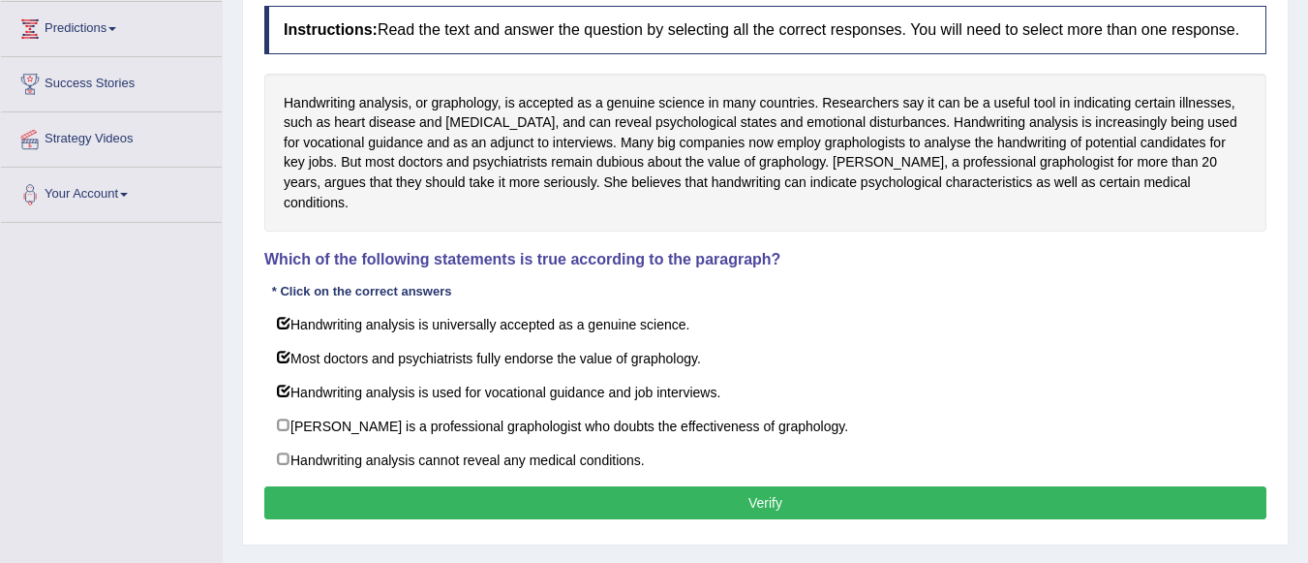
click at [420, 488] on button "Verify" at bounding box center [765, 502] width 1002 height 33
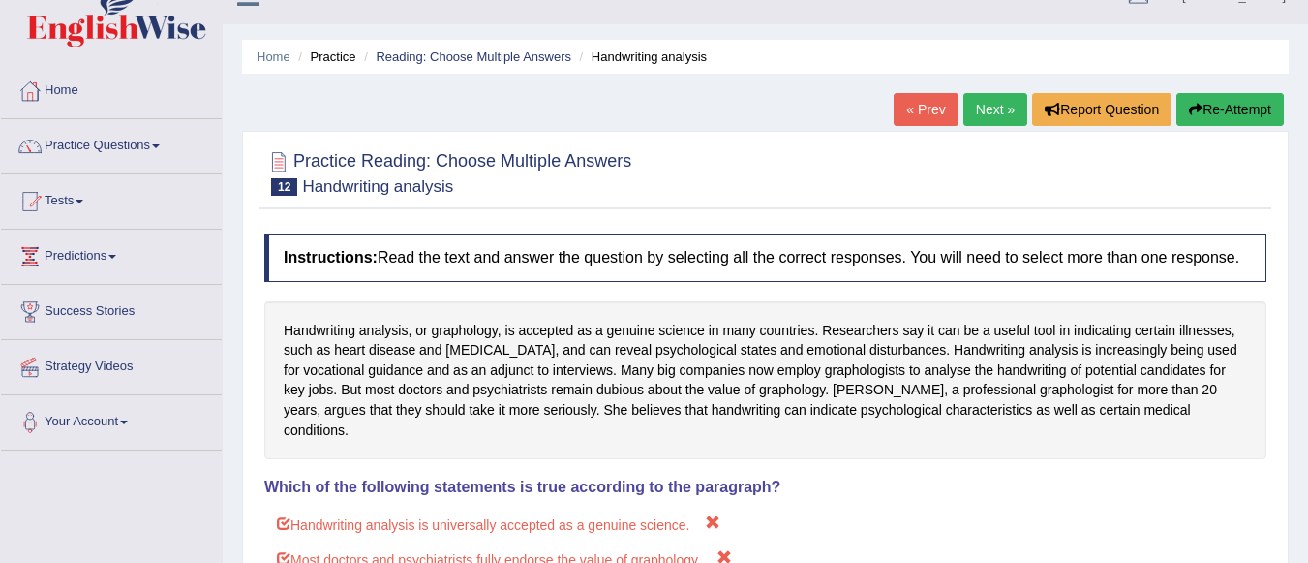
scroll to position [4, 0]
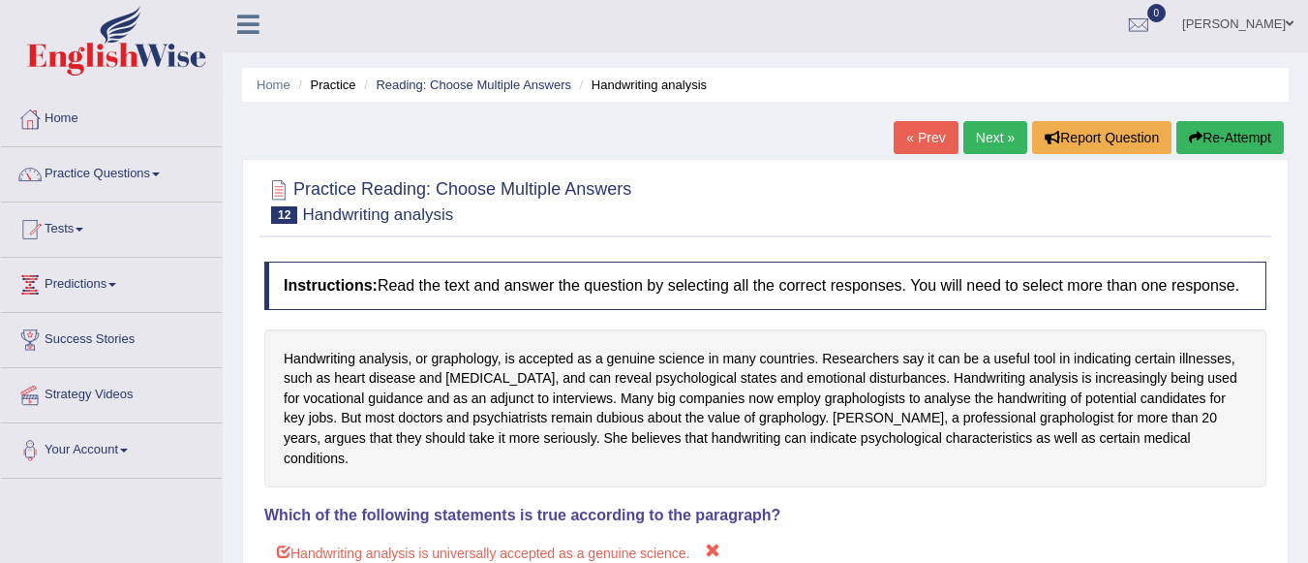
click at [978, 124] on link "Next »" at bounding box center [995, 137] width 64 height 33
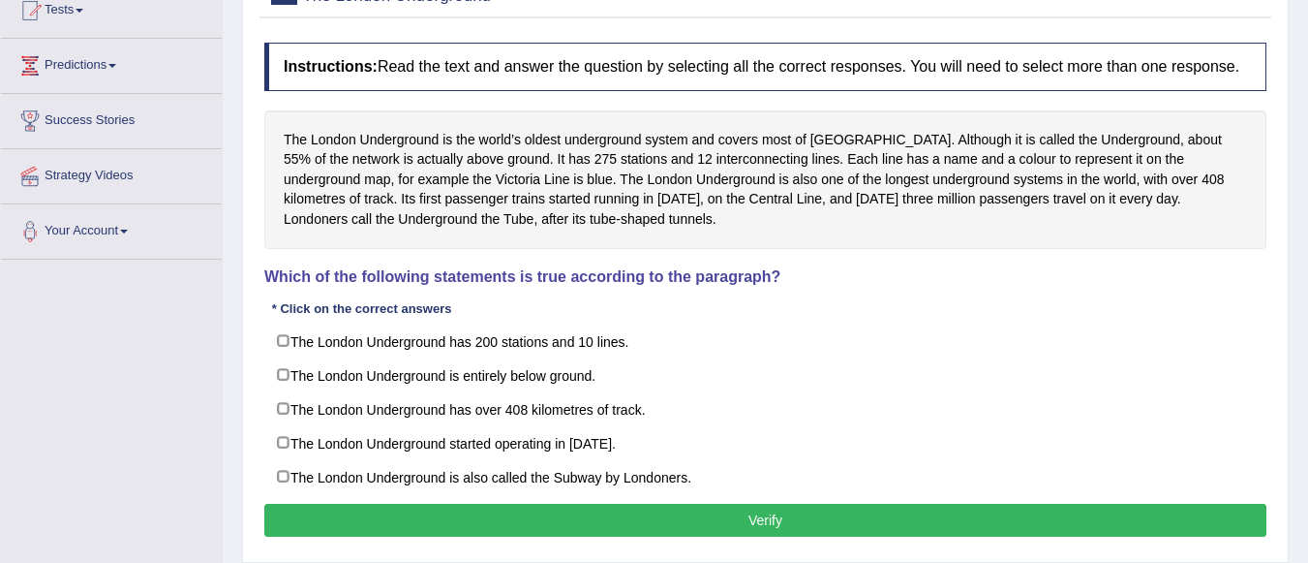
scroll to position [229, 0]
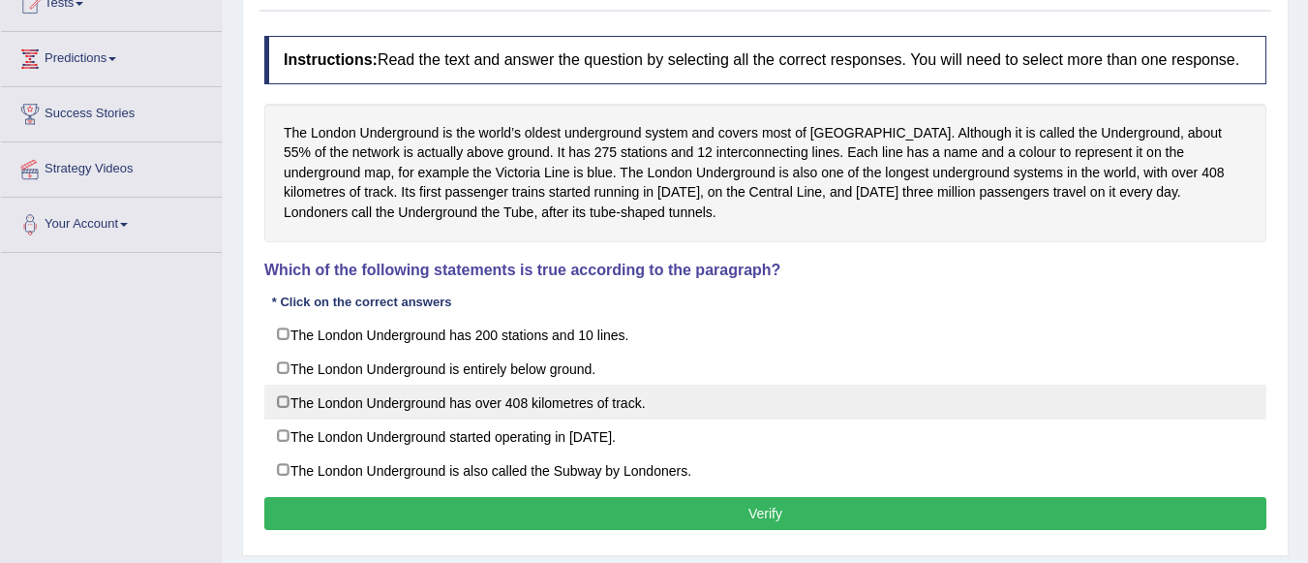
click at [277, 403] on label "The London Underground has over 408 kilometres of track." at bounding box center [765, 401] width 1002 height 35
checkbox input "true"
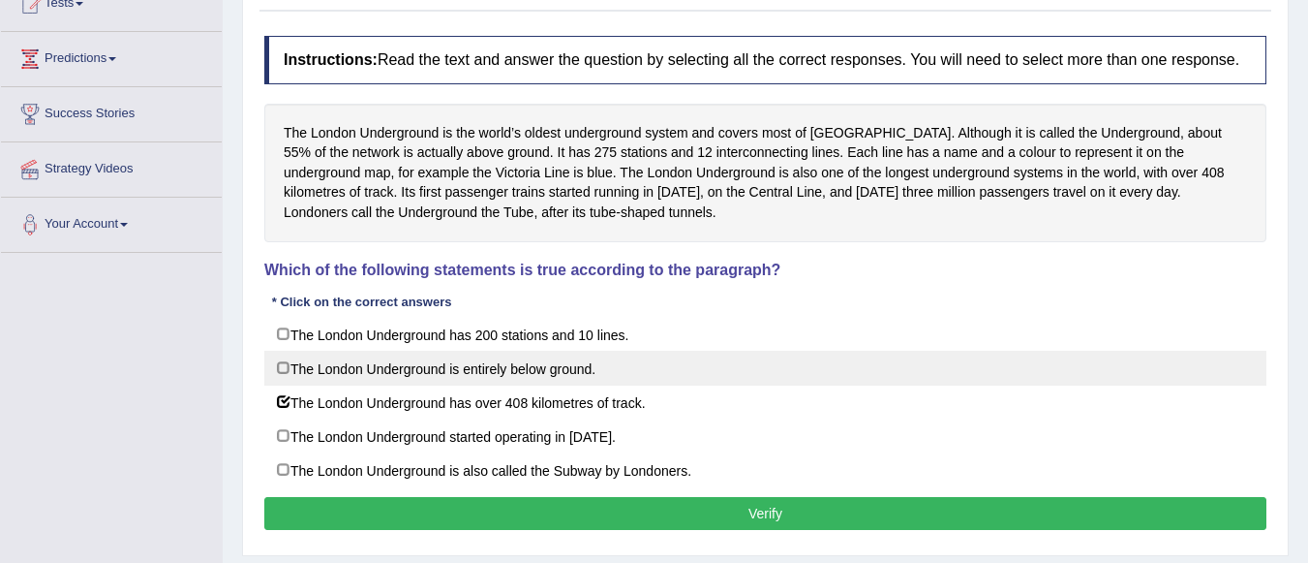
click at [280, 368] on label "The London Underground is entirely below ground." at bounding box center [765, 367] width 1002 height 35
checkbox input "true"
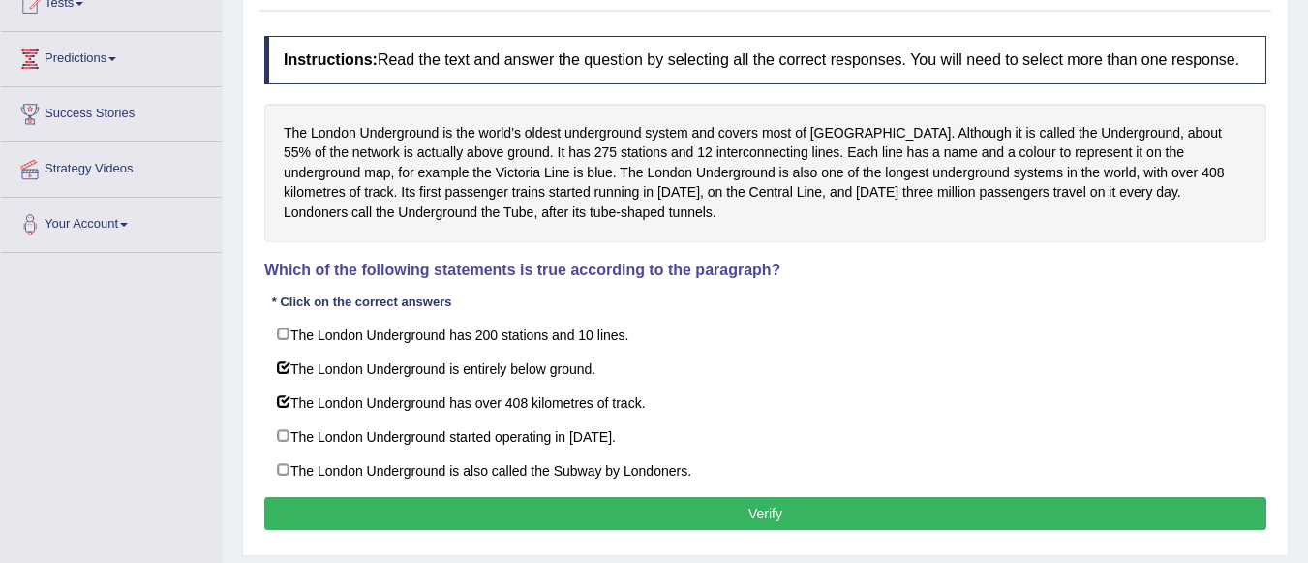
click at [438, 518] on button "Verify" at bounding box center [765, 513] width 1002 height 33
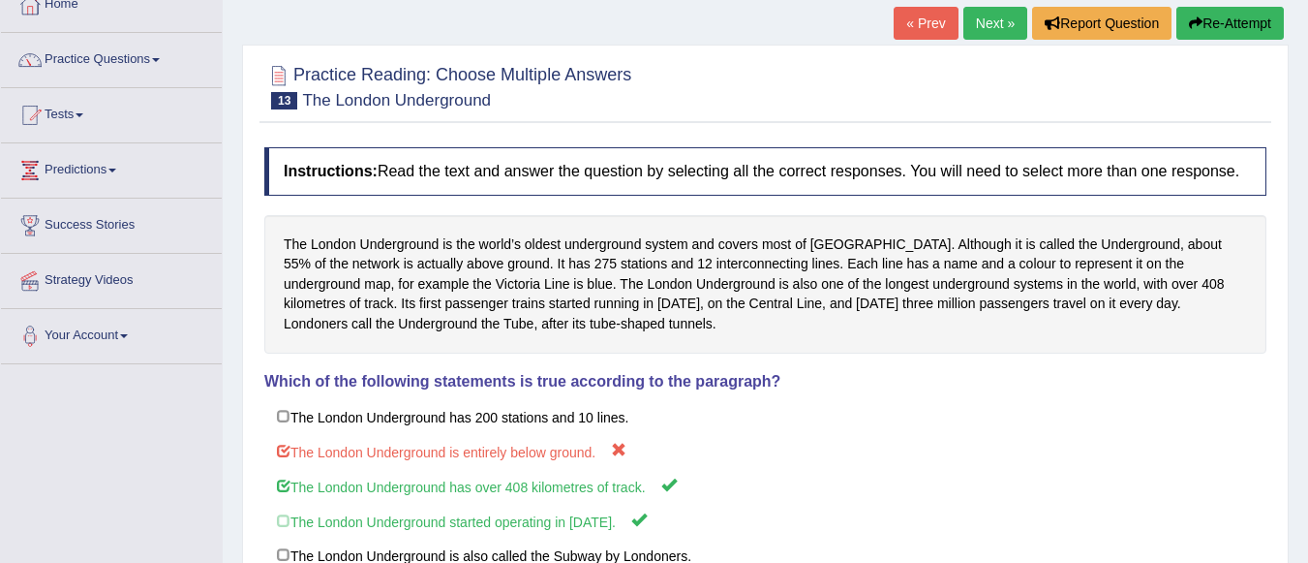
scroll to position [114, 0]
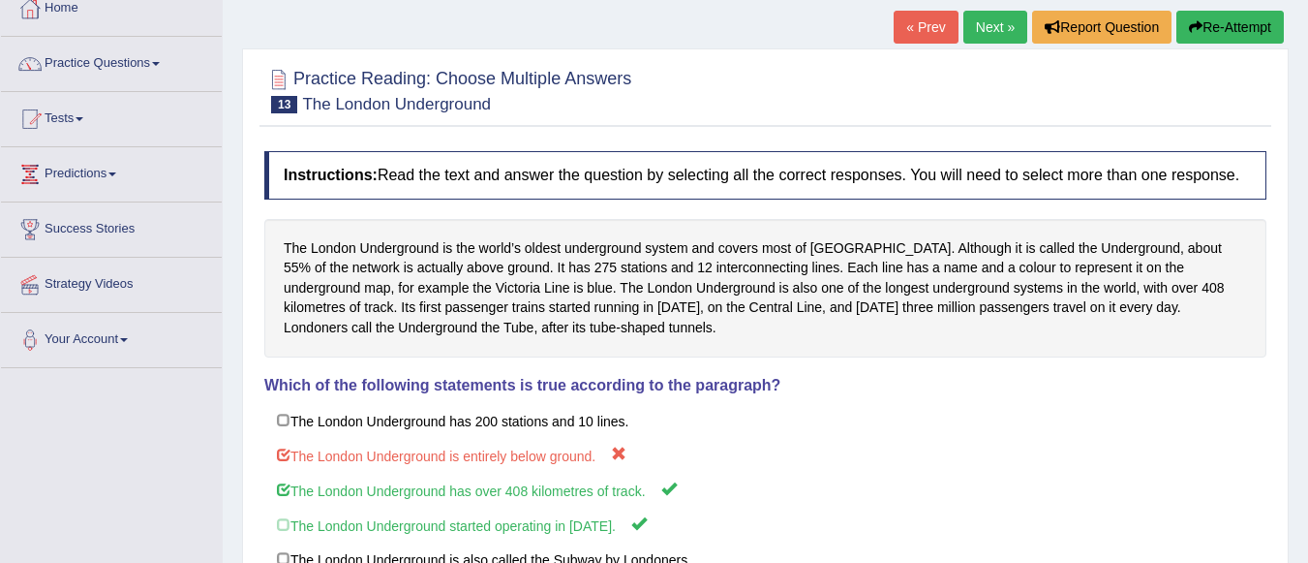
click at [993, 30] on link "Next »" at bounding box center [995, 27] width 64 height 33
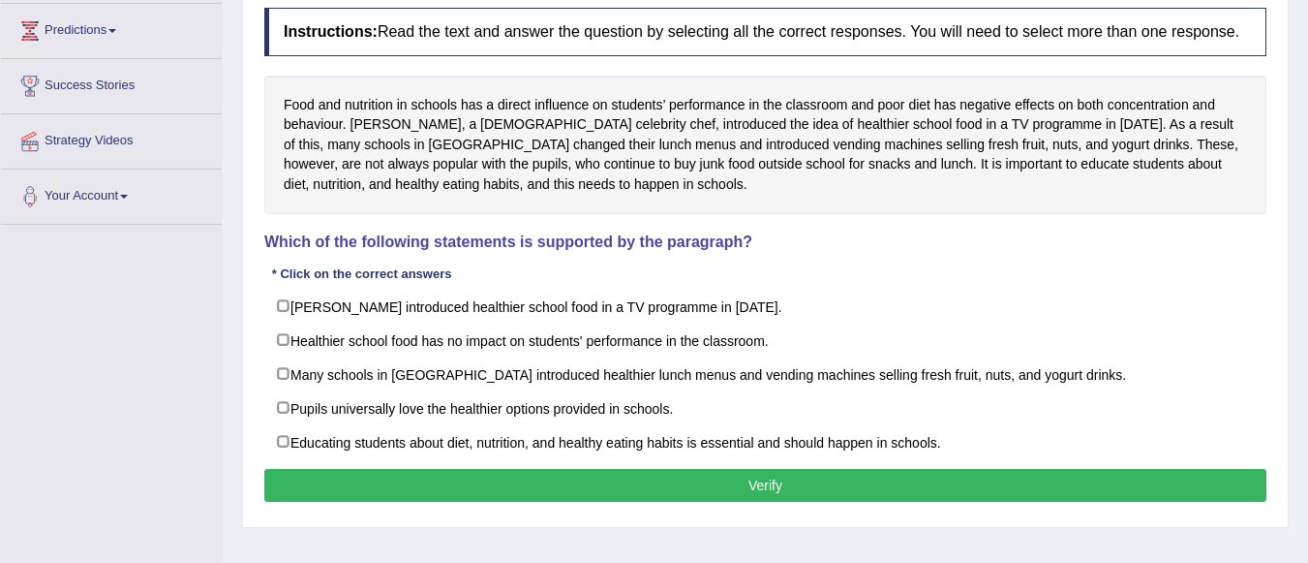
scroll to position [259, 0]
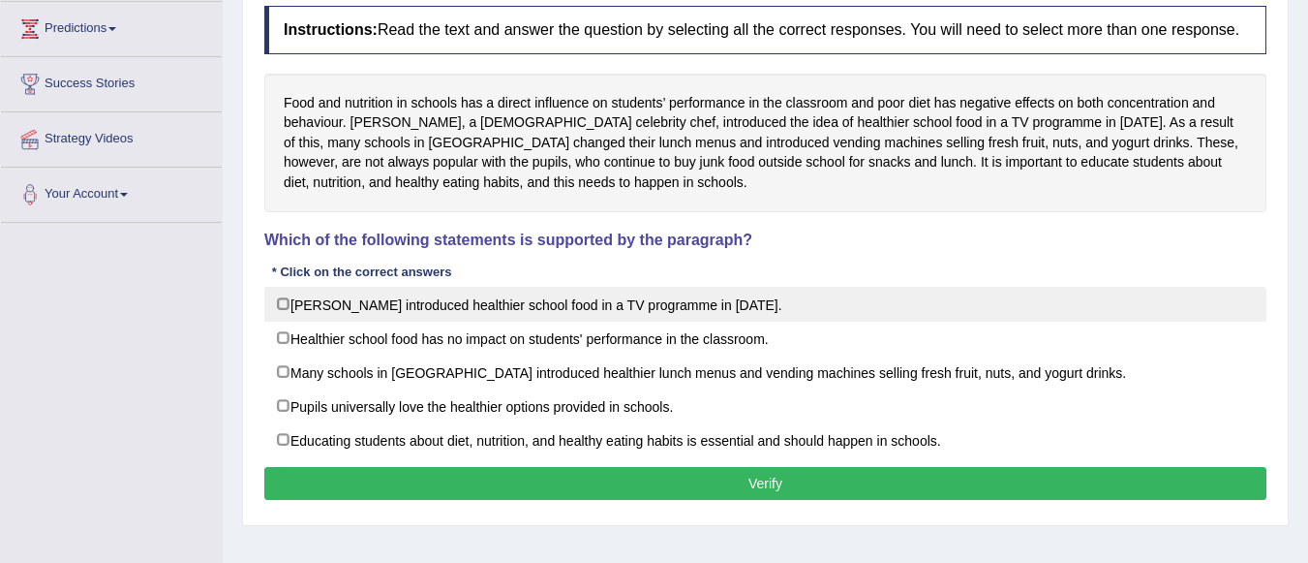
click at [280, 304] on label "[PERSON_NAME] introduced healthier school food in a TV programme in [DATE]." at bounding box center [765, 304] width 1002 height 35
checkbox input "true"
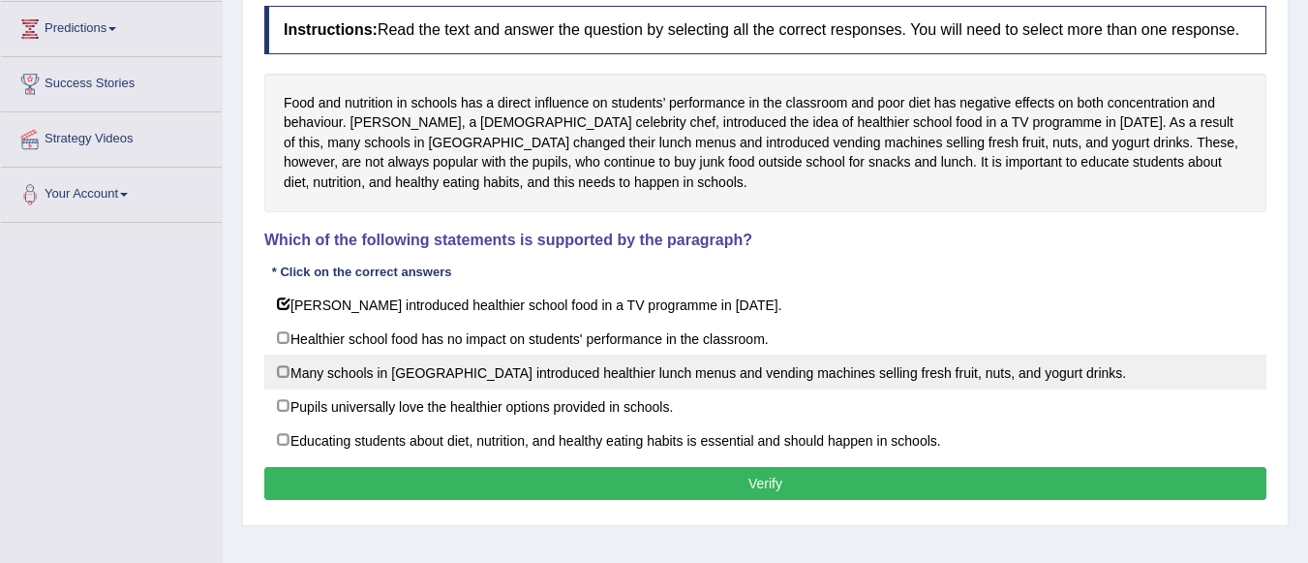
click at [285, 370] on label "Many schools in [GEOGRAPHIC_DATA] introduced healthier lunch menus and vending …" at bounding box center [765, 371] width 1002 height 35
checkbox input "true"
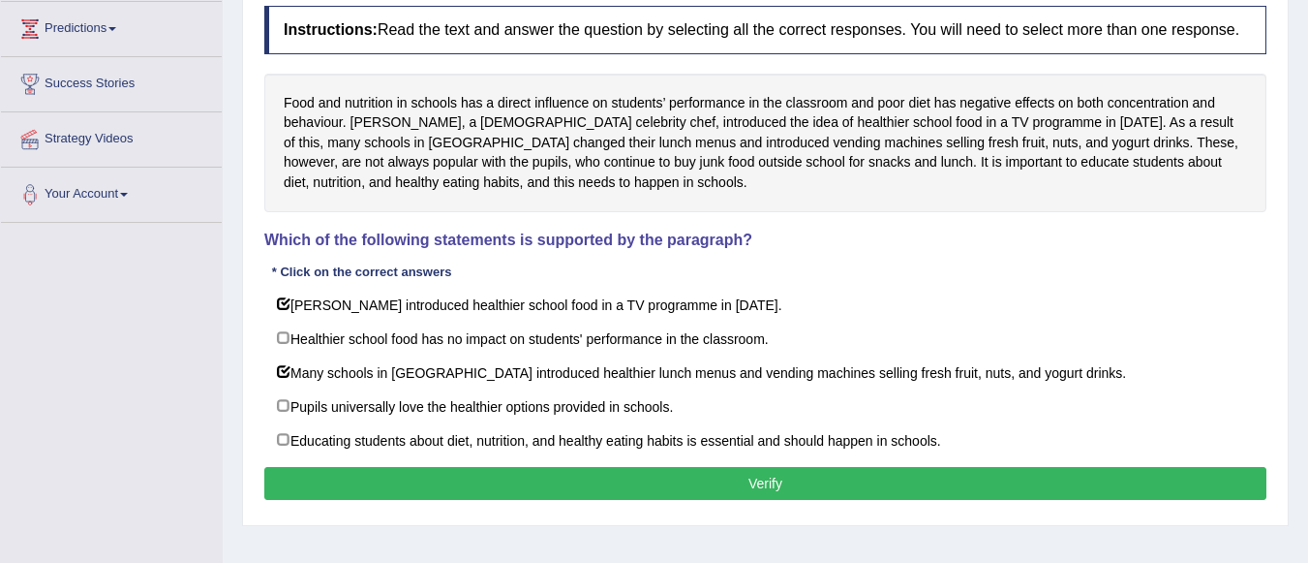
click at [355, 490] on button "Verify" at bounding box center [765, 483] width 1002 height 33
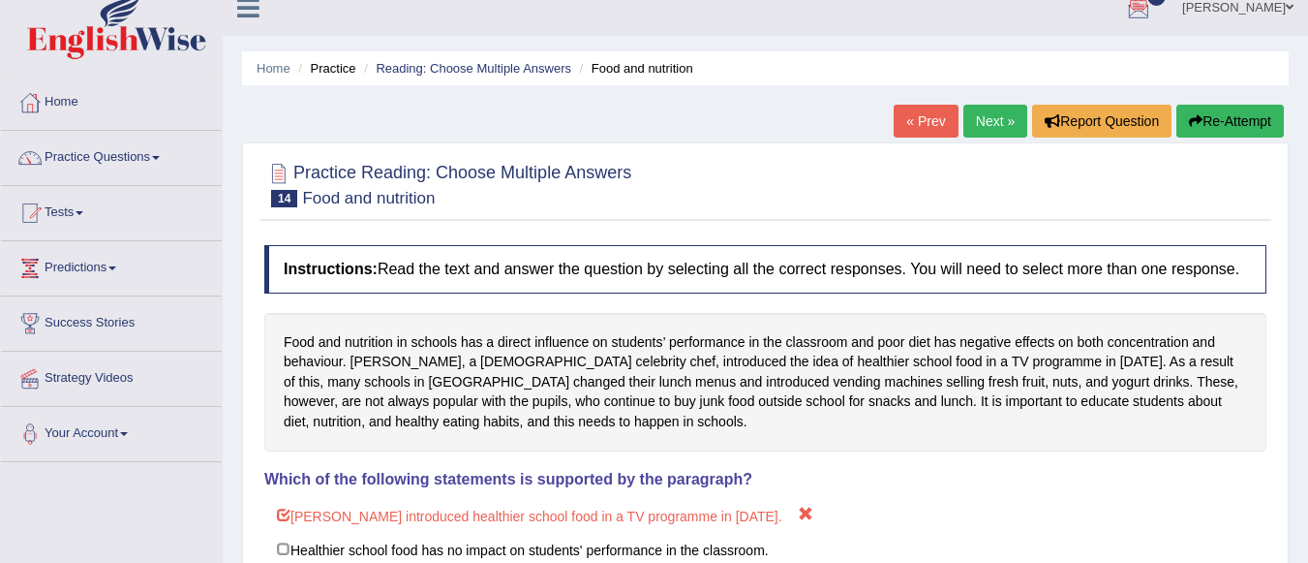
scroll to position [16, 0]
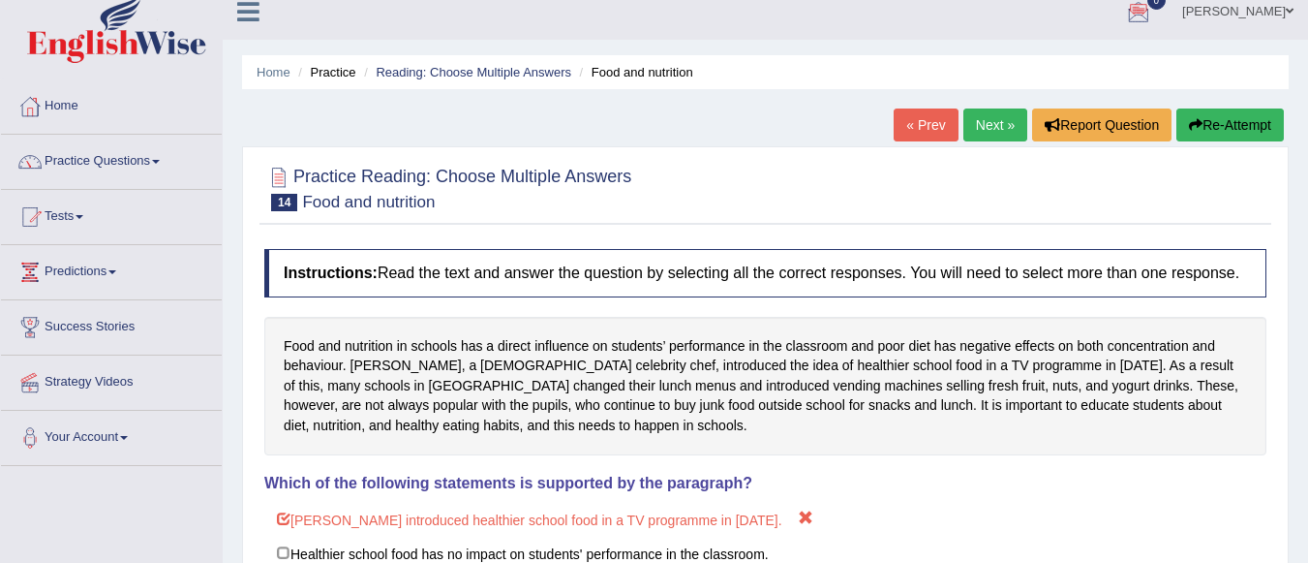
click at [997, 116] on link "Next »" at bounding box center [995, 124] width 64 height 33
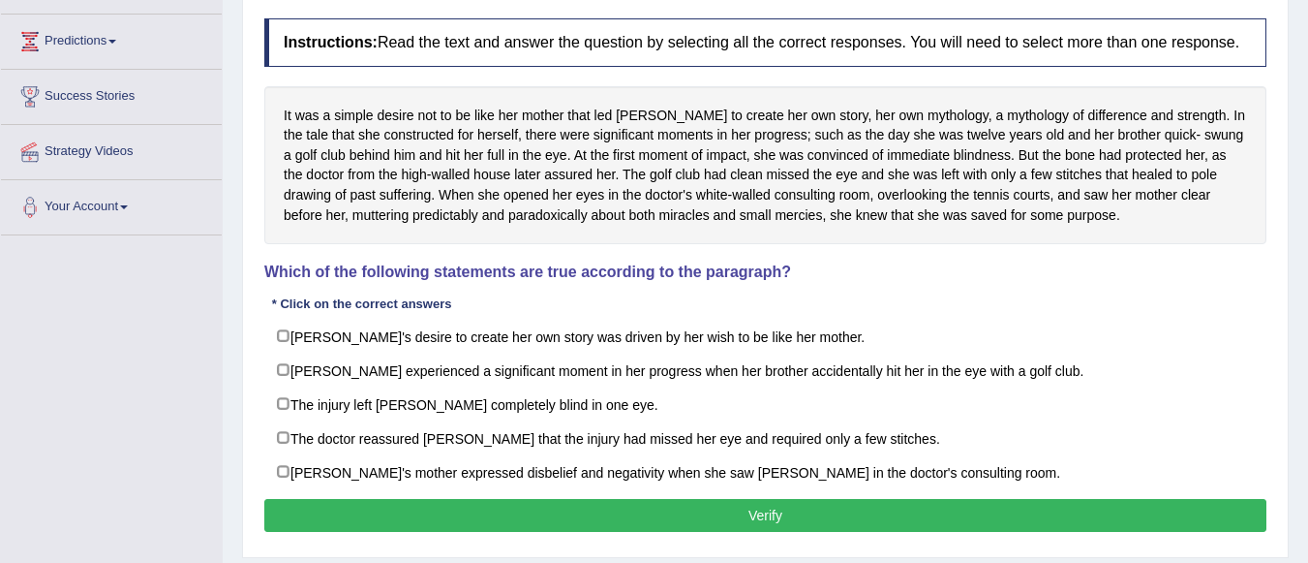
scroll to position [256, 0]
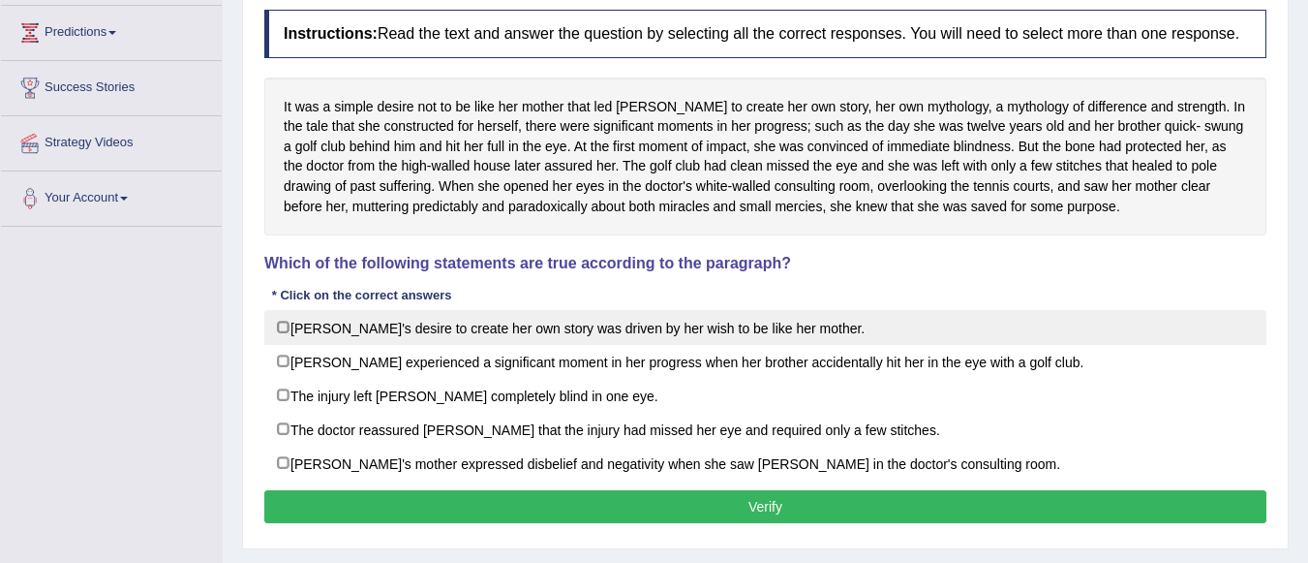
click at [286, 327] on label "Karen's desire to create her own story was driven by her wish to be like her mo…" at bounding box center [765, 327] width 1002 height 35
checkbox input "true"
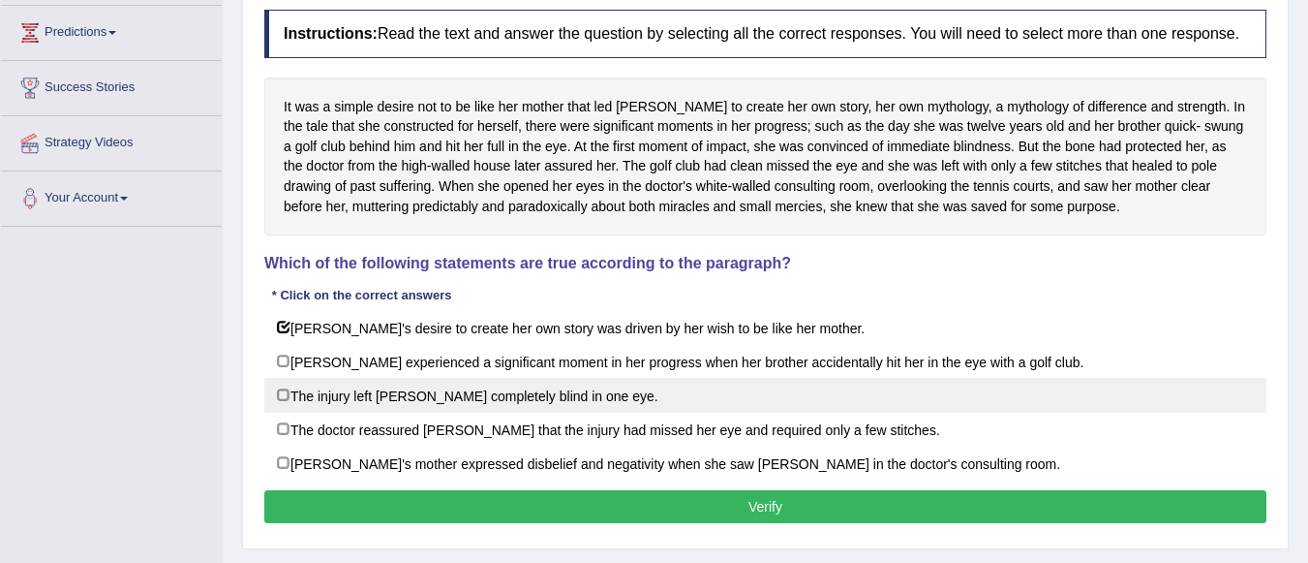
click at [283, 398] on label "The injury left Karen completely blind in one eye." at bounding box center [765, 395] width 1002 height 35
checkbox input "false"
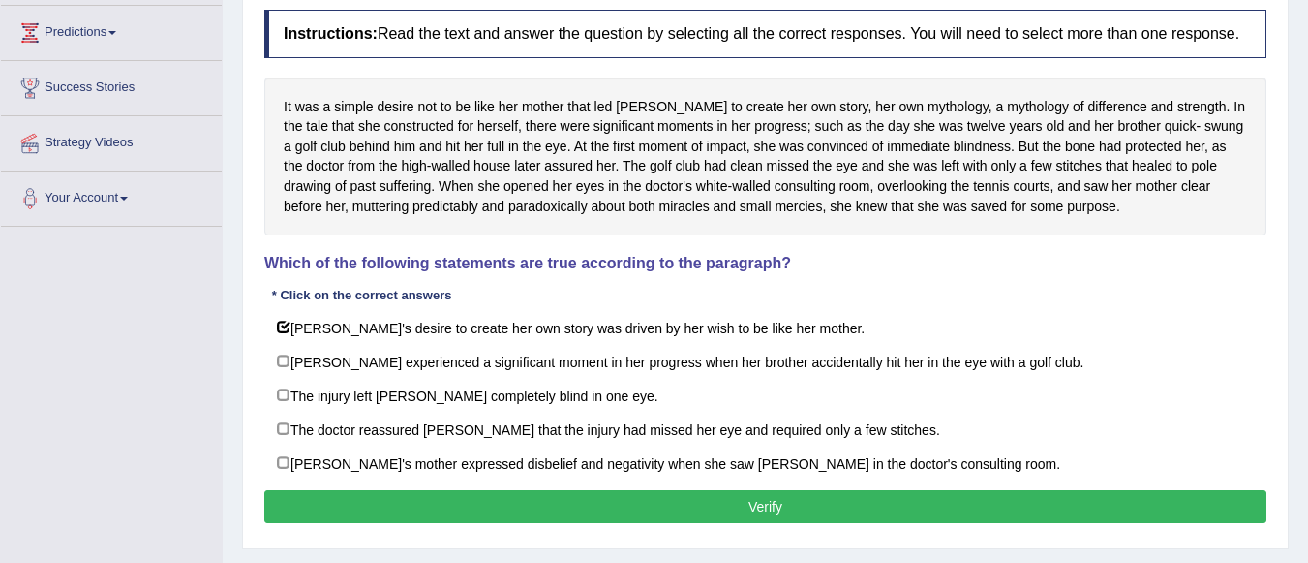
click at [395, 516] on button "Verify" at bounding box center [765, 506] width 1002 height 33
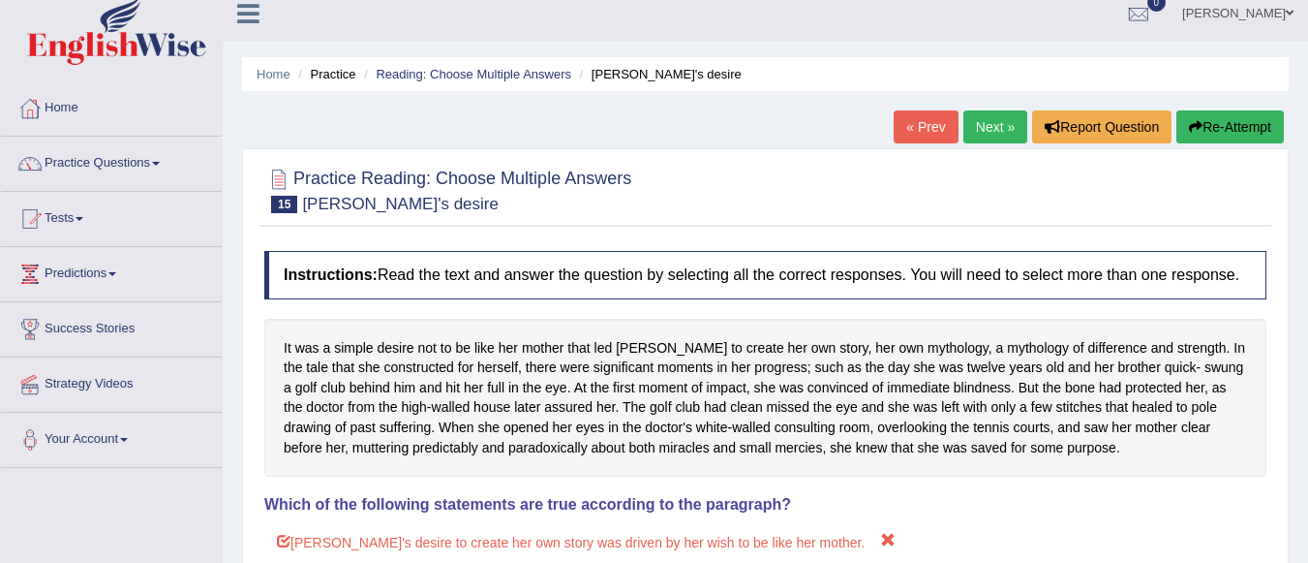
scroll to position [8, 0]
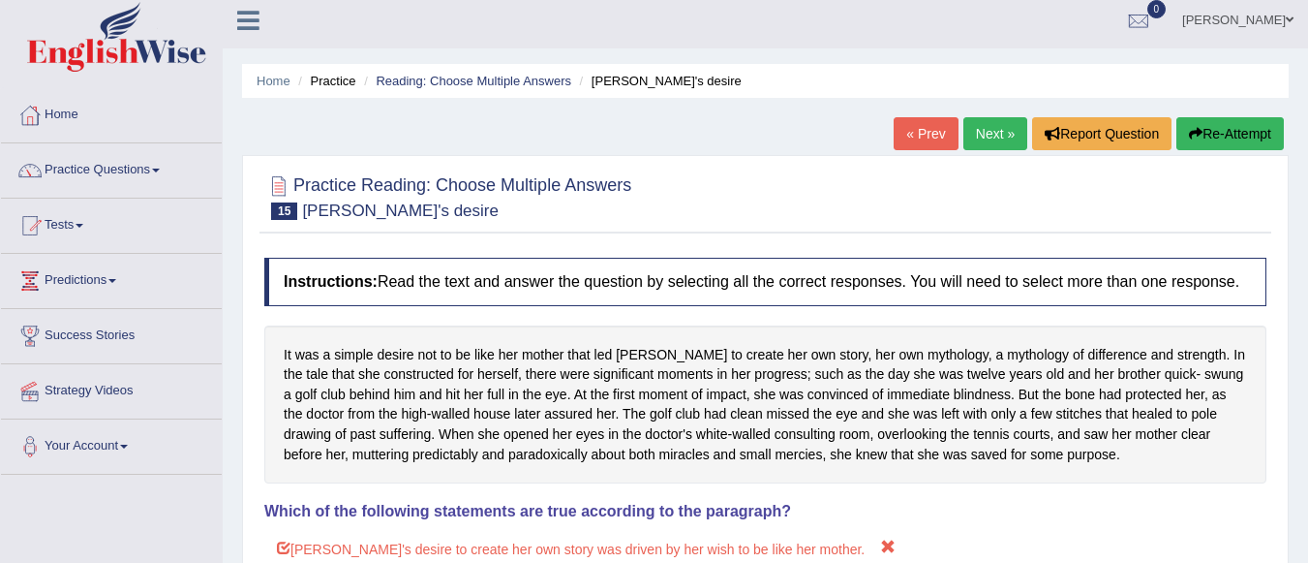
click at [984, 136] on link "Next »" at bounding box center [995, 133] width 64 height 33
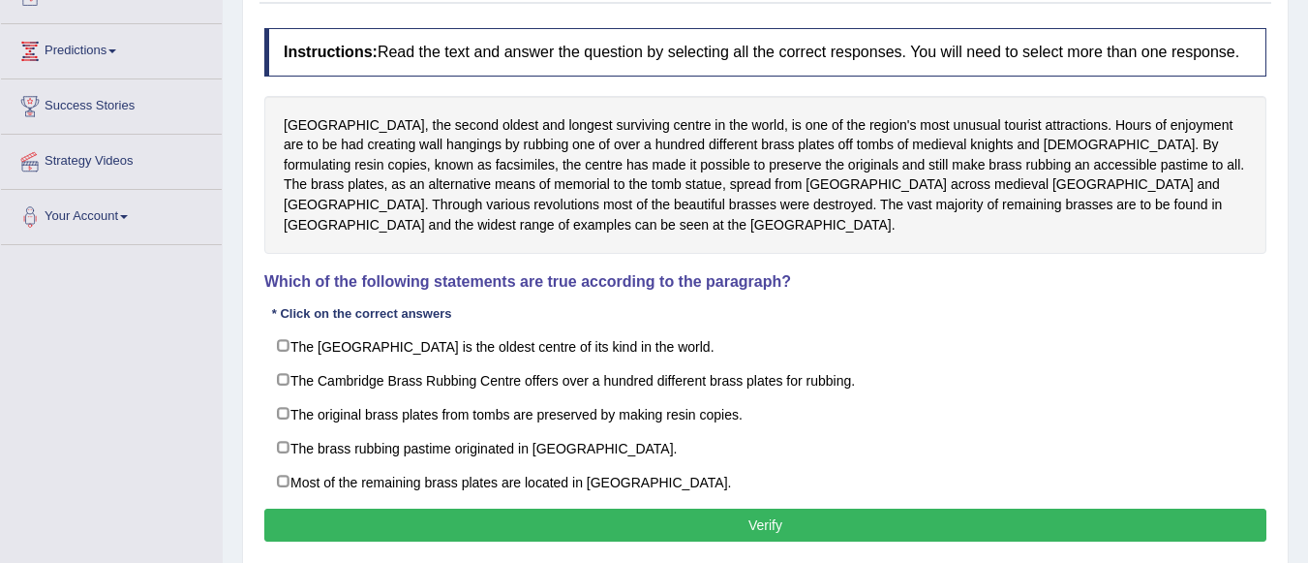
scroll to position [235, 0]
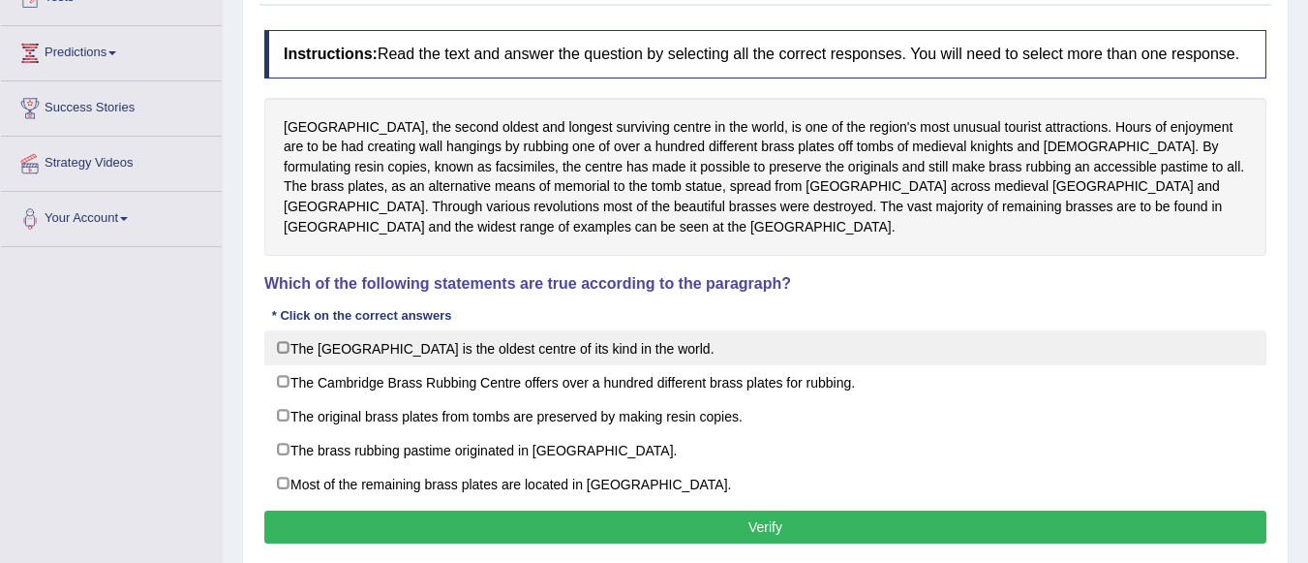
click at [283, 348] on label "The Cambridge Brass Rubbing Centre is the oldest centre of its kind in the worl…" at bounding box center [765, 347] width 1002 height 35
checkbox input "true"
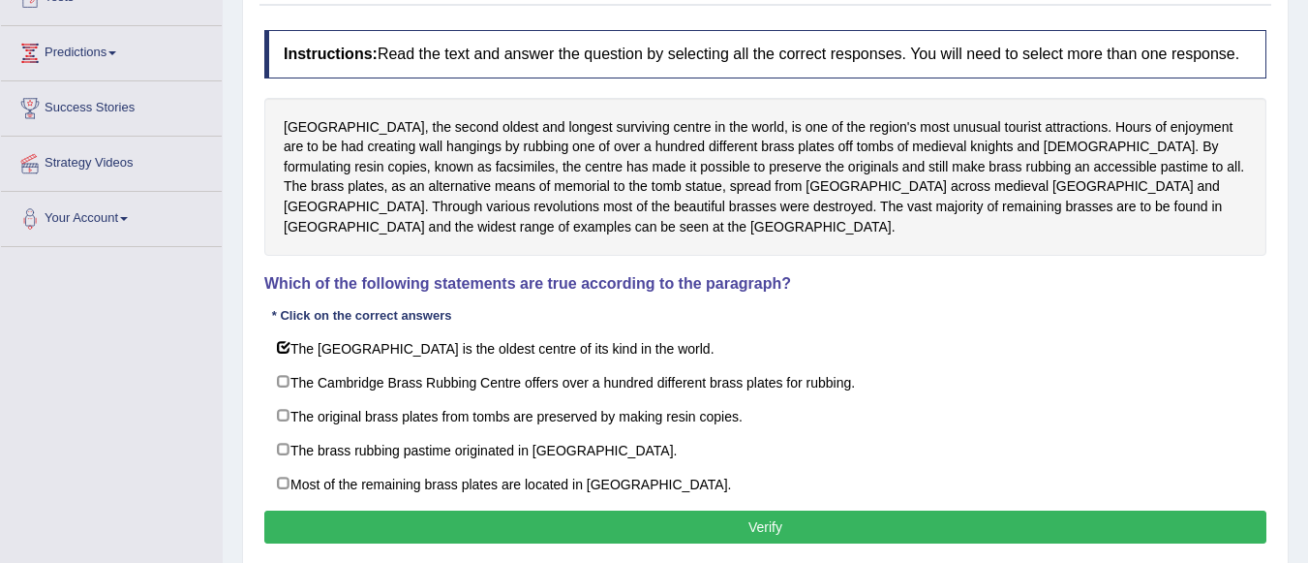
click at [471, 519] on button "Verify" at bounding box center [765, 526] width 1002 height 33
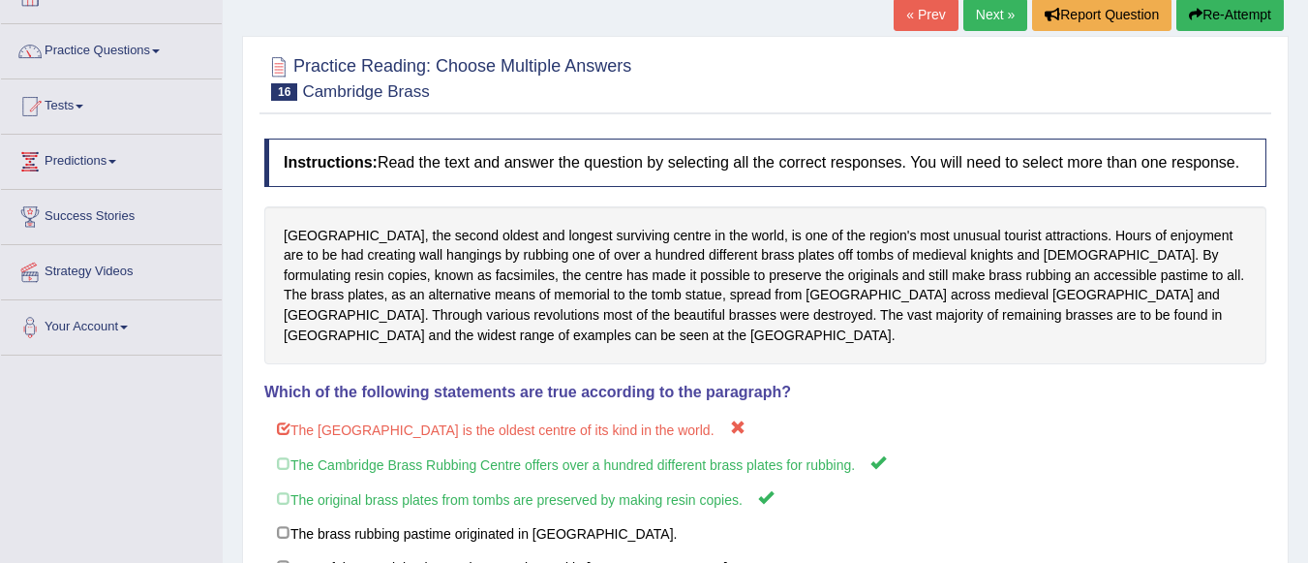
scroll to position [0, 0]
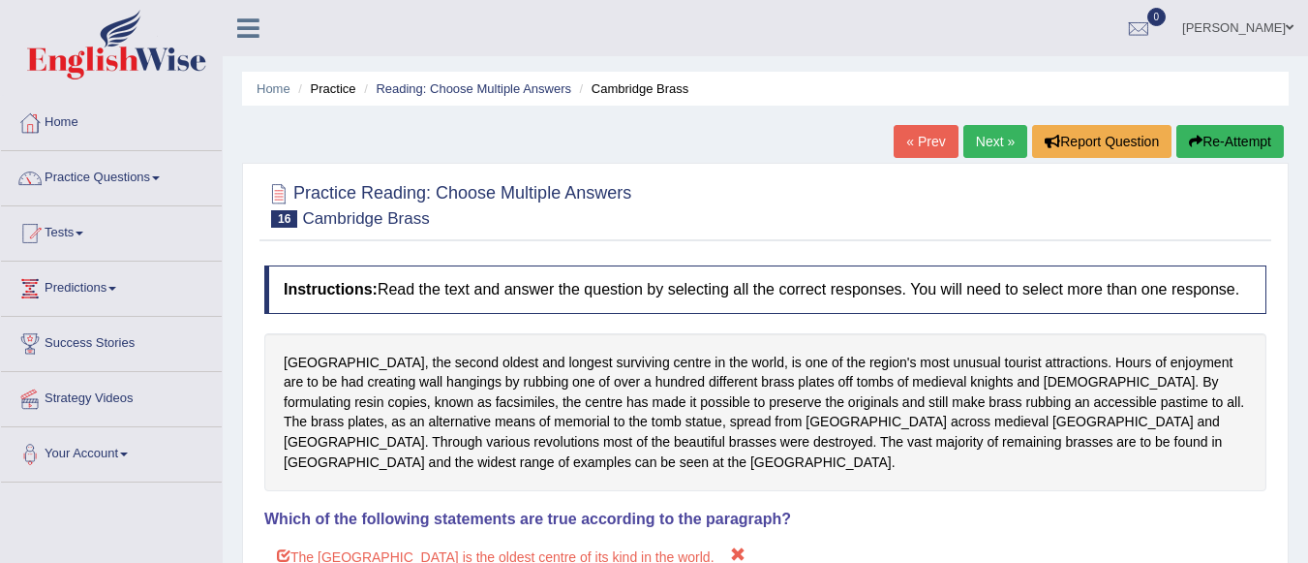
click at [997, 152] on link "Next »" at bounding box center [995, 141] width 64 height 33
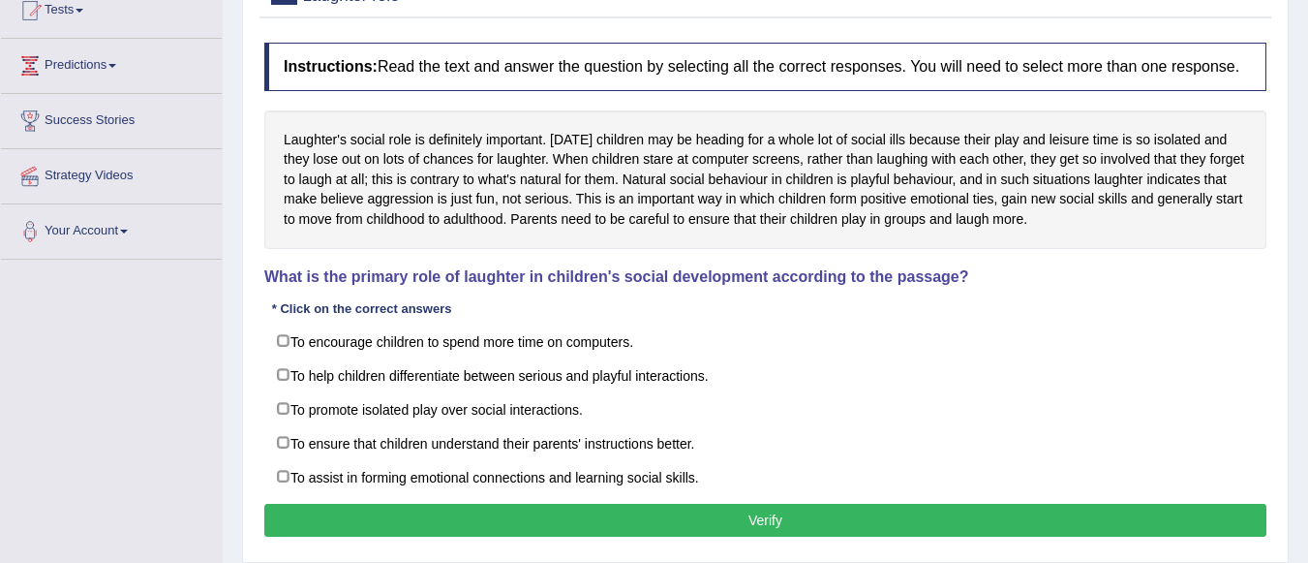
scroll to position [227, 0]
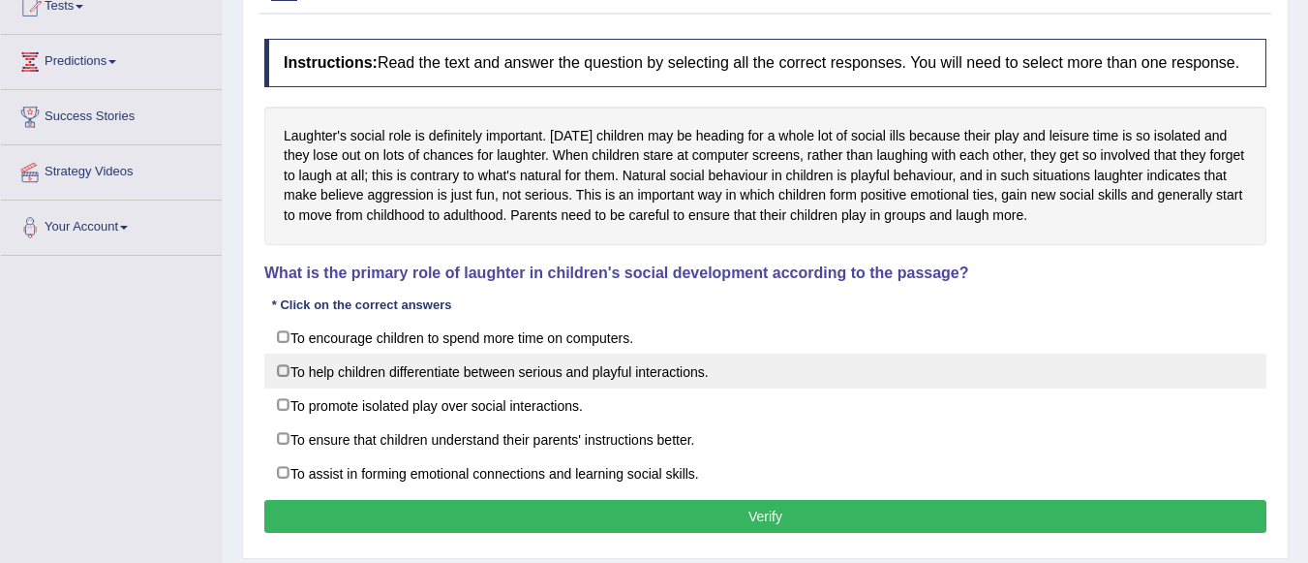
click at [288, 366] on label "To help children differentiate between serious and playful interactions." at bounding box center [765, 370] width 1002 height 35
checkbox input "true"
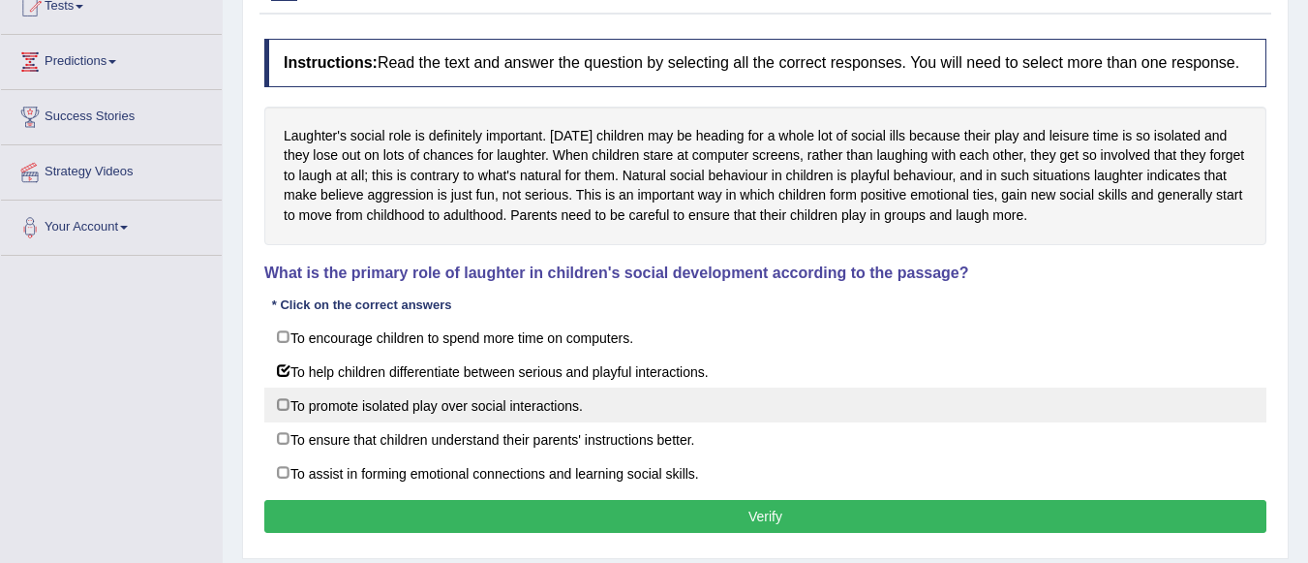
click at [284, 411] on label "To promote isolated play over social interactions." at bounding box center [765, 404] width 1002 height 35
checkbox input "true"
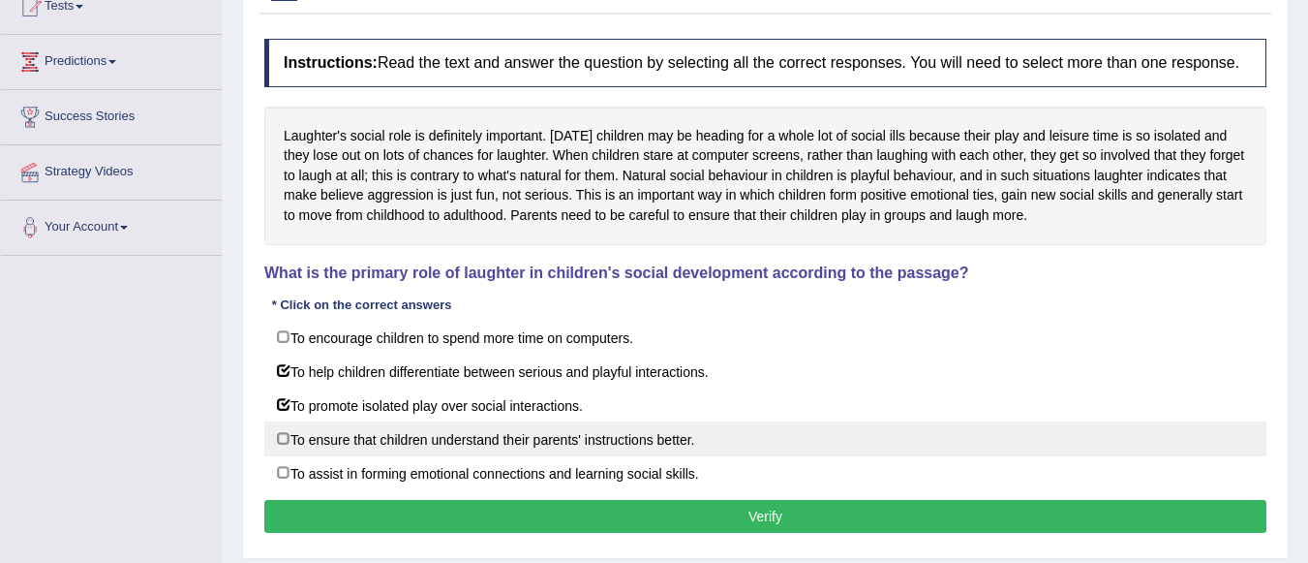
click at [280, 444] on label "To ensure that children understand their parents' instructions better." at bounding box center [765, 438] width 1002 height 35
checkbox input "true"
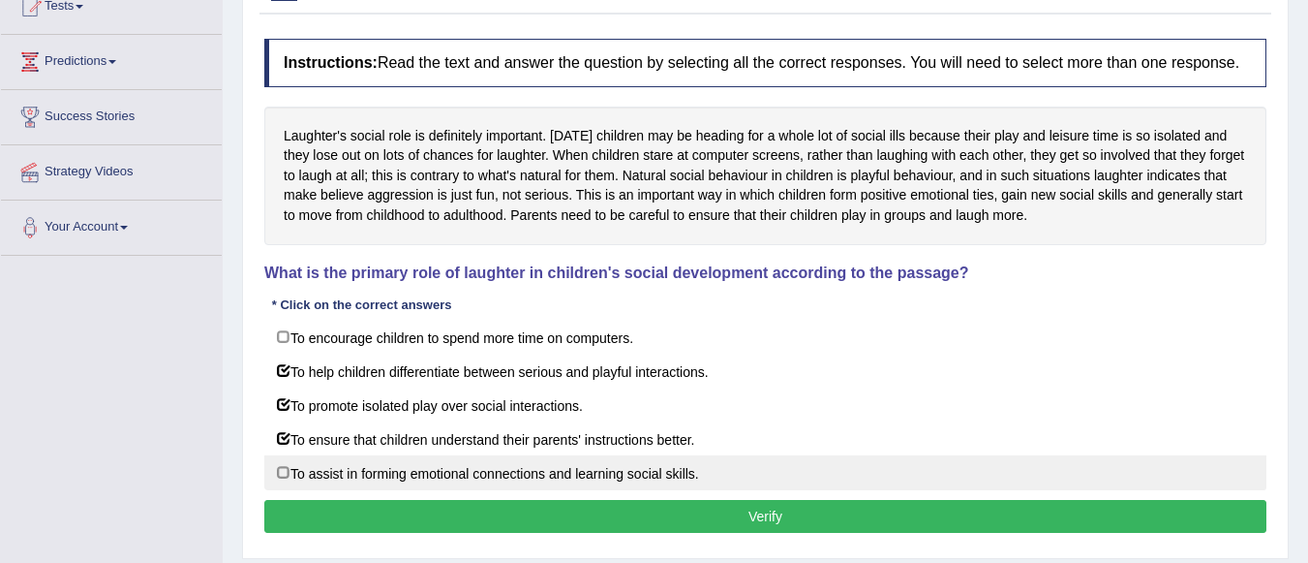
click at [283, 468] on label "To assist in forming emotional connections and learning social skills." at bounding box center [765, 472] width 1002 height 35
checkbox input "true"
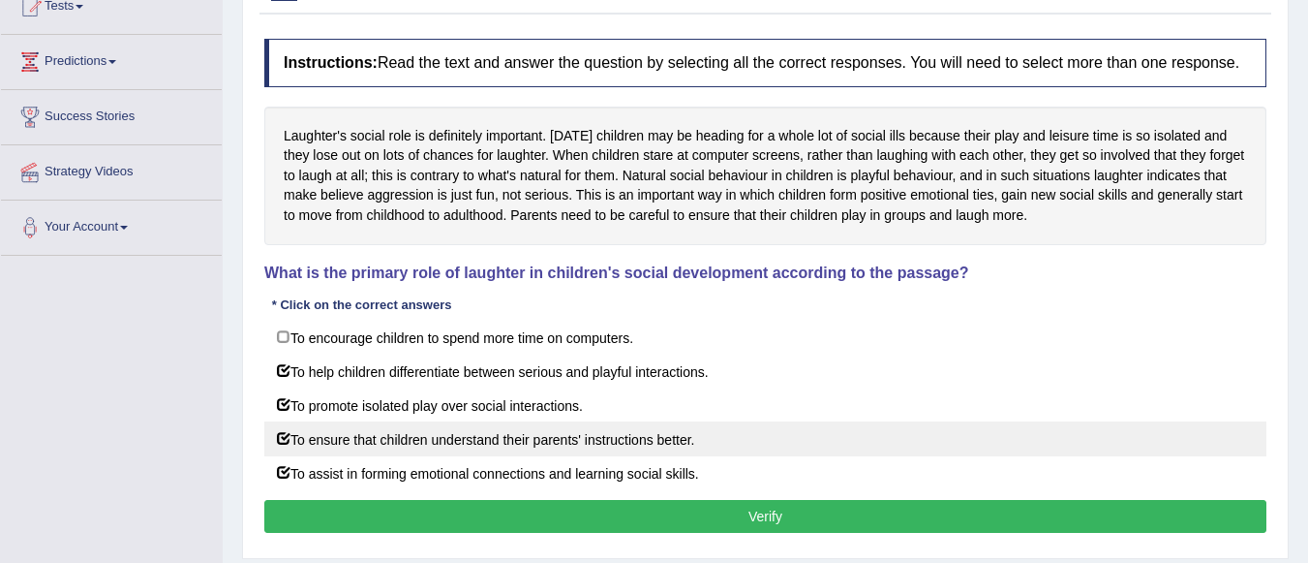
click at [283, 433] on label "To ensure that children understand their parents' instructions better." at bounding box center [765, 438] width 1002 height 35
checkbox input "false"
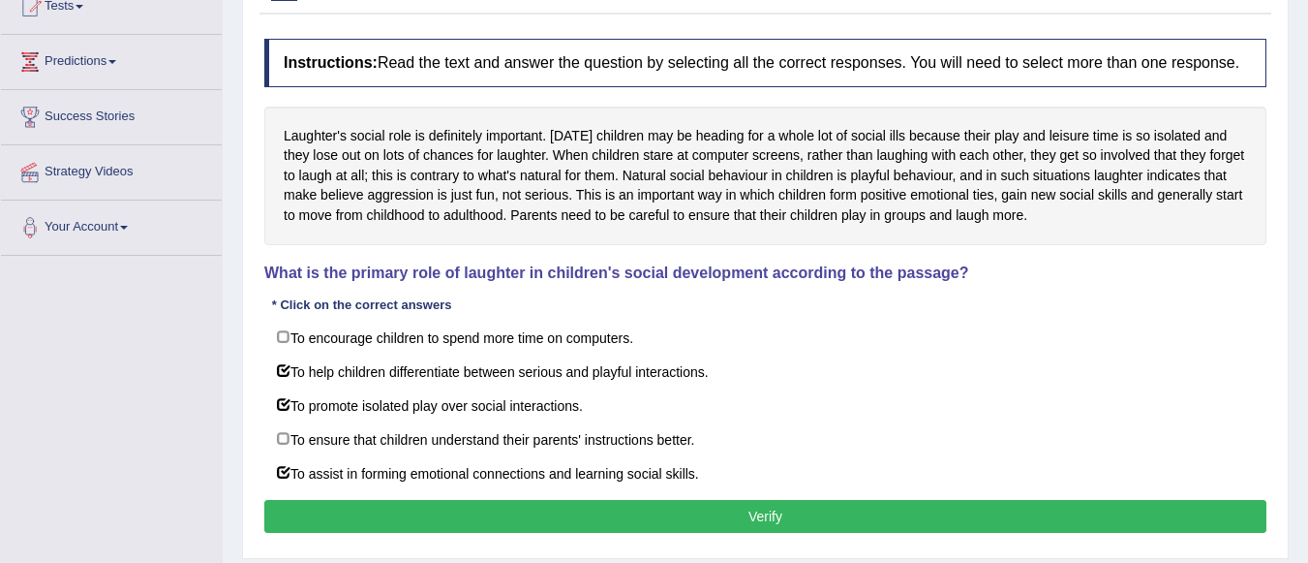
click at [334, 517] on button "Verify" at bounding box center [765, 516] width 1002 height 33
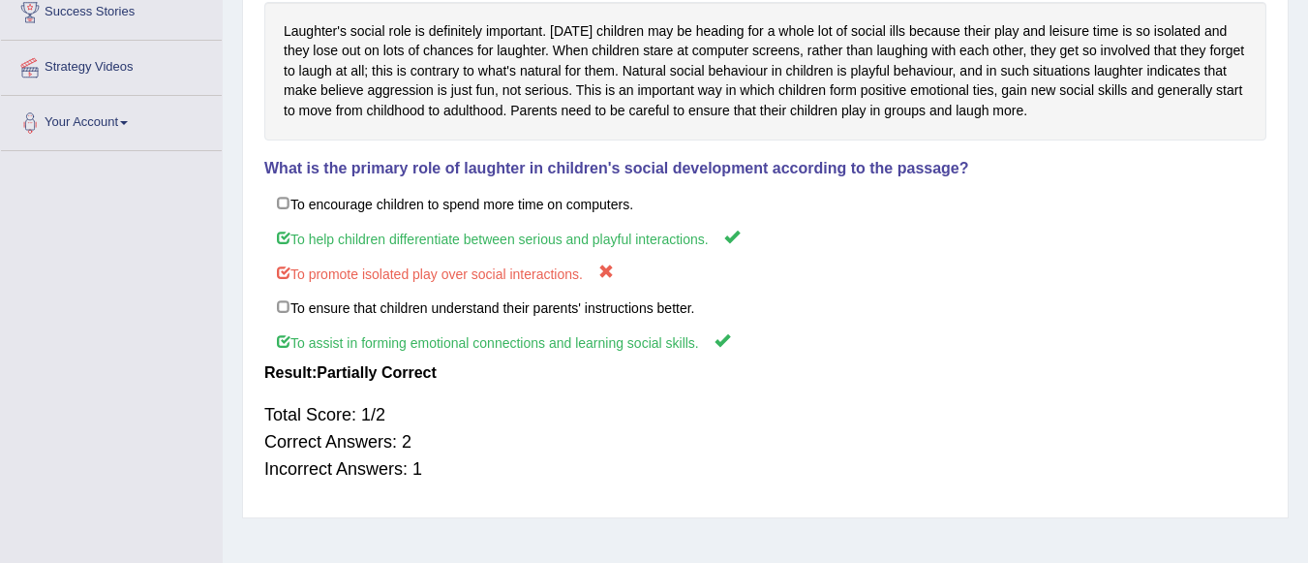
scroll to position [0, 0]
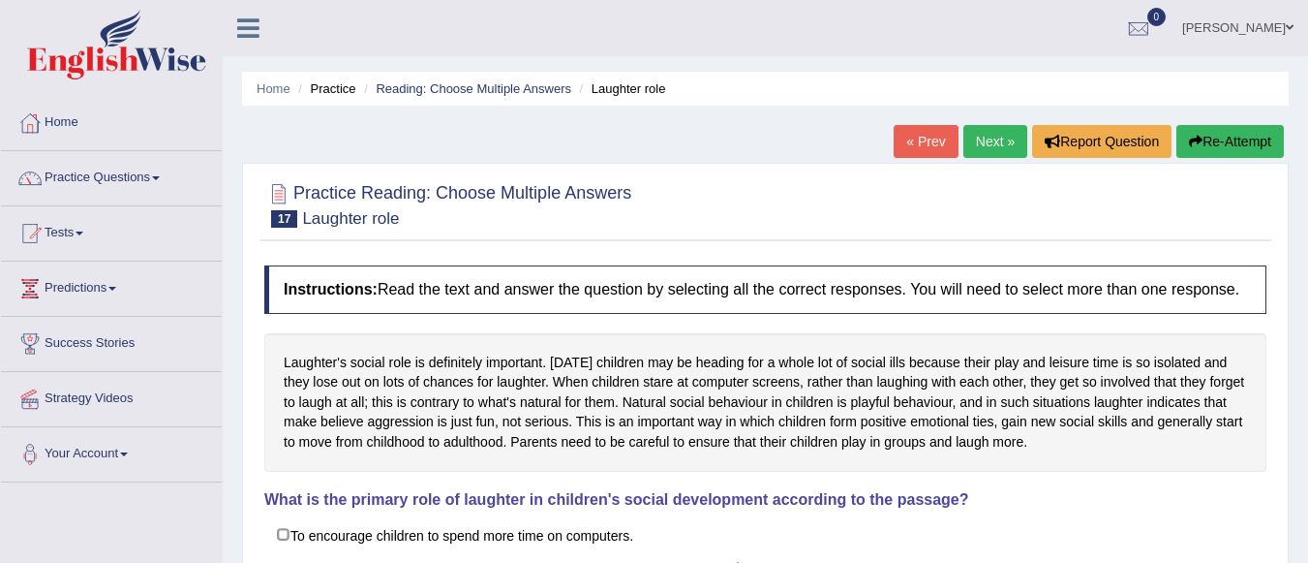
click at [981, 139] on link "Next »" at bounding box center [995, 141] width 64 height 33
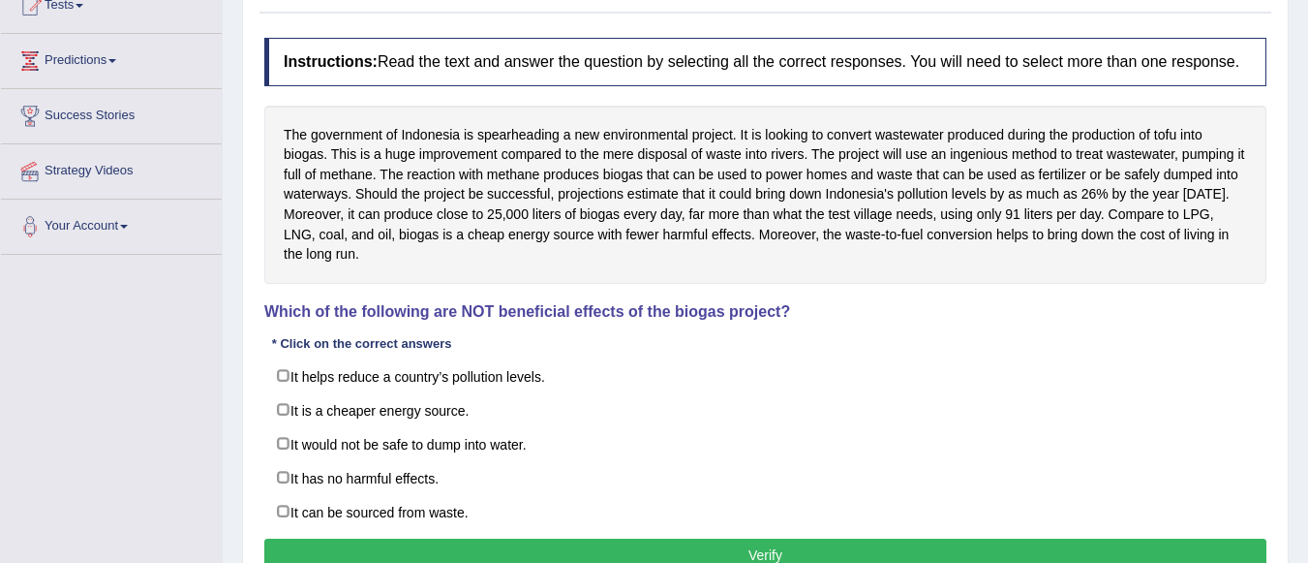
scroll to position [233, 0]
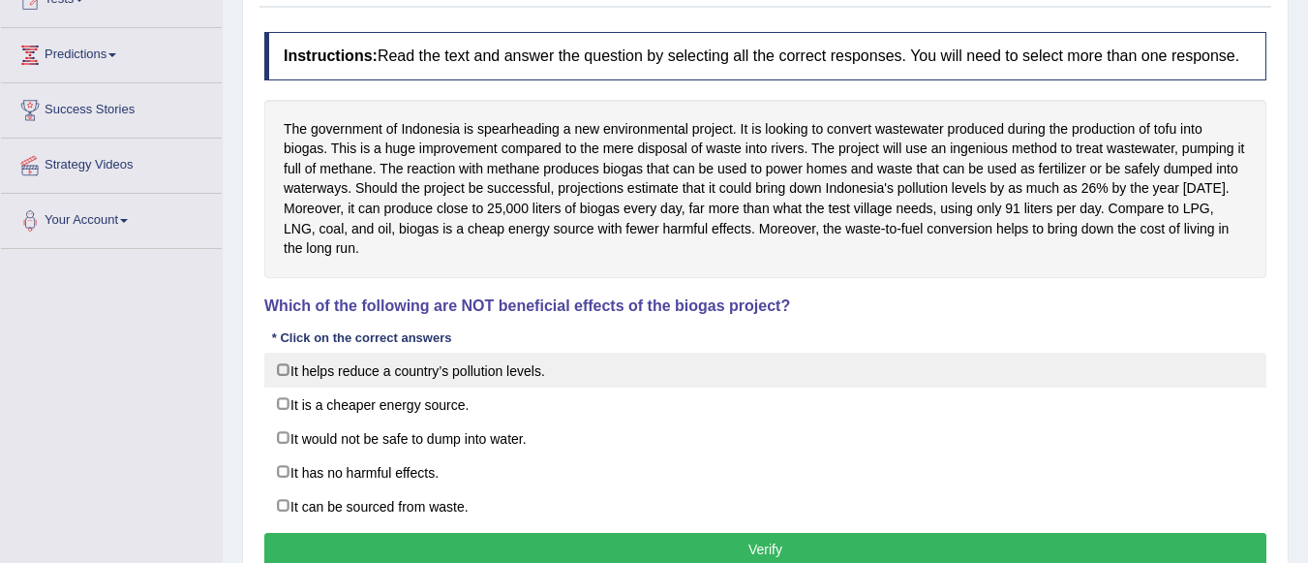
click at [286, 367] on label "It helps reduce a country’s pollution levels." at bounding box center [765, 369] width 1002 height 35
checkbox input "true"
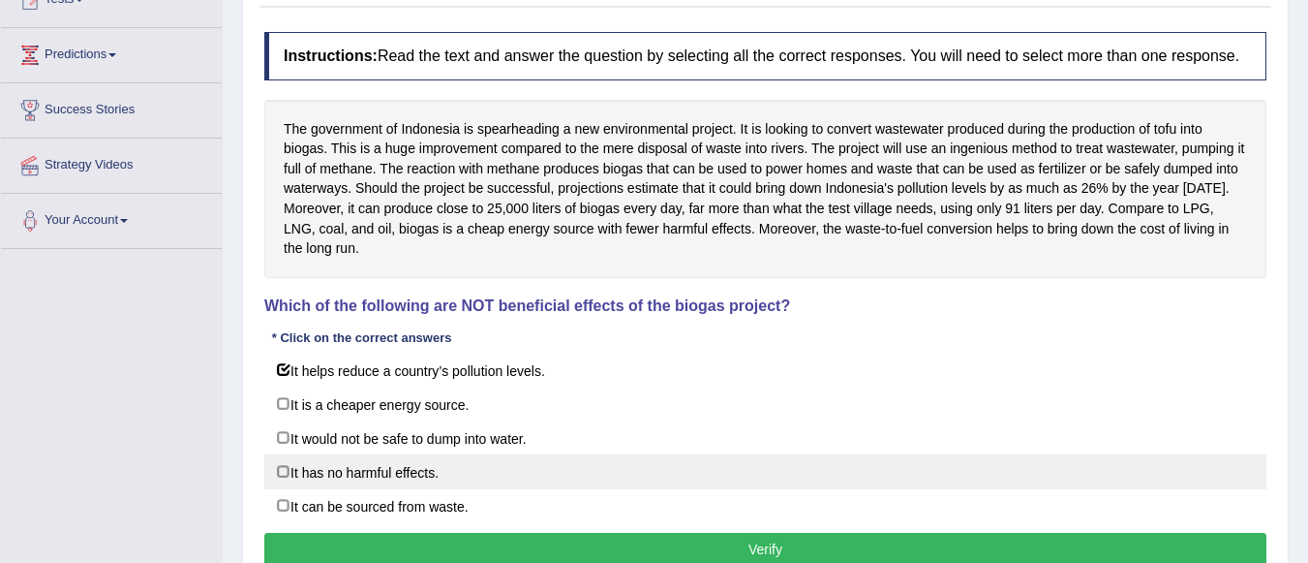
click at [283, 470] on label "It has no harmful effects." at bounding box center [765, 471] width 1002 height 35
checkbox input "true"
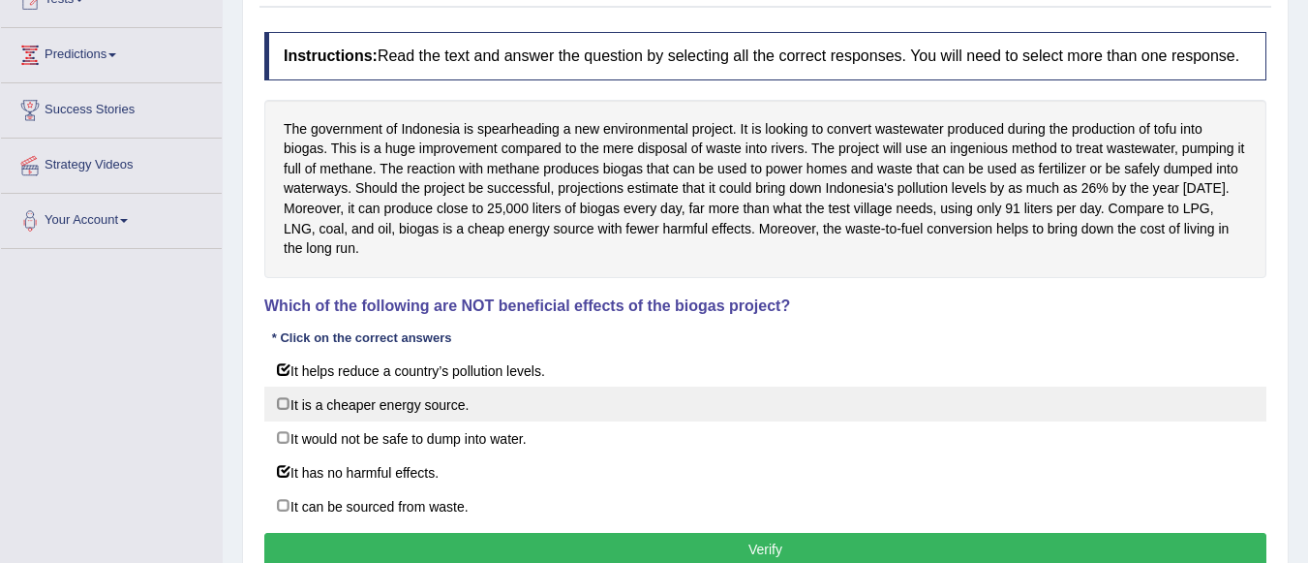
click at [278, 403] on label "It is a cheaper energy source." at bounding box center [765, 403] width 1002 height 35
checkbox input "true"
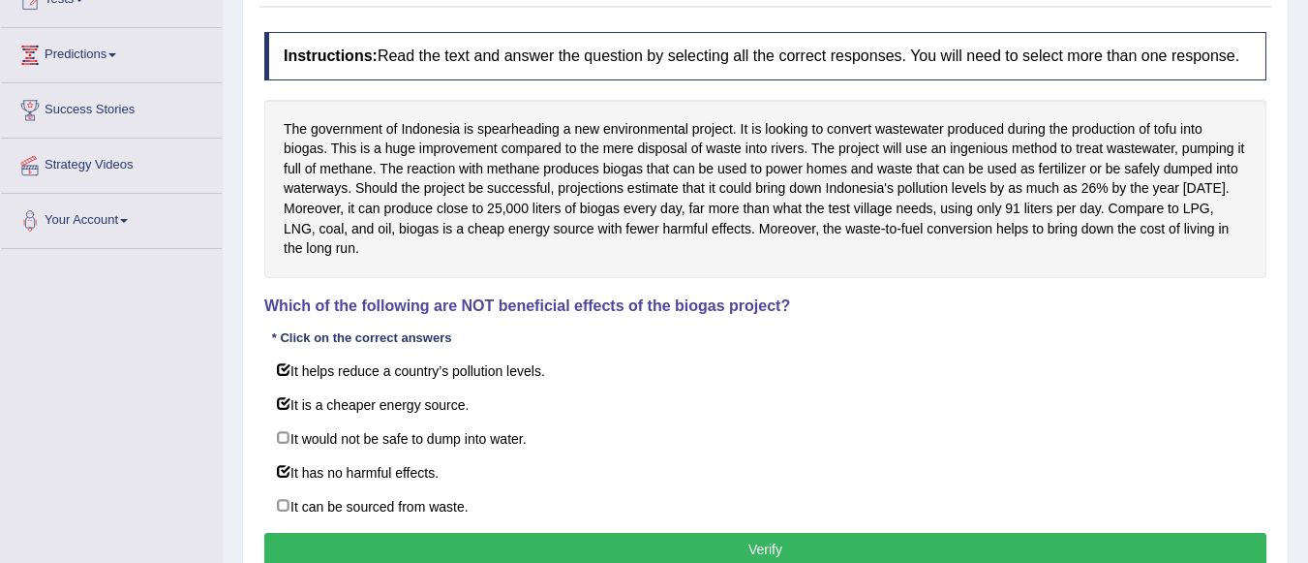
click at [514, 547] on button "Verify" at bounding box center [765, 549] width 1002 height 33
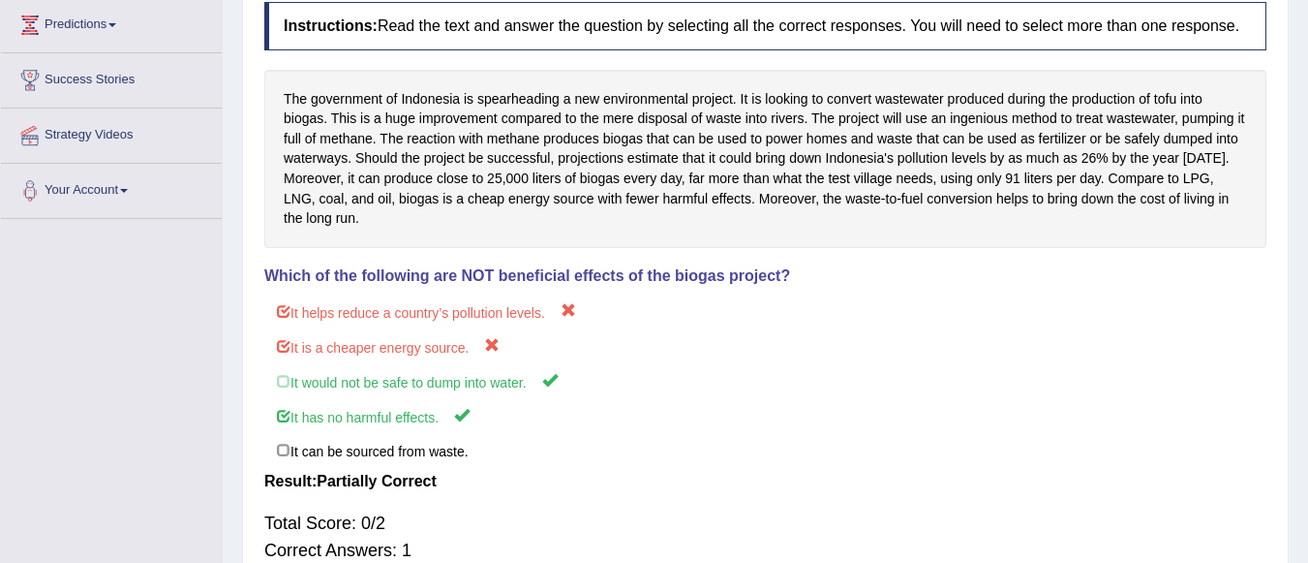
scroll to position [0, 0]
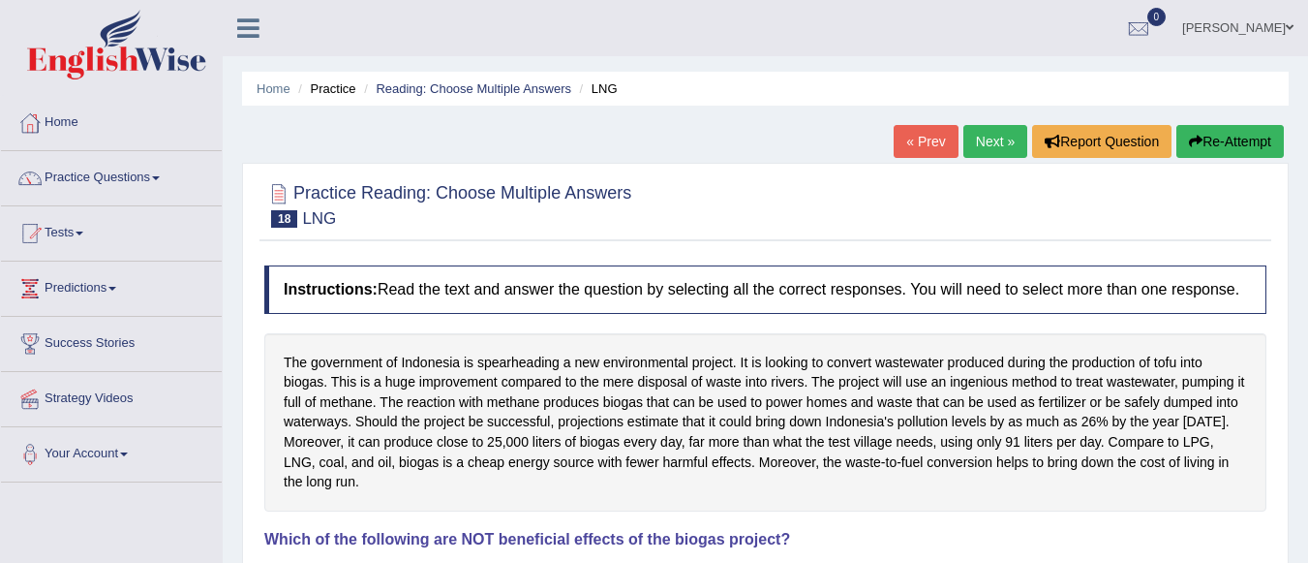
click at [974, 139] on link "Next »" at bounding box center [995, 141] width 64 height 33
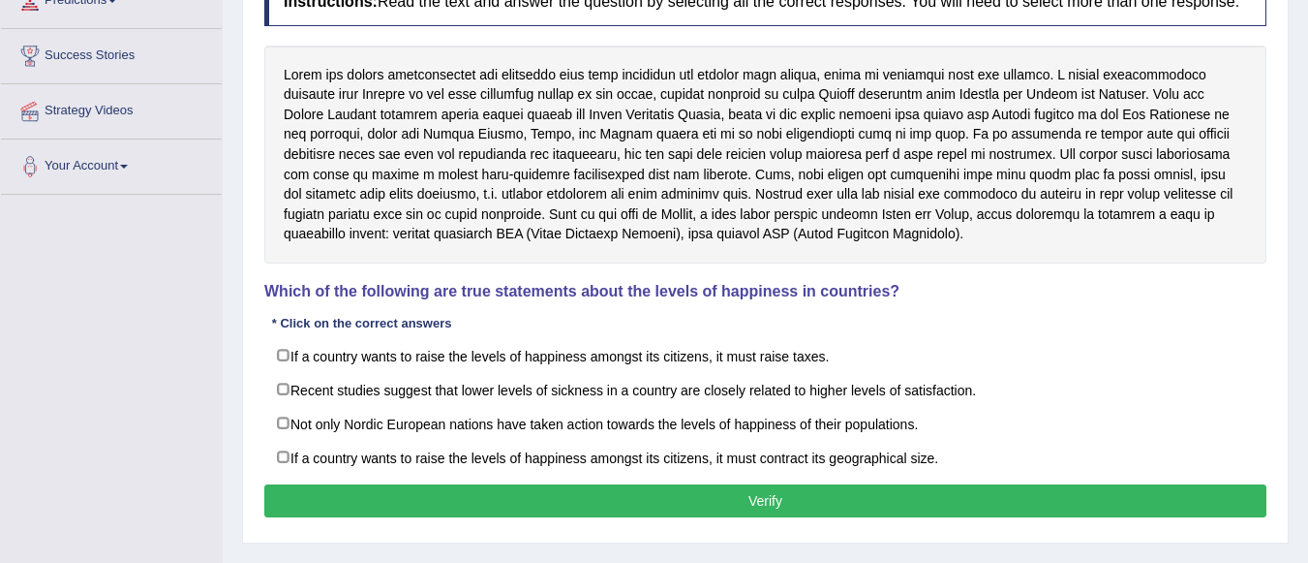
scroll to position [284, 0]
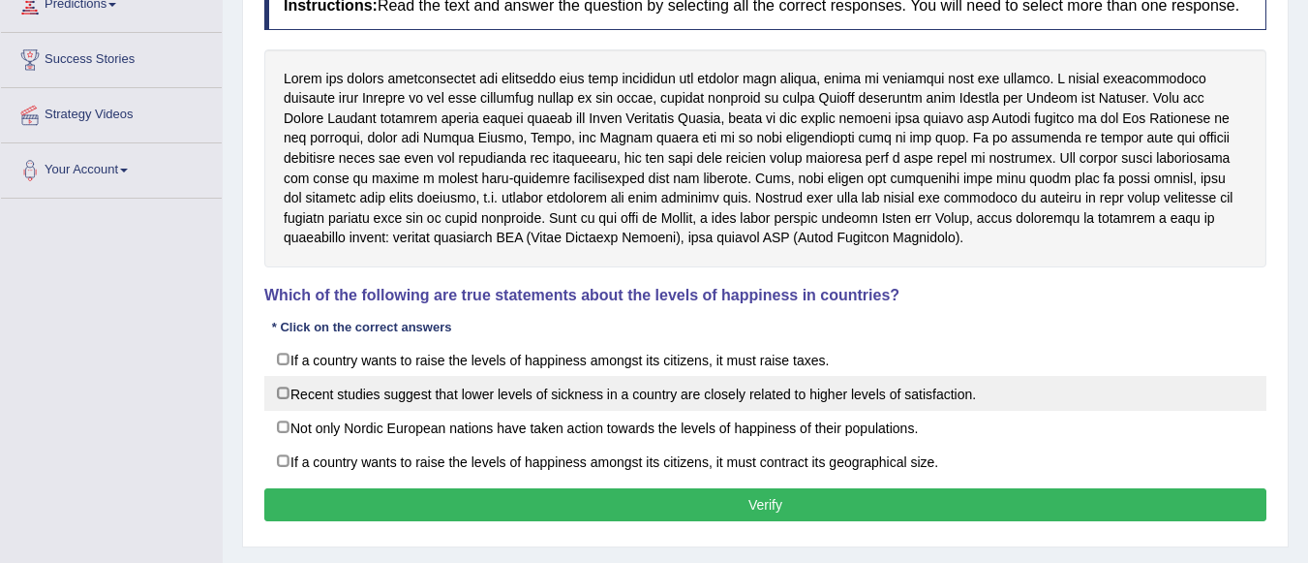
click at [288, 389] on label "Recent studies suggest that lower levels of sickness in a country are closely r…" at bounding box center [765, 393] width 1002 height 35
checkbox input "true"
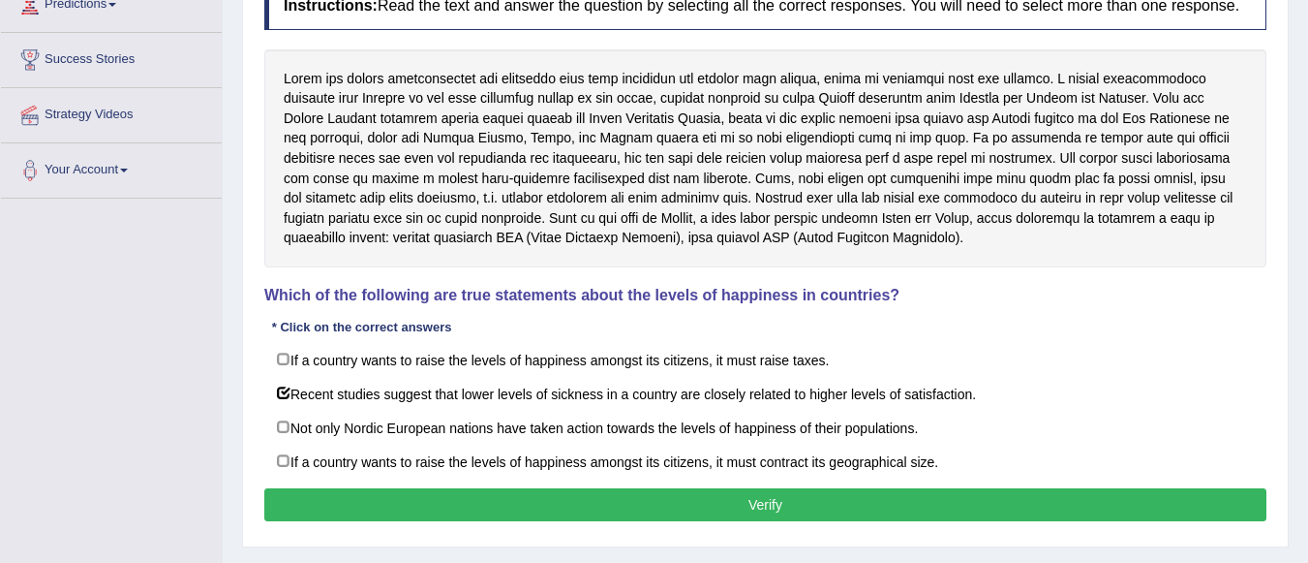
click at [432, 508] on button "Verify" at bounding box center [765, 504] width 1002 height 33
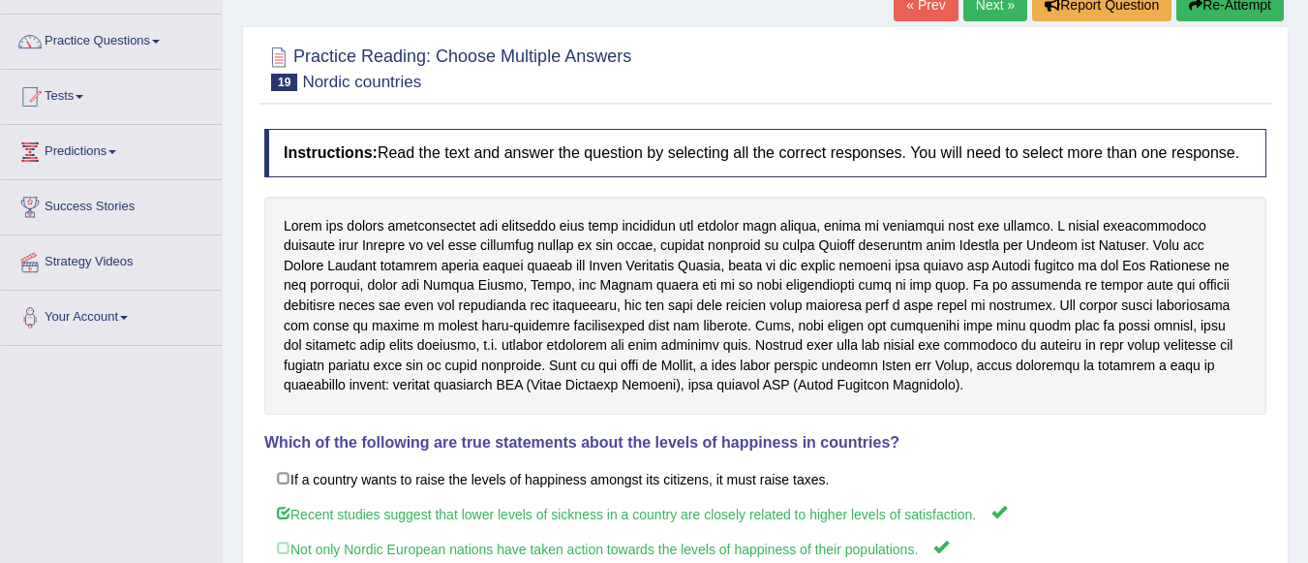
scroll to position [28, 0]
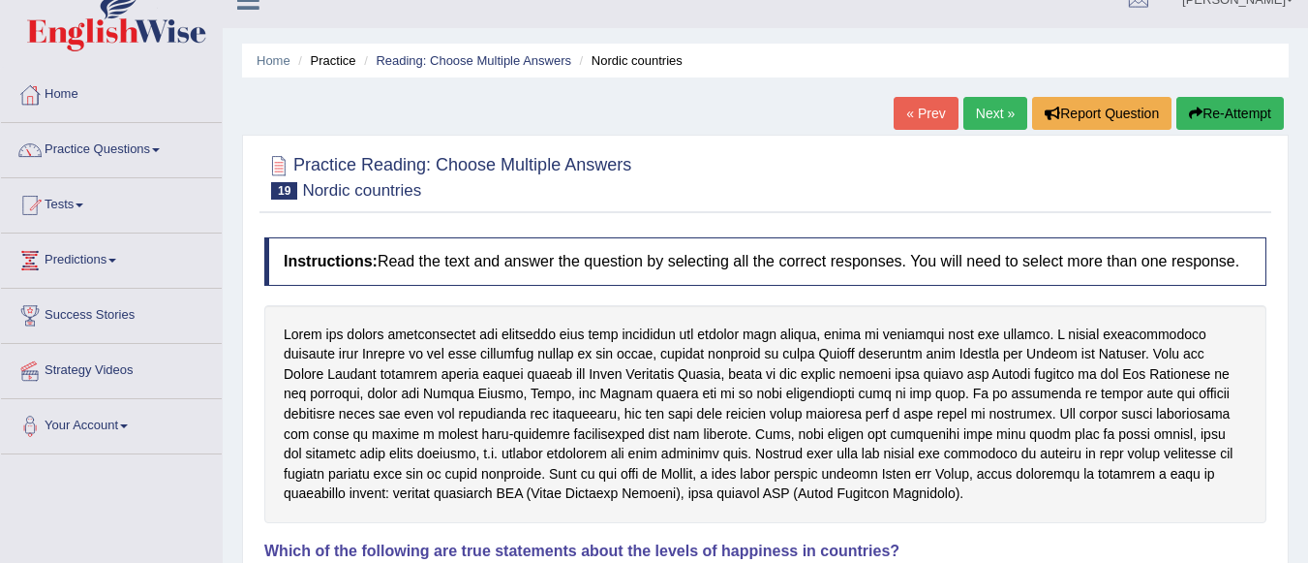
click at [989, 115] on link "Next »" at bounding box center [995, 113] width 64 height 33
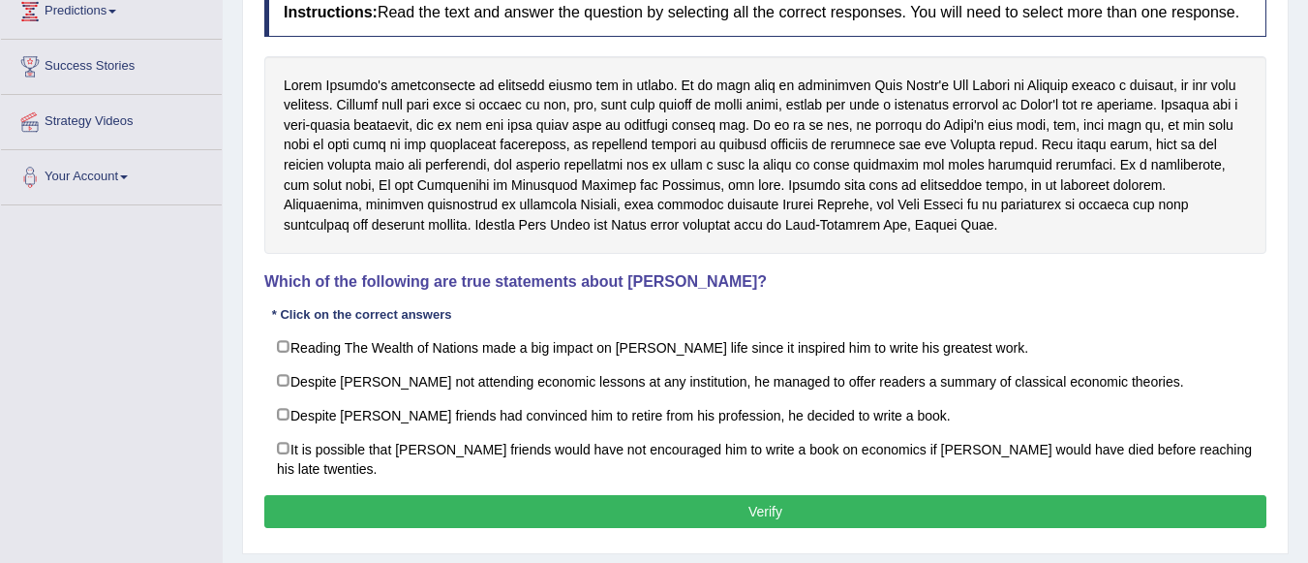
scroll to position [284, 0]
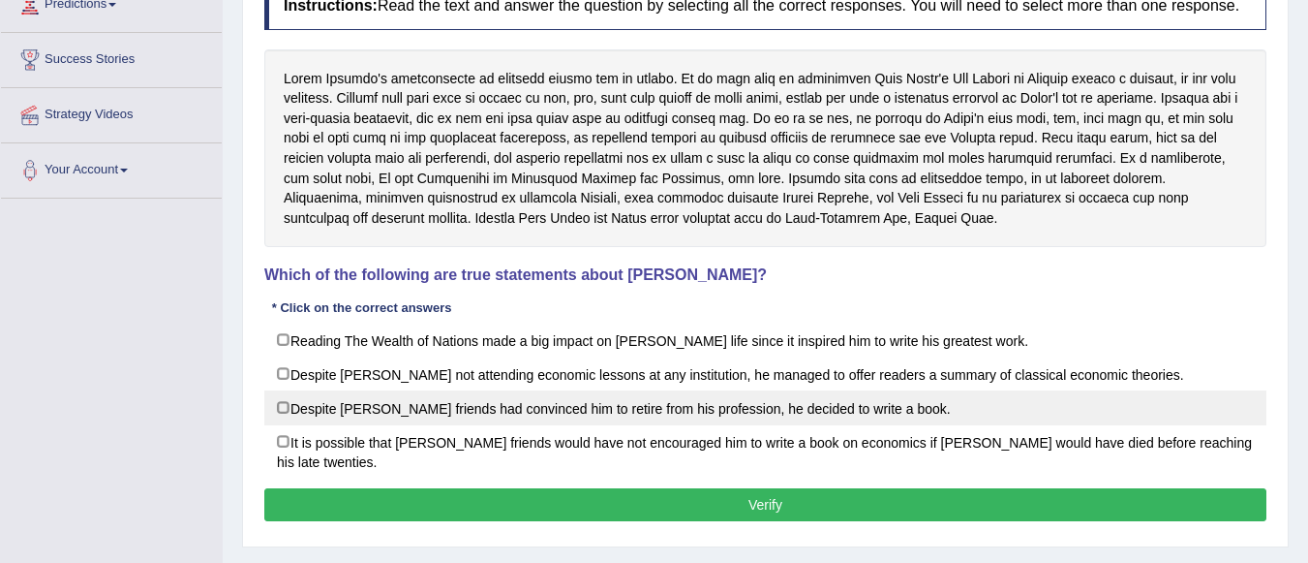
click at [287, 404] on label "Despite David Ricardo’s friends had convinced him to retire from his profession…" at bounding box center [765, 407] width 1002 height 35
checkbox input "true"
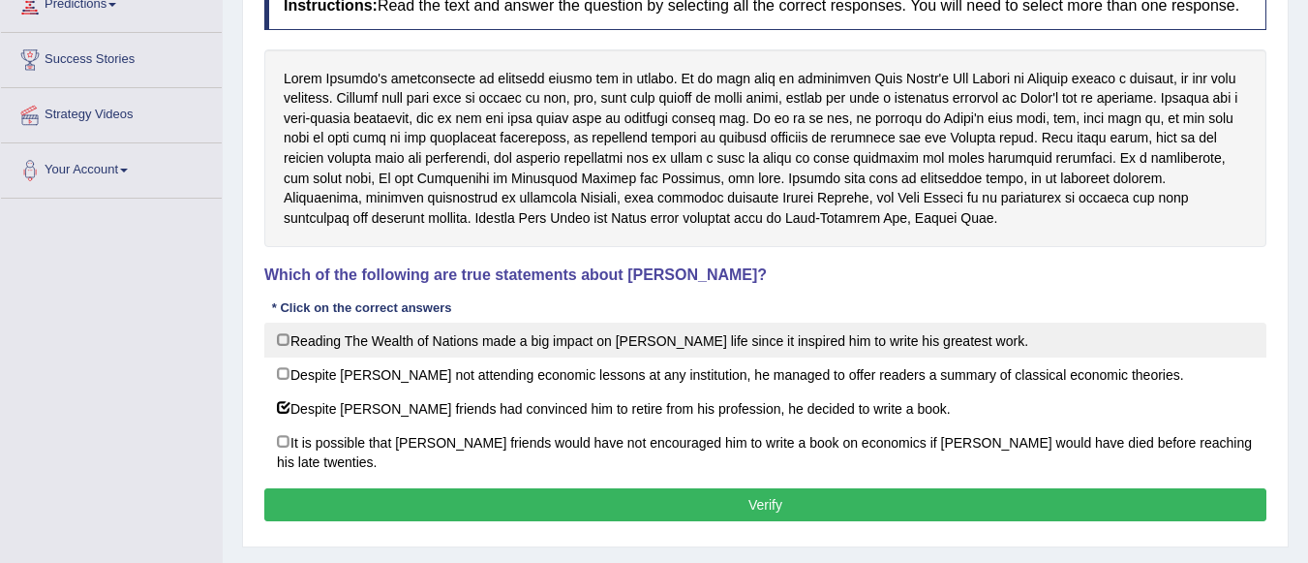
click at [285, 337] on label "Reading The Wealth of Nations made a big impact on Adam Smith’s life since it i…" at bounding box center [765, 339] width 1002 height 35
checkbox input "true"
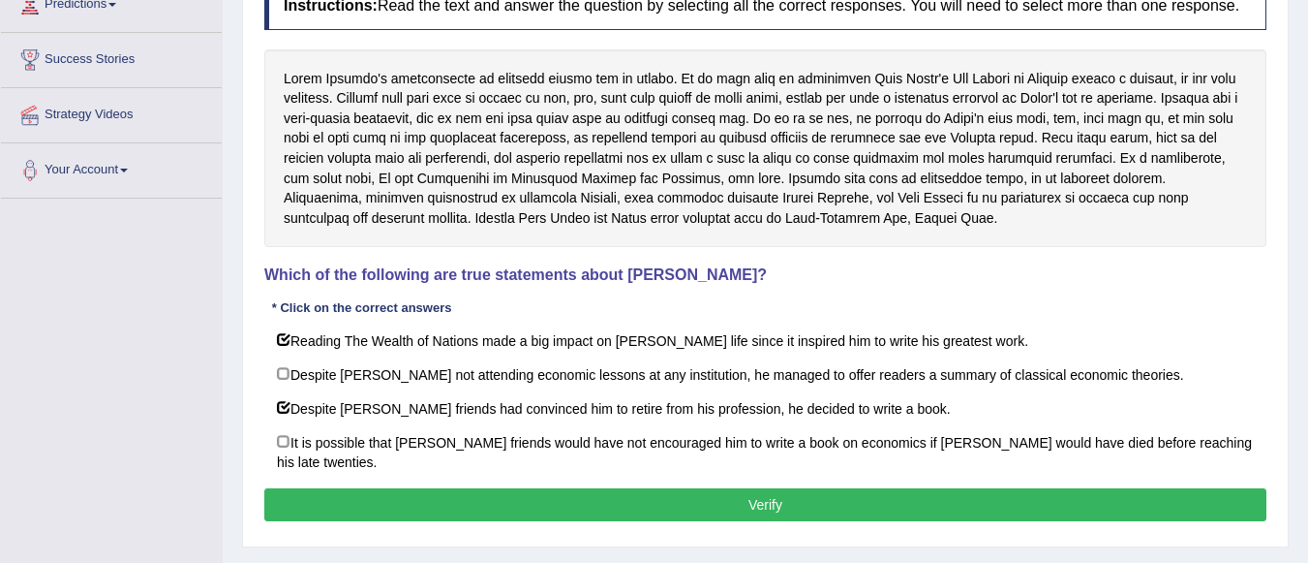
click at [354, 502] on button "Verify" at bounding box center [765, 504] width 1002 height 33
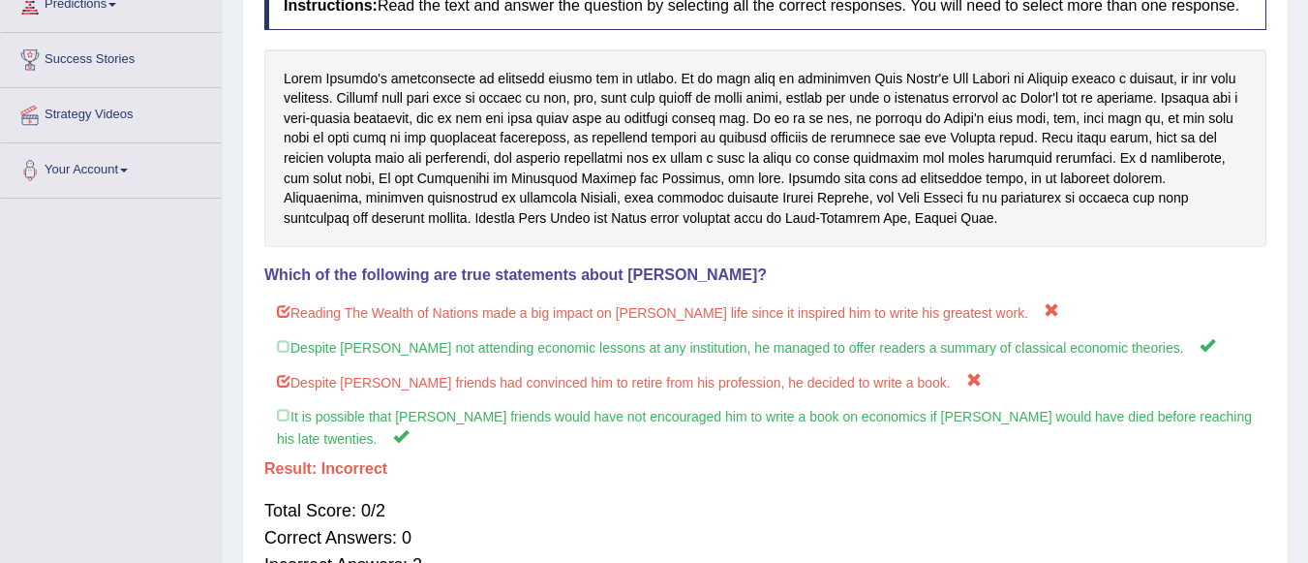
drag, startPoint x: 1307, startPoint y: 234, endPoint x: 1305, endPoint y: 196, distance: 38.8
click at [1305, 196] on div "Home Practice Reading: Choose Multiple Answers David Ricardo « Prev Next » Repo…" at bounding box center [765, 200] width 1085 height 968
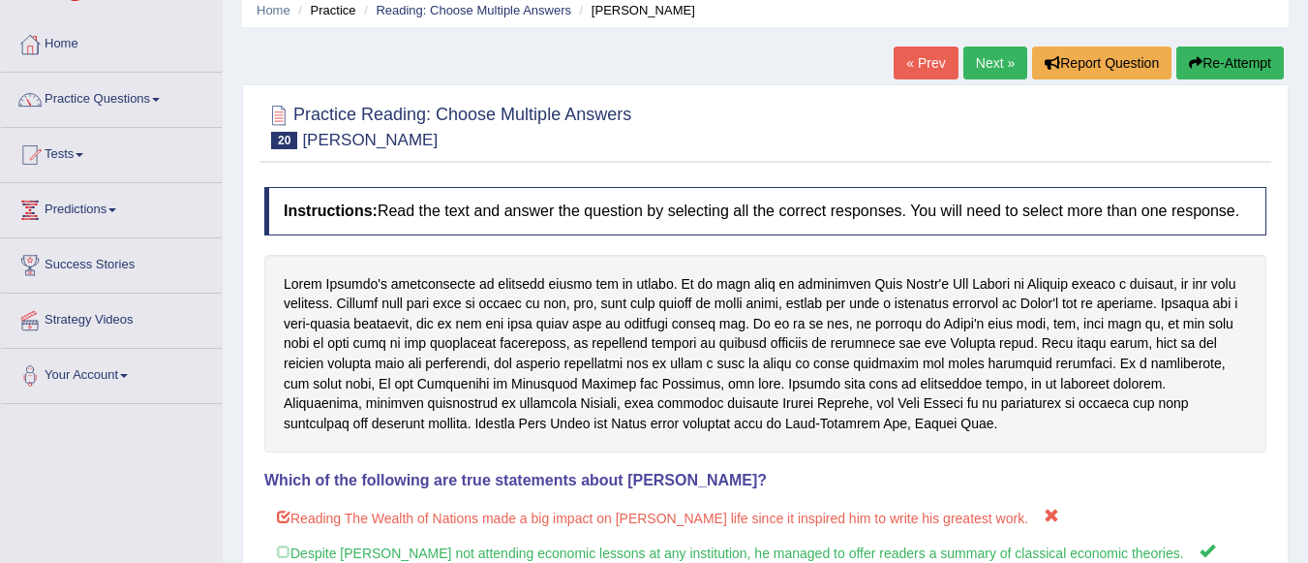
scroll to position [56, 0]
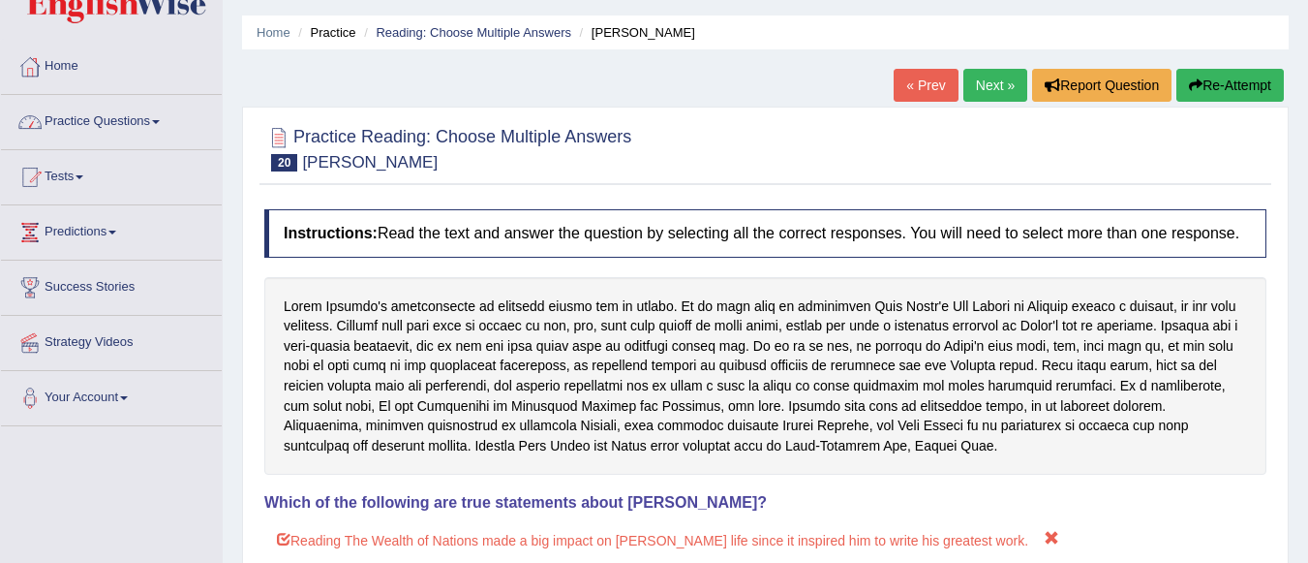
click at [137, 120] on link "Practice Questions" at bounding box center [111, 119] width 221 height 48
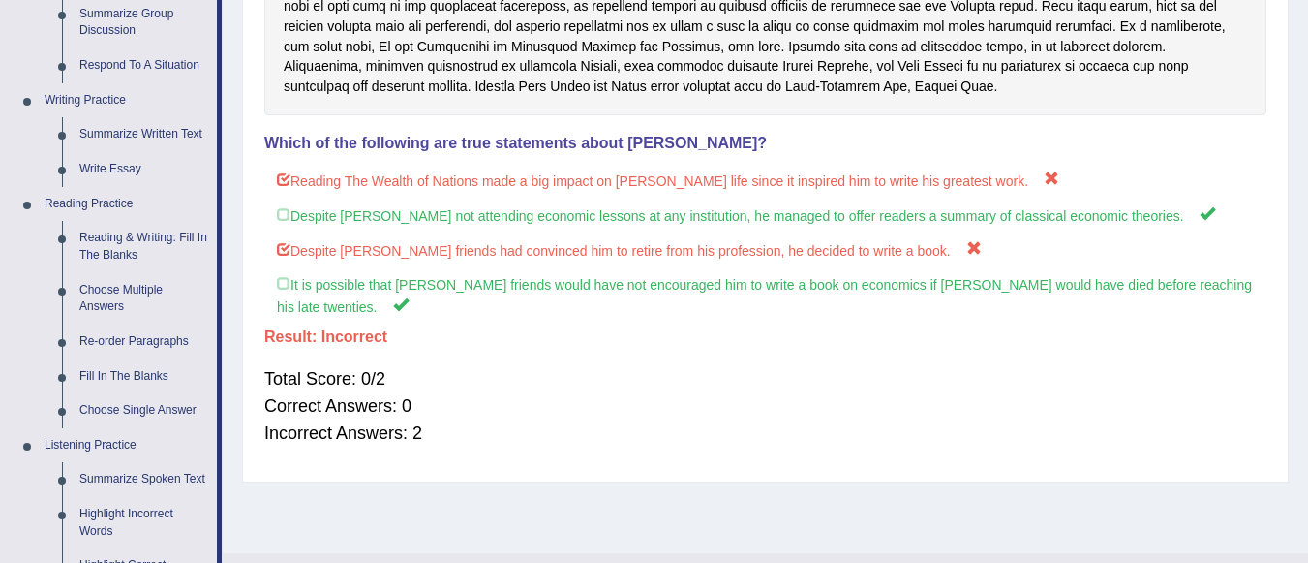
scroll to position [426, 0]
